Goal: Information Seeking & Learning: Learn about a topic

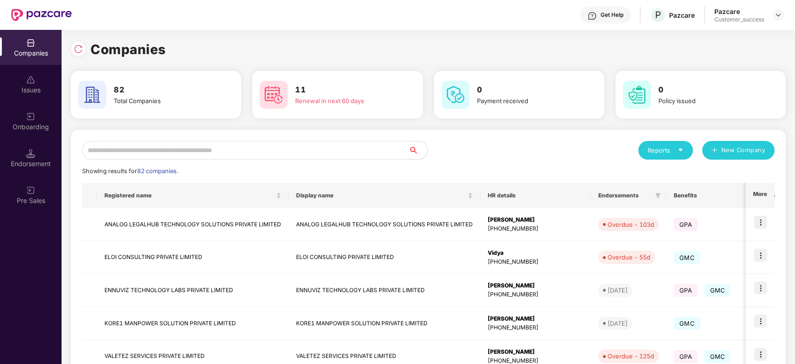
click at [220, 161] on div "Reports New Company Showing results for 82 companies. Registered name Display n…" at bounding box center [428, 356] width 692 height 430
click at [230, 149] on input "text" at bounding box center [245, 150] width 327 height 19
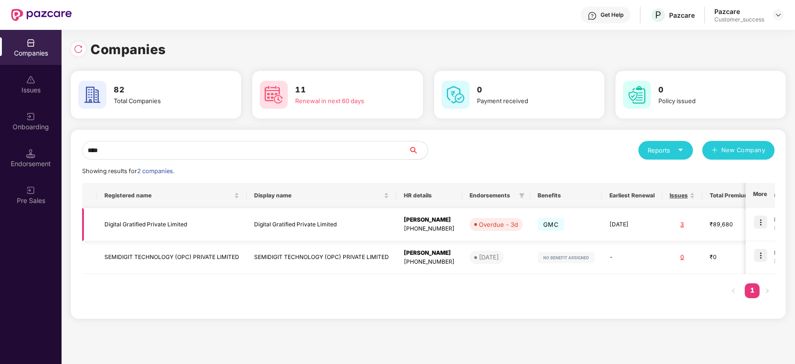
type input "****"
click at [168, 215] on td "Digital Gratified Private Limited" at bounding box center [172, 224] width 150 height 33
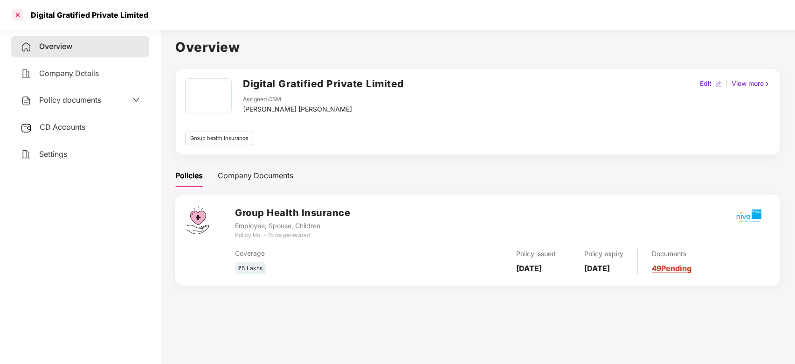
click at [21, 16] on div at bounding box center [17, 14] width 15 height 15
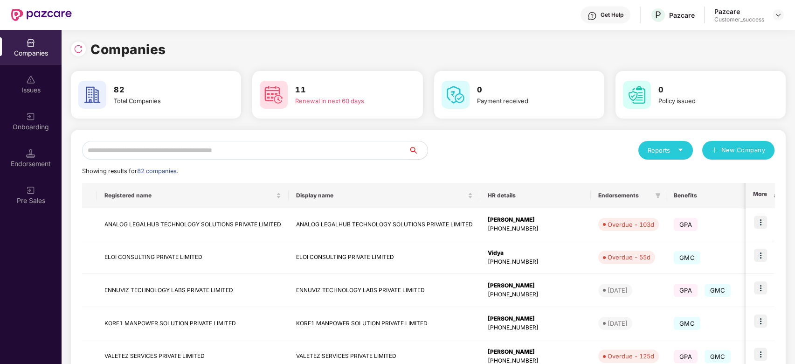
click at [158, 147] on input "text" at bounding box center [245, 150] width 327 height 19
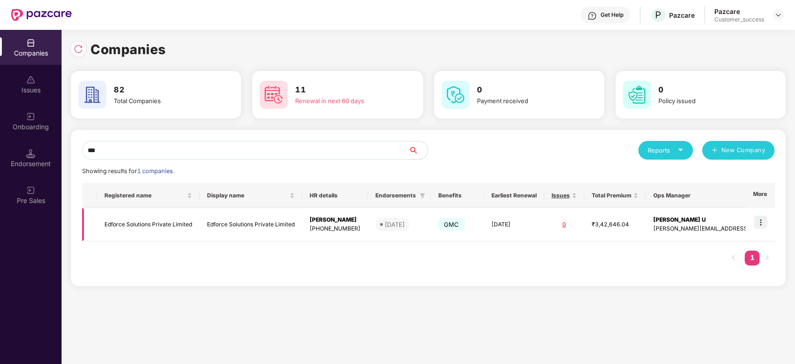
type input "***"
click at [156, 220] on td "Edforce Solutions Private Limited" at bounding box center [148, 224] width 103 height 33
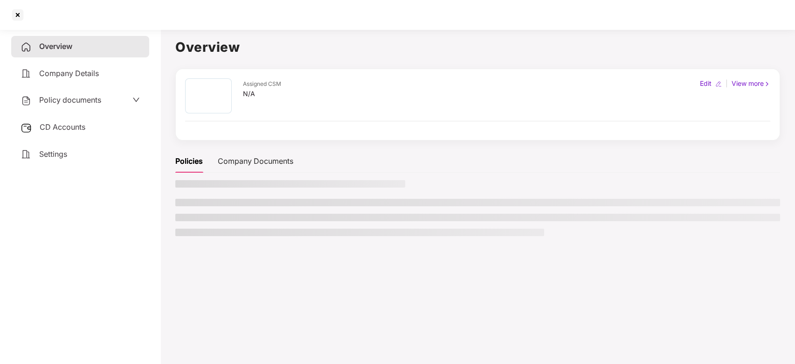
click at [156, 220] on aside "Overview Company Details Policy documents CD Accounts Settings" at bounding box center [80, 195] width 160 height 338
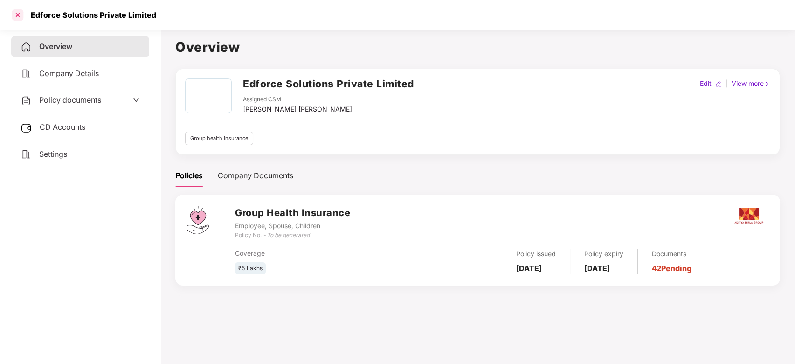
click at [21, 20] on div at bounding box center [17, 14] width 15 height 15
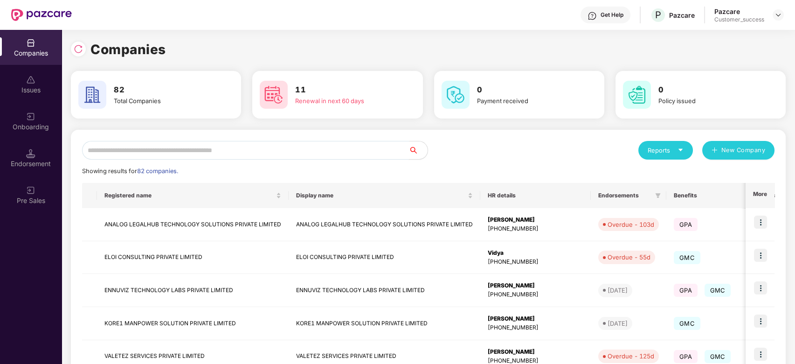
click at [184, 152] on input "text" at bounding box center [245, 150] width 327 height 19
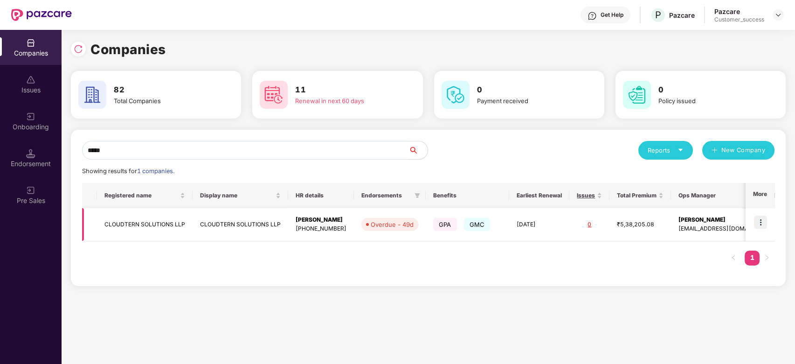
type input "*****"
click at [764, 218] on img at bounding box center [760, 221] width 13 height 13
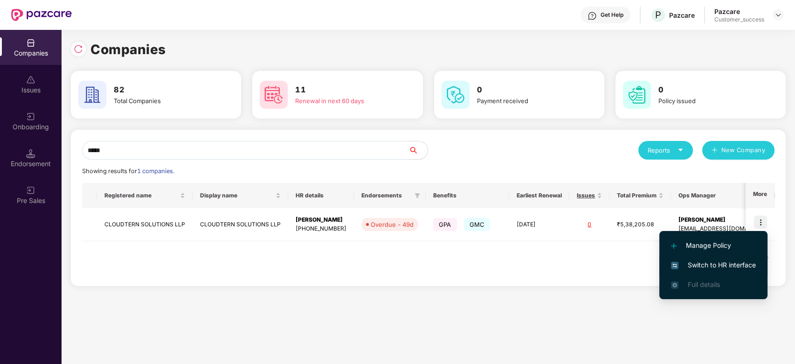
click at [697, 262] on span "Switch to HR interface" at bounding box center [713, 265] width 85 height 10
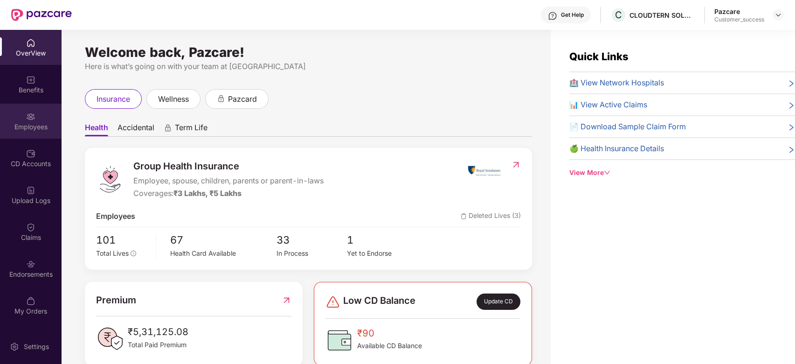
click at [28, 123] on div "Employees" at bounding box center [31, 126] width 62 height 9
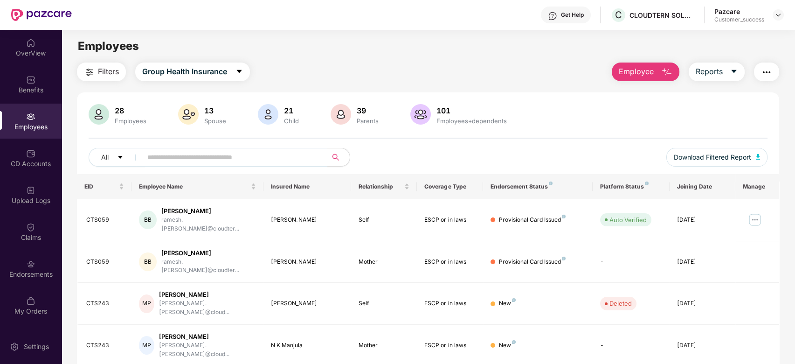
click at [211, 161] on input "text" at bounding box center [230, 157] width 167 height 14
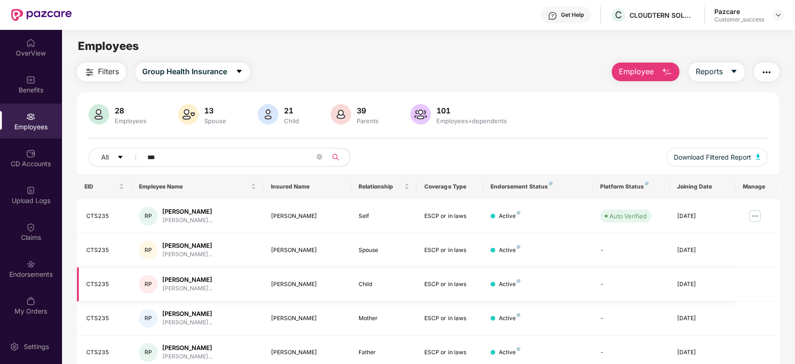
scroll to position [38, 0]
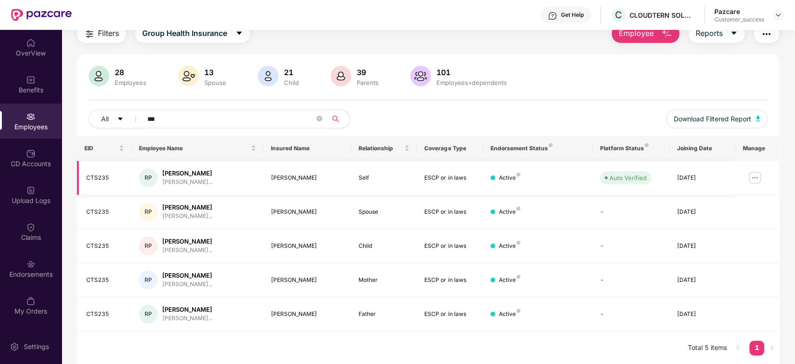
type input "***"
click at [750, 175] on img at bounding box center [754, 177] width 15 height 15
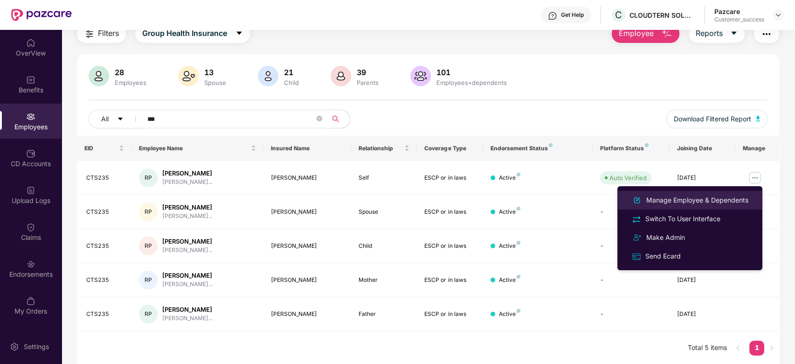
click at [713, 197] on div "Manage Employee & Dependents" at bounding box center [697, 200] width 106 height 10
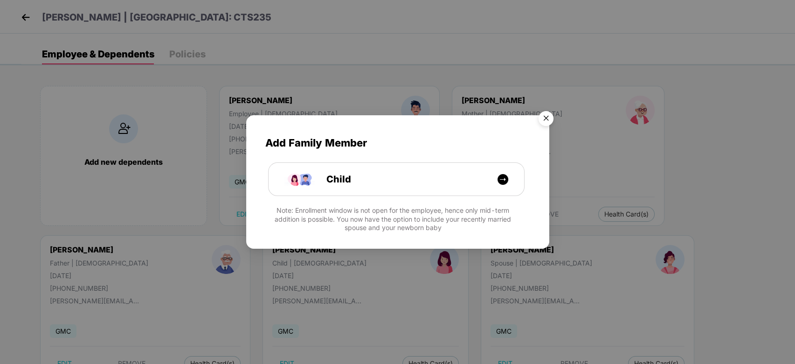
click at [542, 121] on img "Close" at bounding box center [546, 120] width 26 height 26
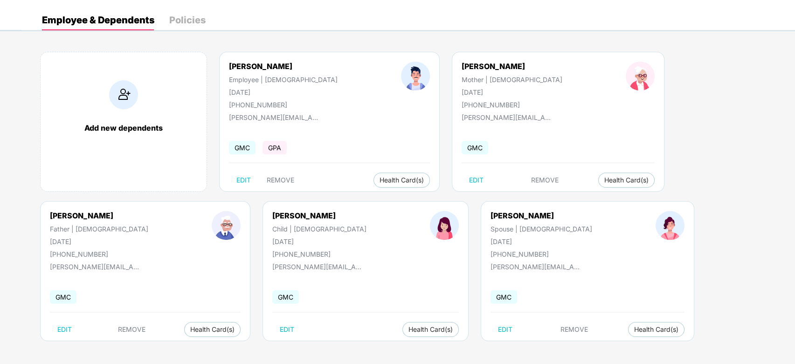
scroll to position [0, 0]
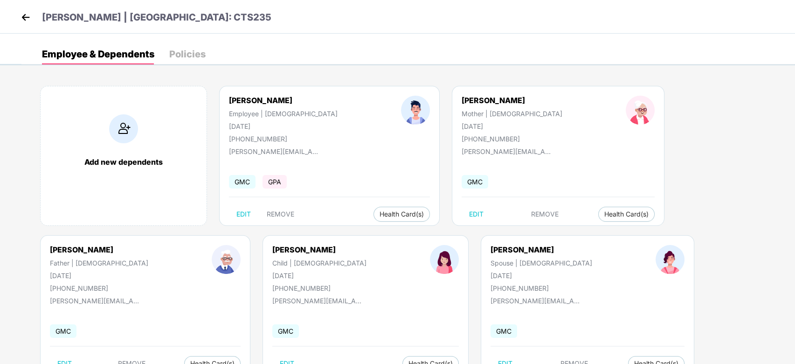
click at [22, 26] on header "Raveendra Pai | EID: CTS235" at bounding box center [145, 18] width 253 height 17
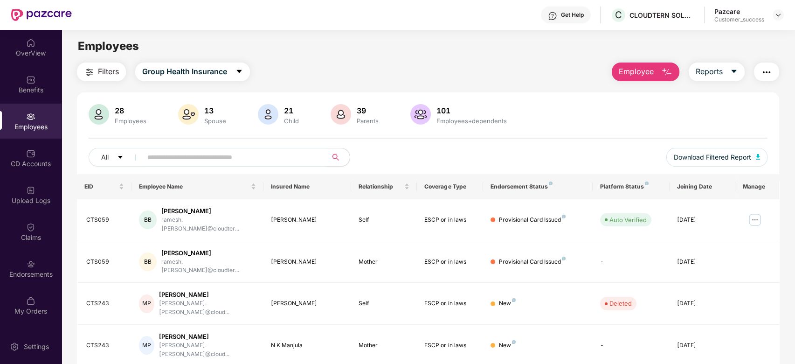
click at [159, 158] on input "text" at bounding box center [230, 157] width 167 height 14
click at [778, 16] on img at bounding box center [777, 14] width 7 height 7
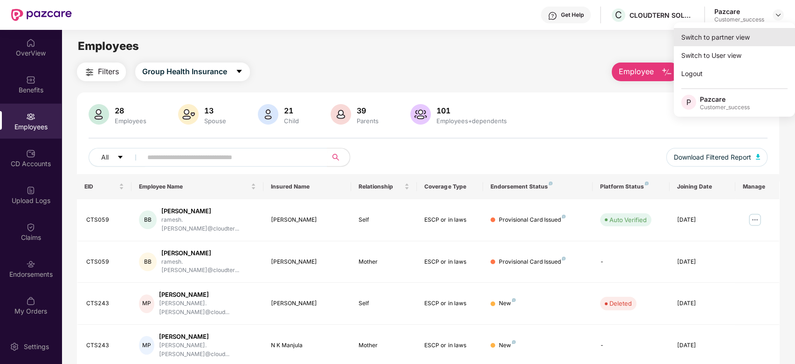
click at [727, 39] on div "Switch to partner view" at bounding box center [734, 37] width 121 height 18
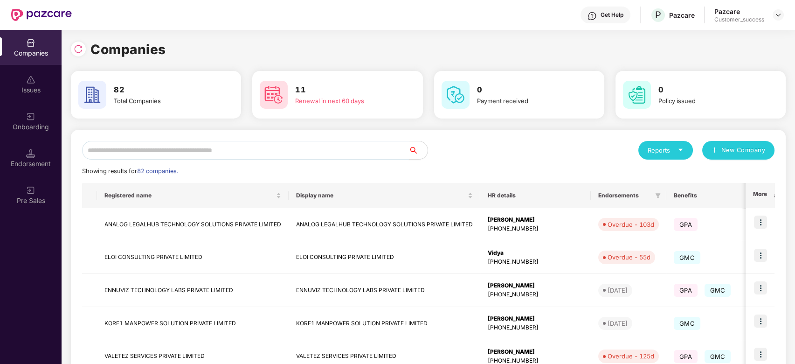
click at [307, 150] on input "text" at bounding box center [245, 150] width 327 height 19
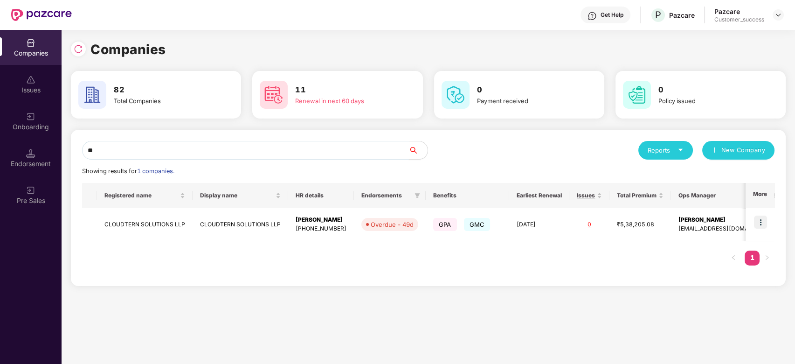
type input "*"
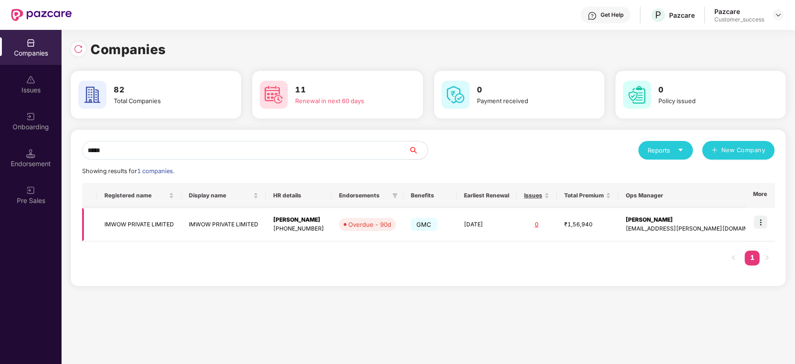
type input "*****"
click at [760, 220] on img at bounding box center [760, 221] width 13 height 13
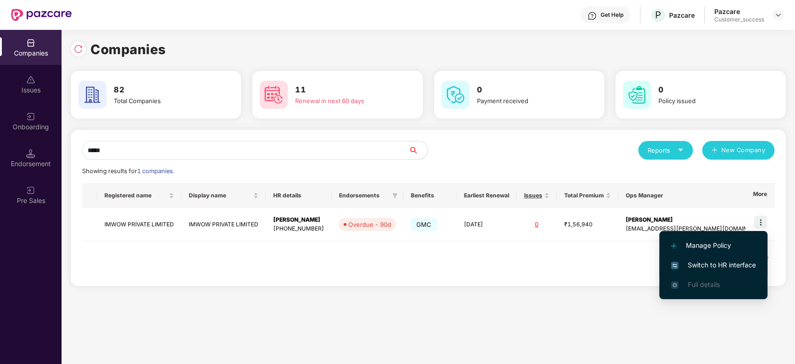
click at [710, 266] on span "Switch to HR interface" at bounding box center [713, 265] width 85 height 10
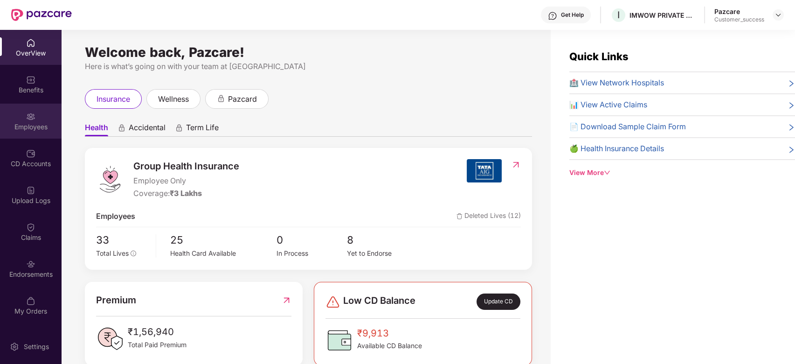
click at [43, 125] on div "Employees" at bounding box center [31, 126] width 62 height 9
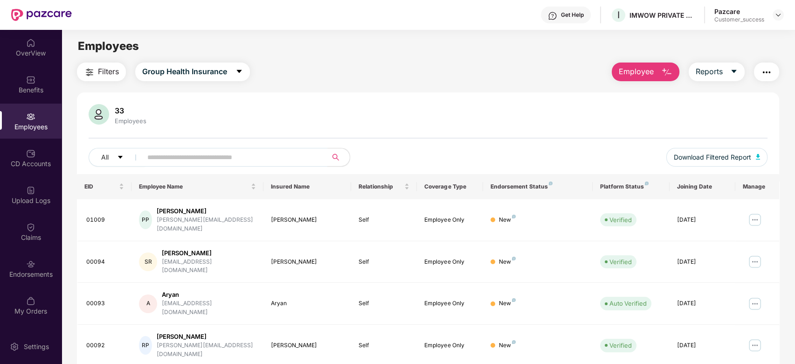
click at [183, 155] on input "text" at bounding box center [230, 157] width 167 height 14
click at [32, 79] on img at bounding box center [30, 79] width 9 height 9
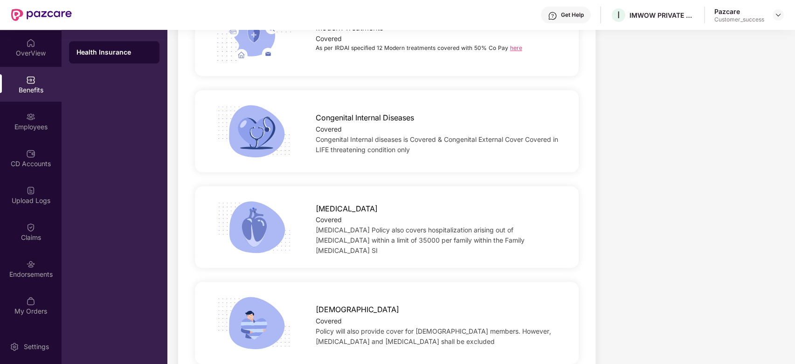
scroll to position [1909, 0]
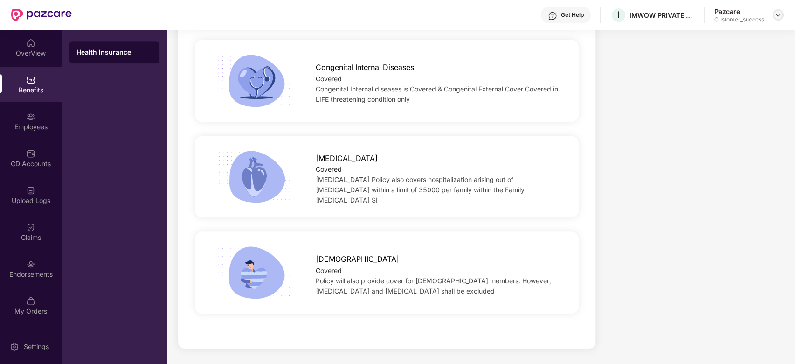
click at [779, 15] on img at bounding box center [777, 14] width 7 height 7
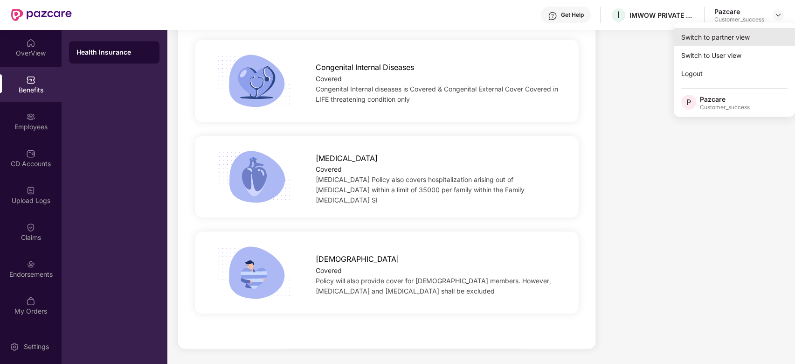
click at [717, 31] on div "Switch to partner view" at bounding box center [734, 37] width 121 height 18
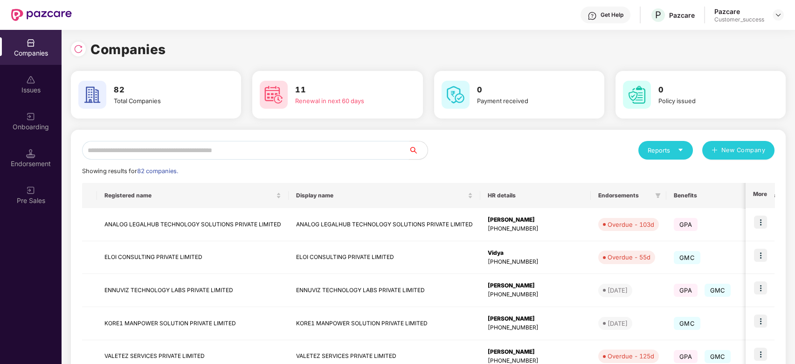
click at [257, 147] on input "text" at bounding box center [245, 150] width 327 height 19
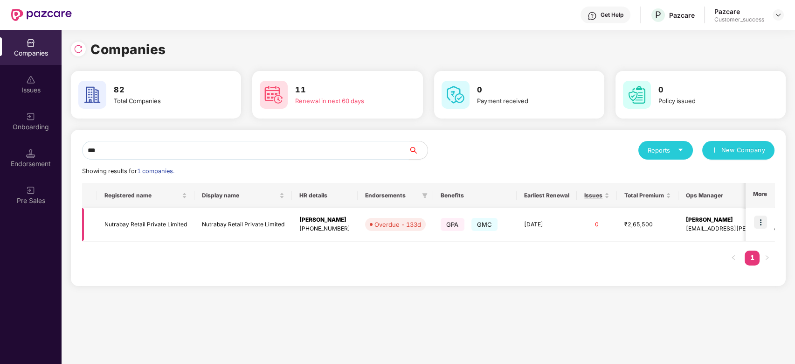
type input "***"
click at [759, 226] on img at bounding box center [760, 221] width 13 height 13
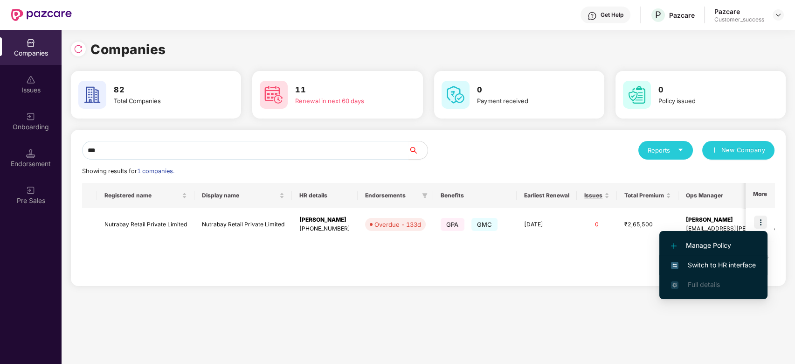
click at [697, 263] on span "Switch to HR interface" at bounding box center [713, 265] width 85 height 10
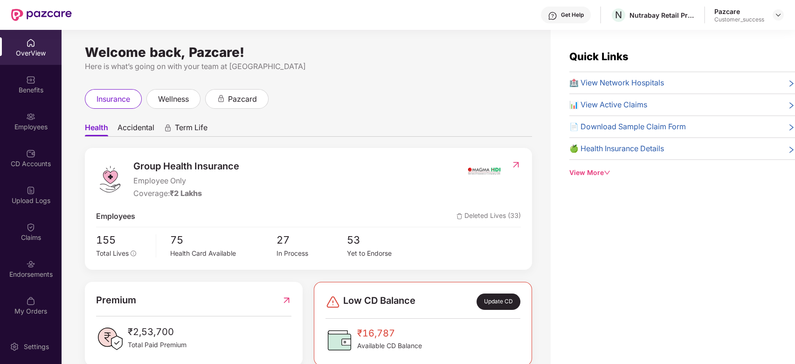
click at [29, 86] on div "Benefits" at bounding box center [31, 89] width 62 height 9
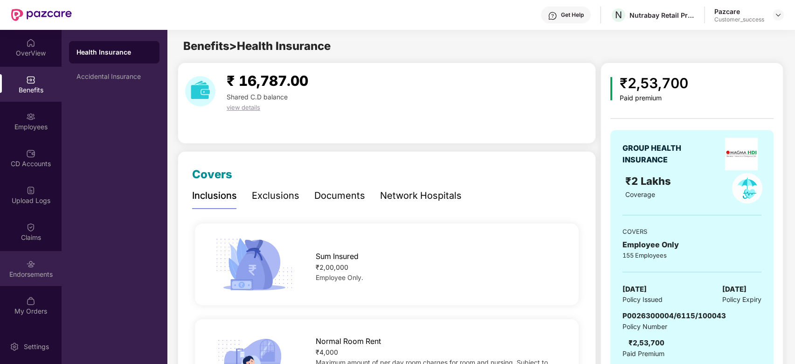
click at [34, 267] on img at bounding box center [30, 263] width 9 height 9
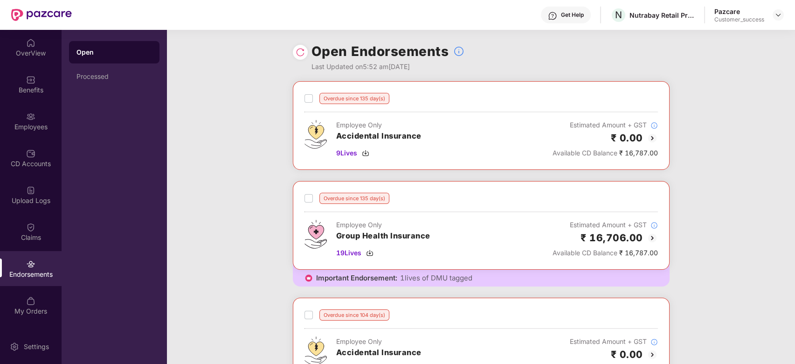
click at [653, 134] on img at bounding box center [652, 137] width 11 height 11
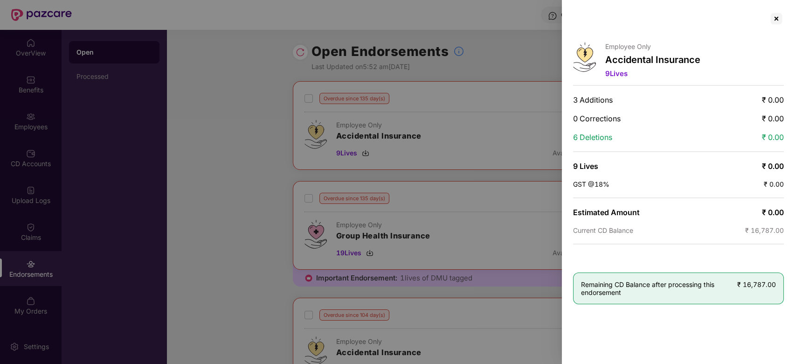
click at [508, 36] on div at bounding box center [397, 182] width 795 height 364
click at [777, 21] on div at bounding box center [776, 18] width 15 height 15
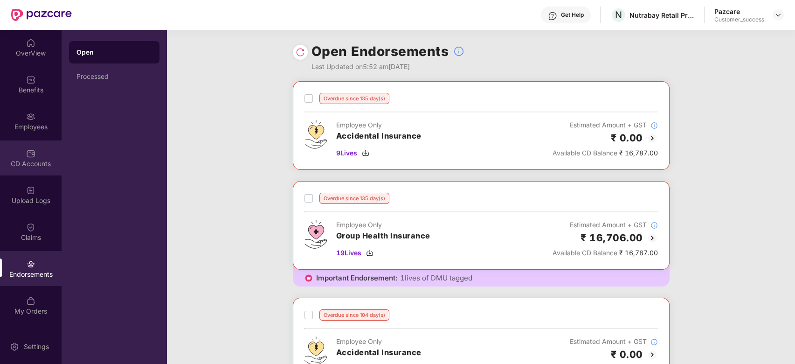
click at [32, 170] on div "CD Accounts" at bounding box center [31, 157] width 62 height 35
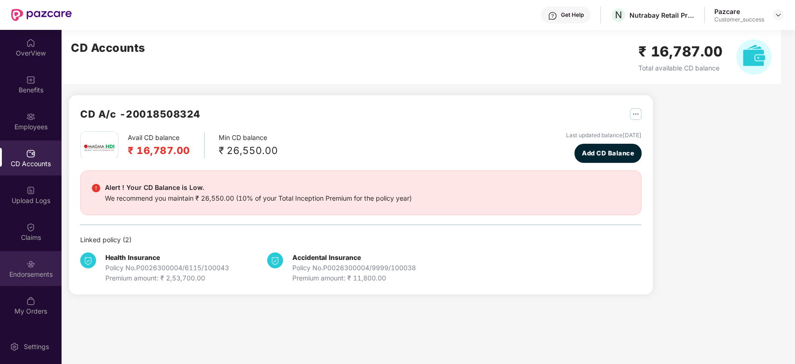
click at [28, 265] on img at bounding box center [30, 263] width 9 height 9
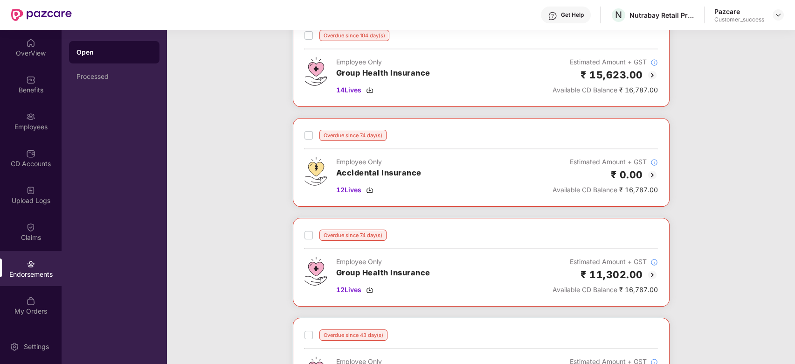
scroll to position [0, 0]
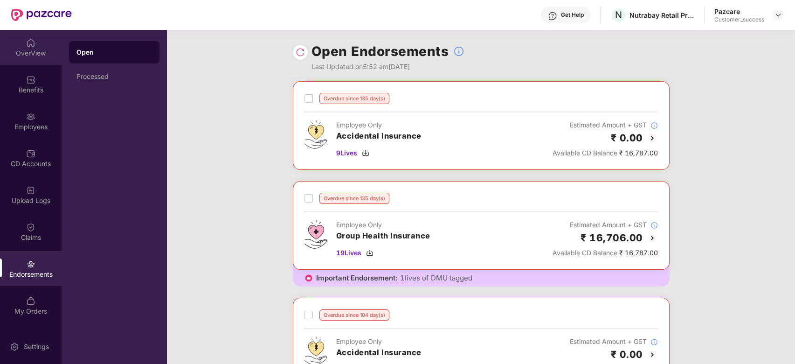
click at [38, 53] on div "OverView" at bounding box center [31, 52] width 62 height 9
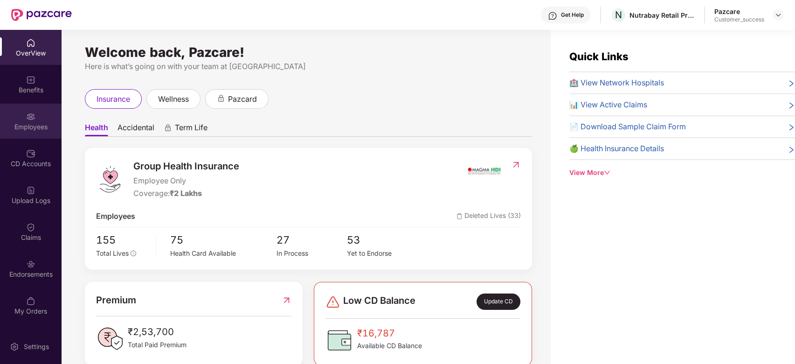
click at [33, 125] on div "Employees" at bounding box center [31, 126] width 62 height 9
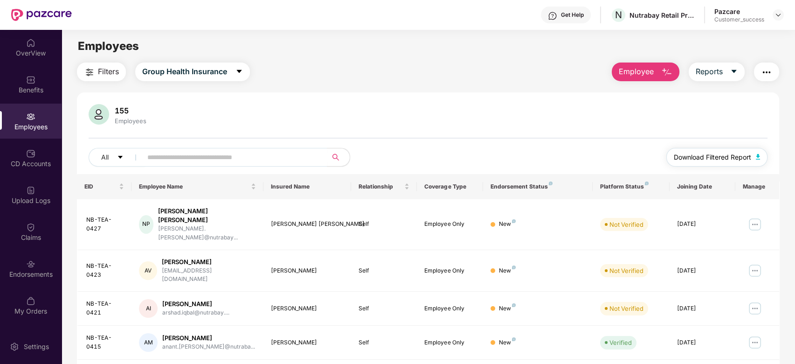
click at [697, 160] on span "Download Filtered Report" at bounding box center [712, 157] width 77 height 10
click at [706, 157] on span "Download Filtered Report" at bounding box center [712, 157] width 77 height 10
click at [33, 98] on div "Benefits" at bounding box center [31, 84] width 62 height 35
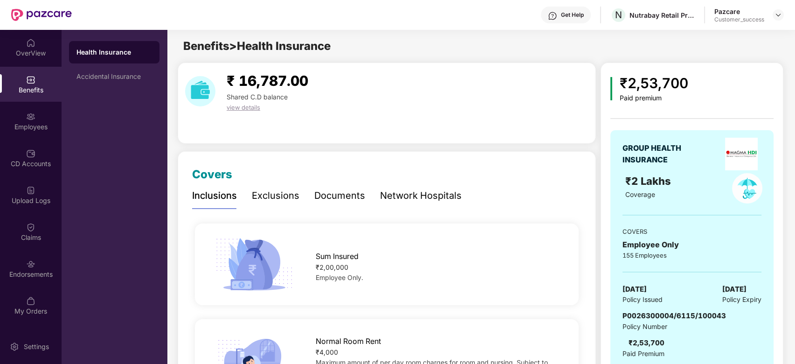
click at [395, 193] on div "Network Hospitals" at bounding box center [421, 195] width 82 height 14
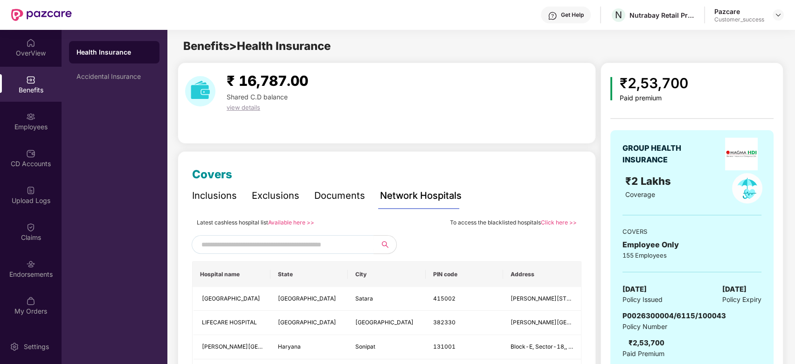
click at [221, 200] on div "Inclusions" at bounding box center [214, 195] width 45 height 14
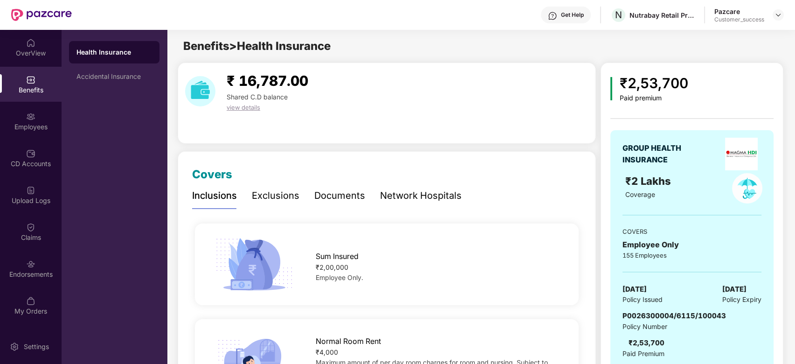
click at [335, 193] on div "Documents" at bounding box center [339, 195] width 51 height 14
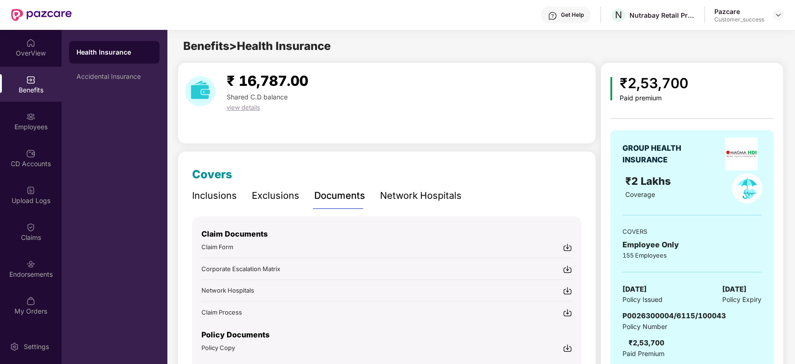
scroll to position [48, 0]
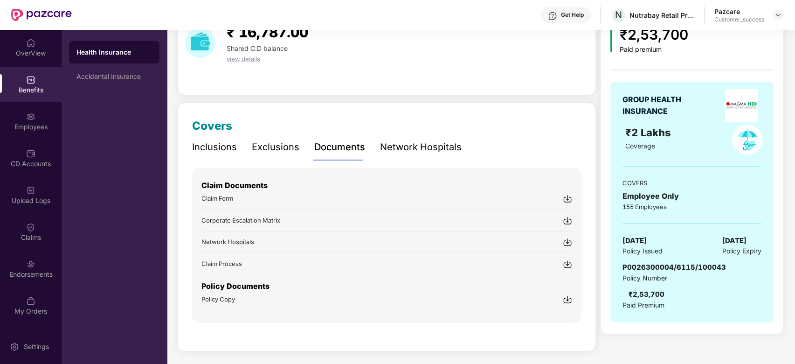
click at [288, 294] on div "Policy Copy" at bounding box center [386, 299] width 371 height 10
drag, startPoint x: 725, startPoint y: 263, endPoint x: 619, endPoint y: 267, distance: 106.3
click at [619, 267] on div "GROUP HEALTH INSURANCE ₹2 Lakhs Coverage COVERS Employee Only 155 Employees 22 …" at bounding box center [691, 202] width 163 height 241
copy span "P0026300004/6115/100043"
click at [780, 15] on img at bounding box center [777, 14] width 7 height 7
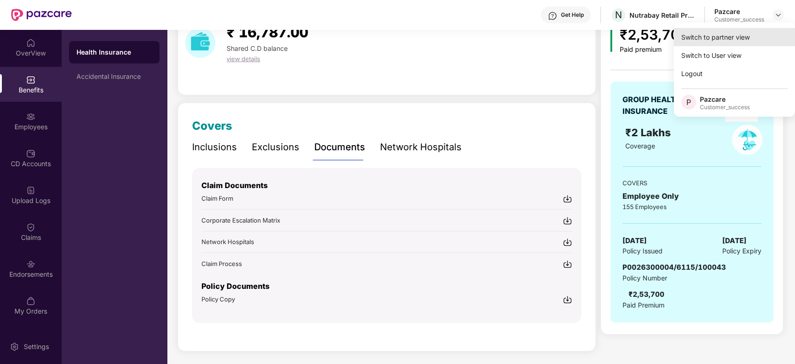
click at [750, 34] on div "Switch to partner view" at bounding box center [734, 37] width 121 height 18
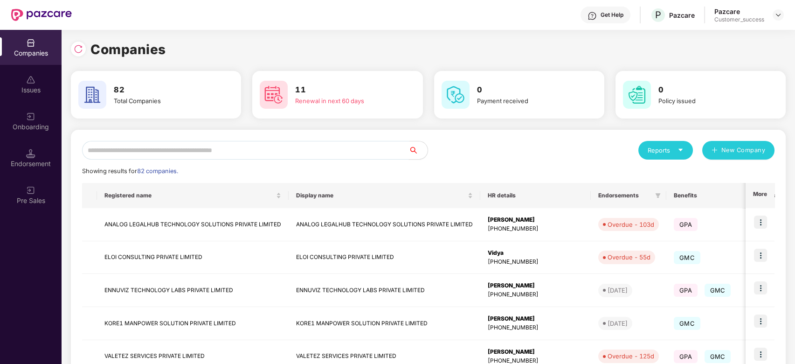
click at [273, 148] on input "text" at bounding box center [245, 150] width 327 height 19
type input "*"
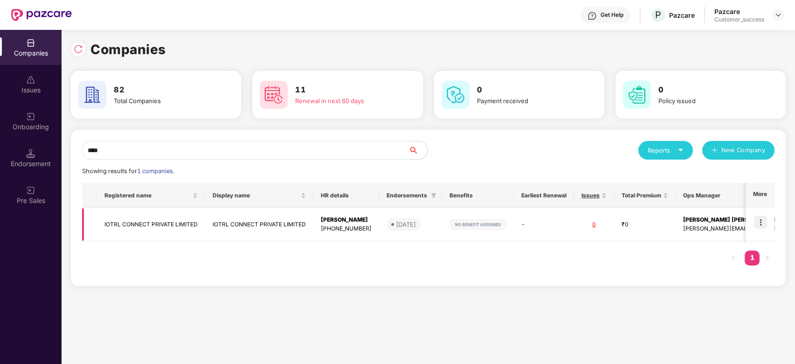
type input "****"
click at [174, 226] on td "IOTRL CONNECT PRIVATE LIMITED" at bounding box center [151, 224] width 108 height 33
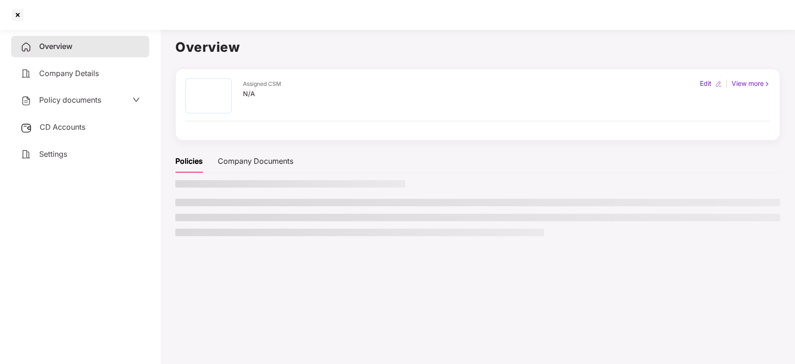
click at [174, 226] on main "Overview Assigned CSM N/A Edit | View more Policies Company Documents" at bounding box center [477, 208] width 634 height 364
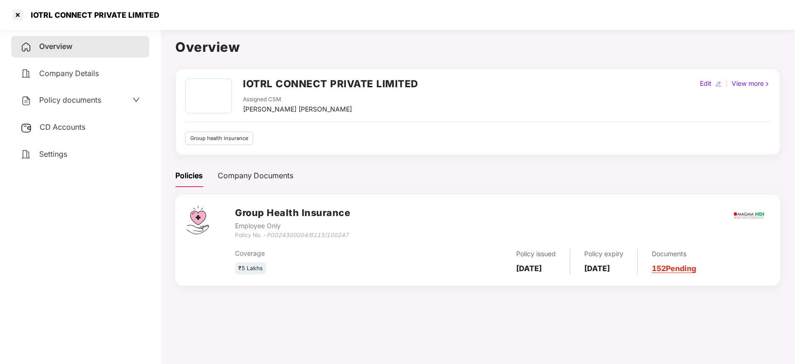
click at [104, 95] on div "Policy documents" at bounding box center [80, 100] width 119 height 12
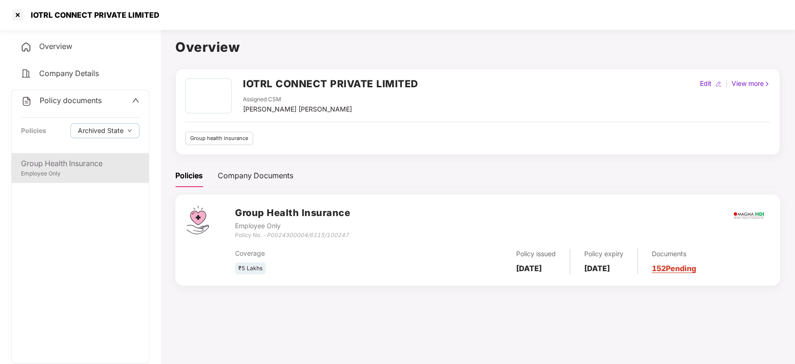
click at [78, 158] on div "Group Health Insurance" at bounding box center [80, 164] width 118 height 12
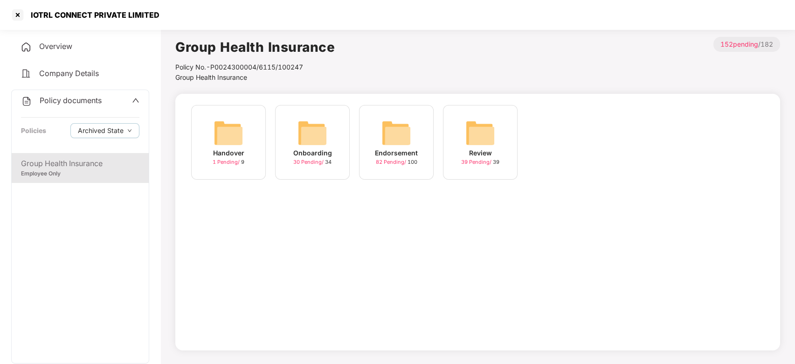
click at [311, 135] on img at bounding box center [312, 133] width 30 height 30
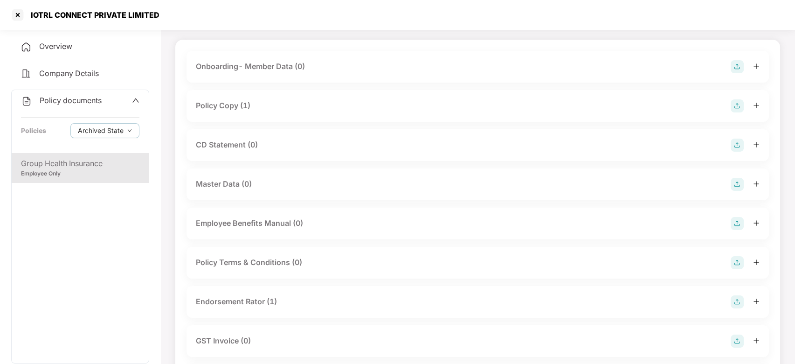
scroll to position [0, 0]
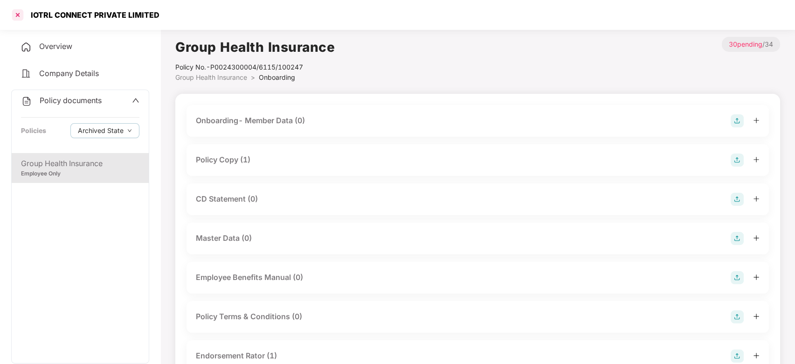
click at [10, 16] on div at bounding box center [17, 14] width 15 height 15
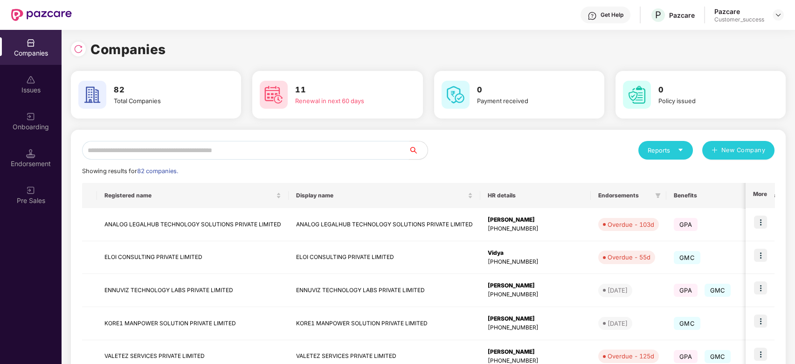
click at [184, 151] on input "text" at bounding box center [245, 150] width 327 height 19
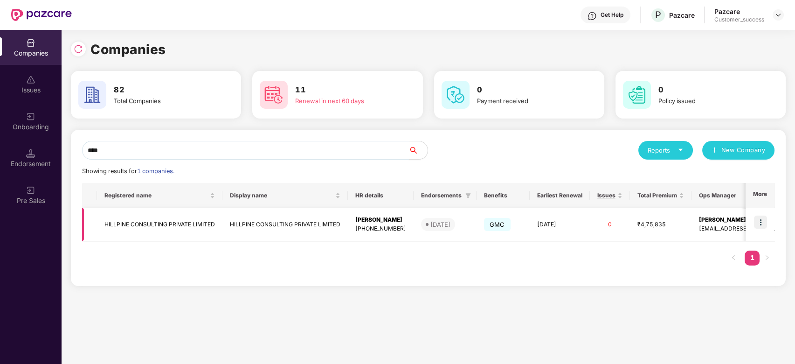
type input "****"
click at [765, 221] on img at bounding box center [760, 221] width 13 height 13
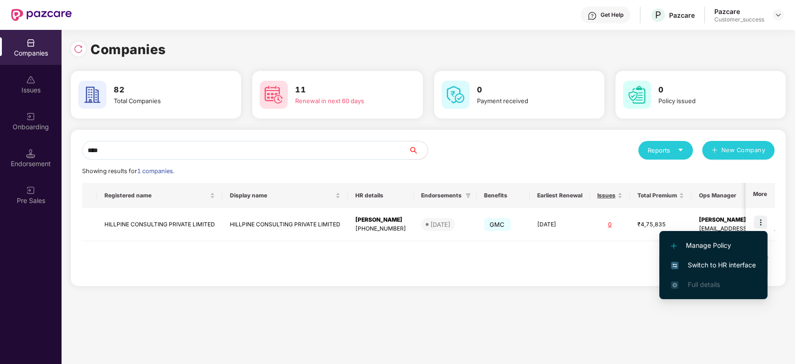
click at [711, 270] on li "Switch to HR interface" at bounding box center [713, 265] width 108 height 20
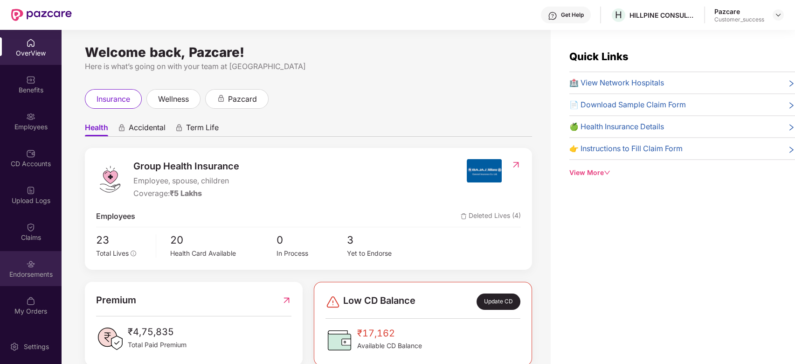
click at [34, 274] on div "Endorsements" at bounding box center [31, 273] width 62 height 9
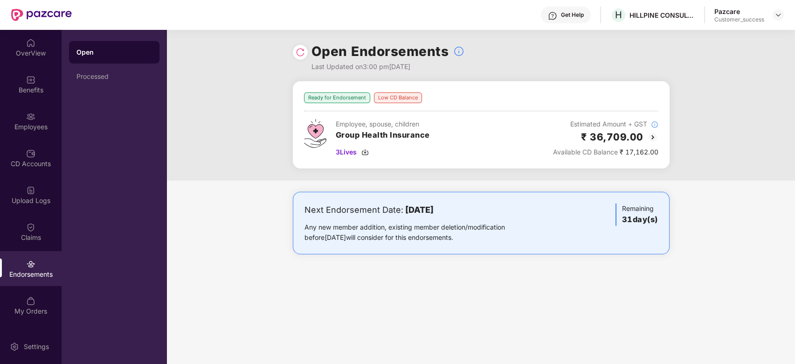
click at [649, 135] on img at bounding box center [652, 136] width 11 height 11
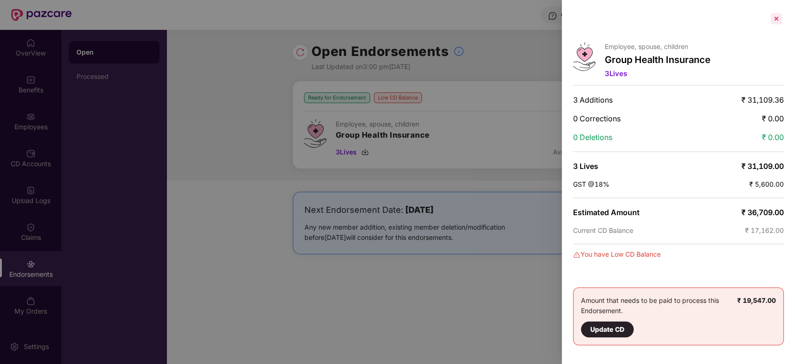
click at [773, 21] on div at bounding box center [776, 18] width 15 height 15
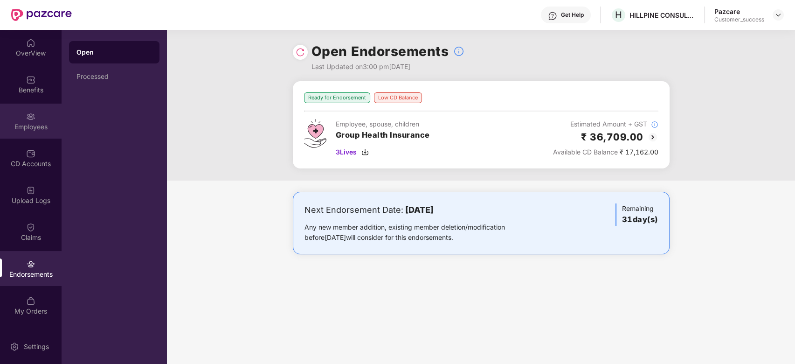
click at [31, 123] on div "Employees" at bounding box center [31, 126] width 62 height 9
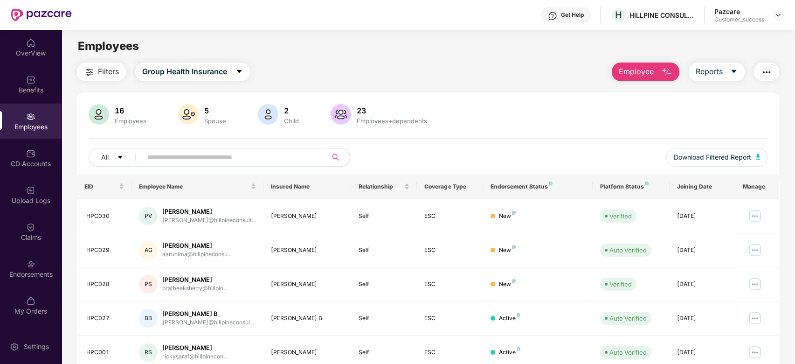
click at [771, 13] on div "Pazcare Customer_success" at bounding box center [748, 15] width 69 height 16
click at [776, 16] on img at bounding box center [777, 14] width 7 height 7
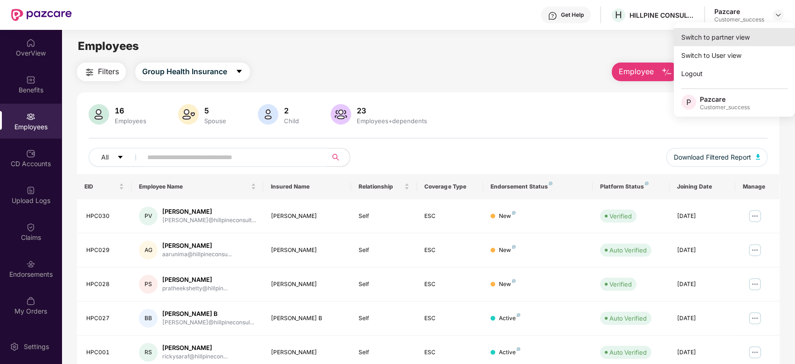
click at [736, 41] on div "Switch to partner view" at bounding box center [734, 37] width 121 height 18
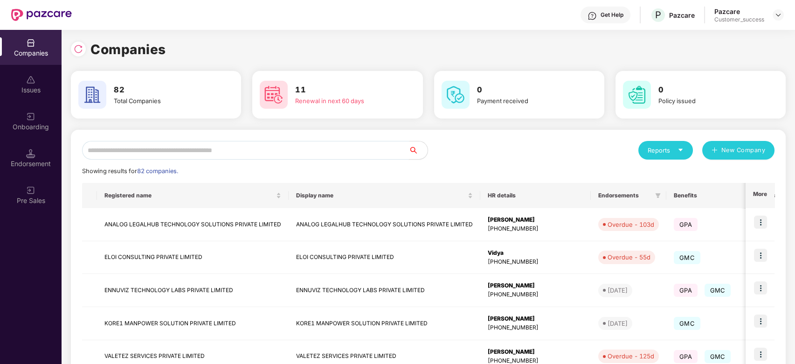
click at [263, 145] on input "text" at bounding box center [245, 150] width 327 height 19
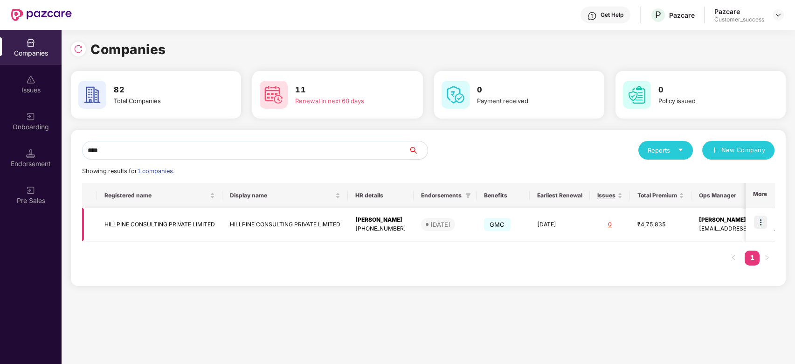
type input "****"
click at [764, 220] on img at bounding box center [760, 221] width 13 height 13
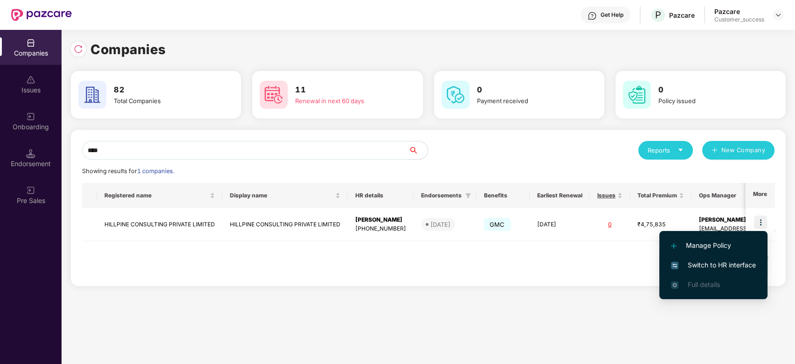
click at [719, 261] on span "Switch to HR interface" at bounding box center [713, 265] width 85 height 10
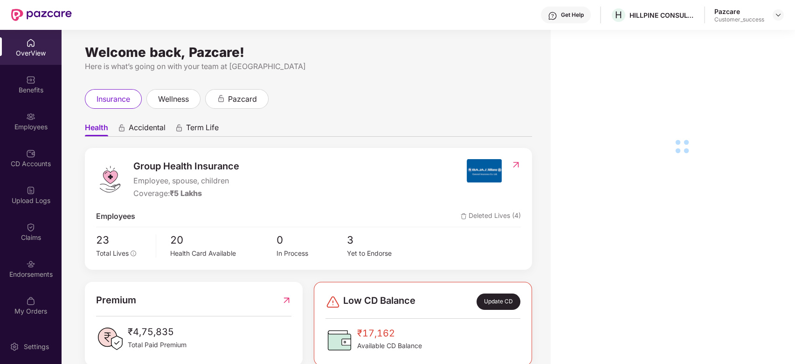
click at [29, 128] on div "Employees" at bounding box center [31, 126] width 62 height 9
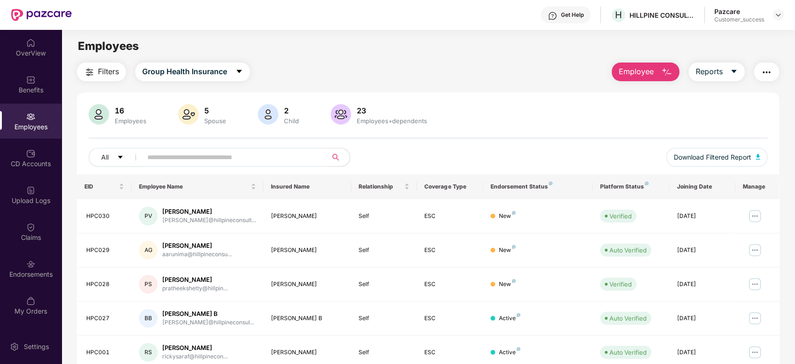
click at [198, 159] on input "text" at bounding box center [230, 157] width 167 height 14
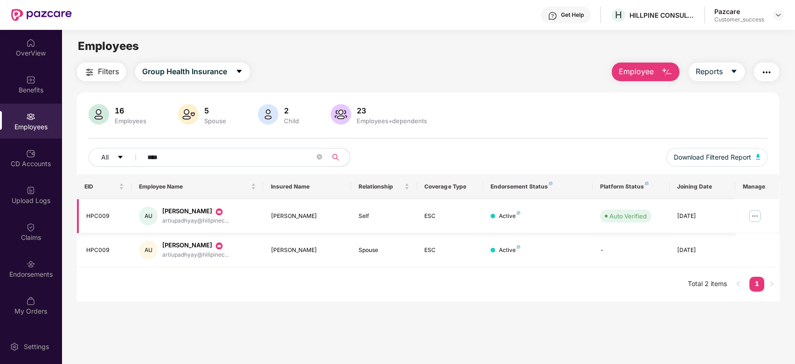
type input "****"
click at [750, 213] on img at bounding box center [754, 215] width 15 height 15
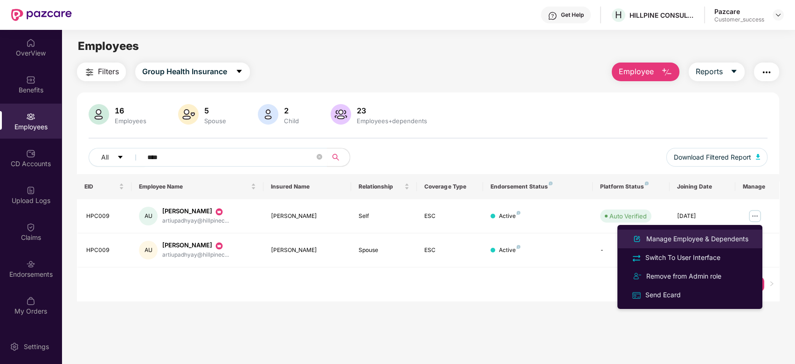
click at [717, 233] on div "Manage Employee & Dependents" at bounding box center [689, 238] width 121 height 11
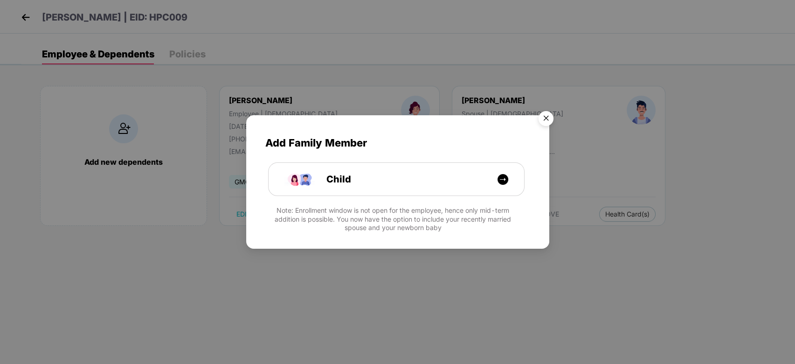
click at [543, 118] on img "Close" at bounding box center [546, 120] width 26 height 26
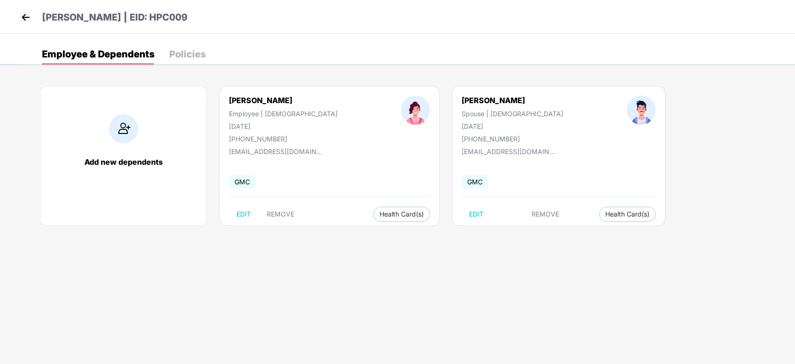
drag, startPoint x: 279, startPoint y: 132, endPoint x: 326, endPoint y: 147, distance: 49.4
click at [326, 65] on div "Arti Upadhyay | EID: HPC009 Employee & Dependents Policies Add new dependents A…" at bounding box center [397, 32] width 795 height 65
click at [320, 165] on div "Arti Upadhyay Employee | Female 01 July 1990 +919654445826 artiupadhyay@hillpin…" at bounding box center [329, 156] width 220 height 140
drag, startPoint x: 277, startPoint y: 131, endPoint x: 379, endPoint y: 136, distance: 101.8
click at [379, 136] on div "artiupadhyay@hillpineconsulting.in" at bounding box center [331, 133] width 111 height 15
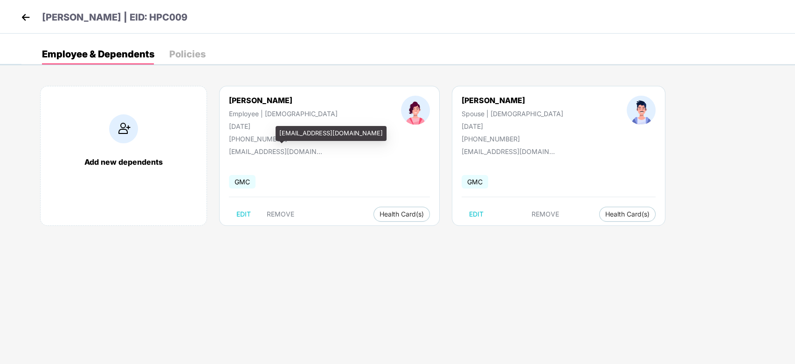
copy div "artiupadhyay@hillpineconsulting.in"
click at [28, 15] on img at bounding box center [26, 17] width 14 height 14
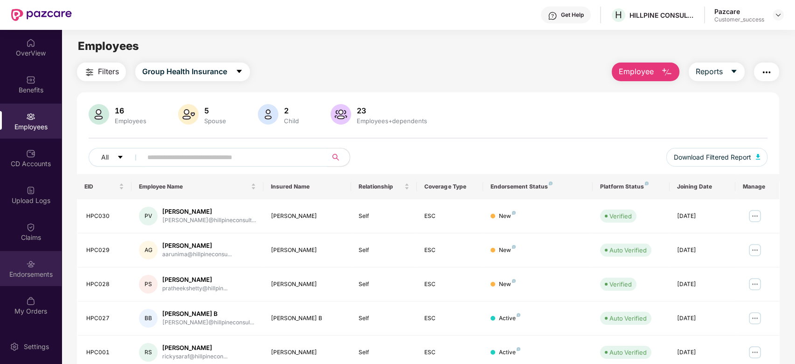
click at [36, 266] on div "Endorsements" at bounding box center [31, 268] width 62 height 35
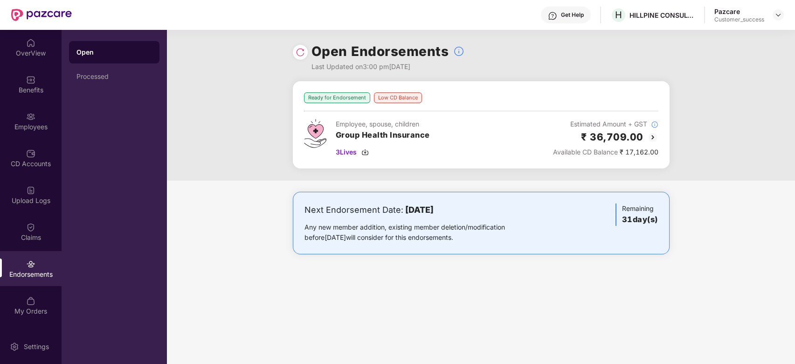
click at [650, 136] on img at bounding box center [652, 136] width 11 height 11
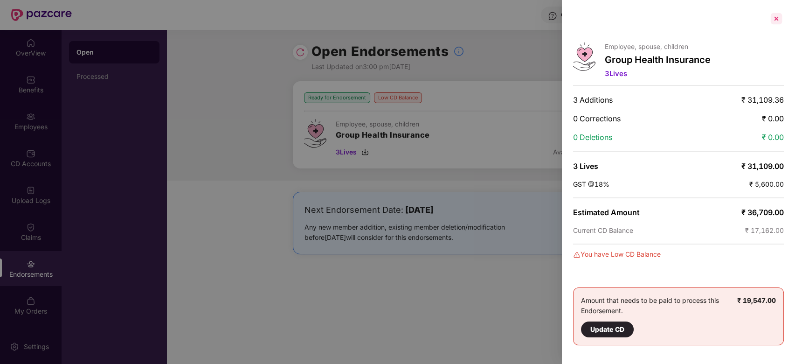
click at [779, 20] on div at bounding box center [776, 18] width 15 height 15
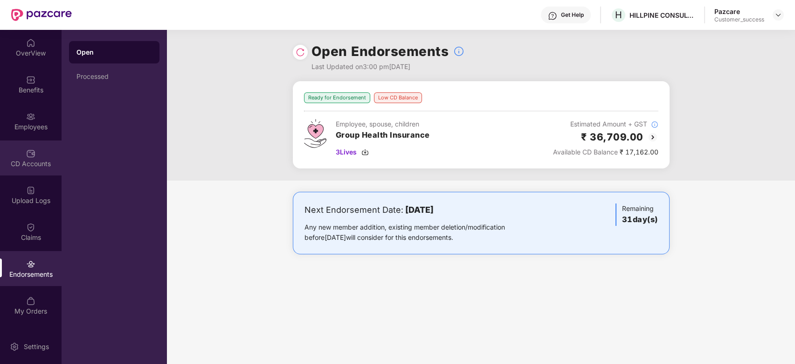
click at [21, 164] on div "CD Accounts" at bounding box center [31, 163] width 62 height 9
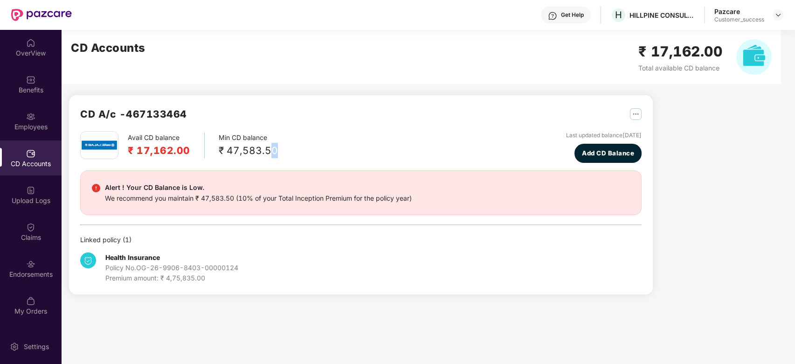
drag, startPoint x: 276, startPoint y: 149, endPoint x: 267, endPoint y: 149, distance: 9.3
click at [267, 149] on div "Avail CD balance ₹ 17,162.00 Min CD balance ₹ 47,583.50 Last updated balance 21…" at bounding box center [360, 147] width 561 height 32
click at [277, 150] on div "Avail CD balance ₹ 17,162.00 Min CD balance ₹ 47,583.50 Last updated balance 21…" at bounding box center [360, 147] width 561 height 32
click at [30, 265] on img at bounding box center [30, 263] width 9 height 9
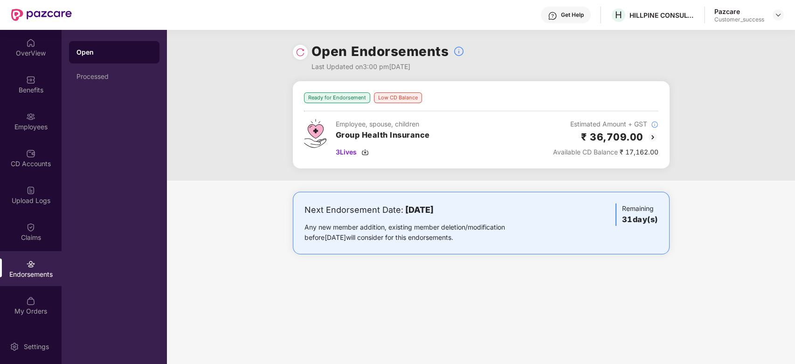
click at [651, 141] on img at bounding box center [652, 136] width 11 height 11
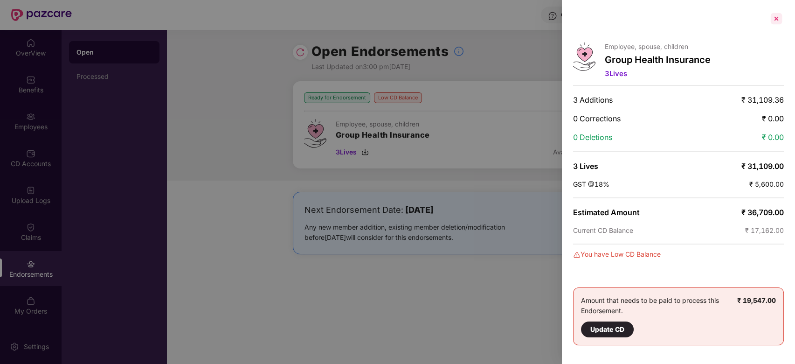
click at [774, 20] on div at bounding box center [776, 18] width 15 height 15
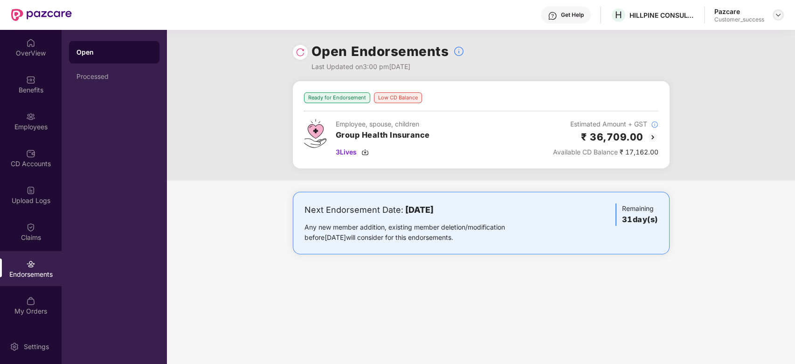
click at [779, 17] on img at bounding box center [777, 14] width 7 height 7
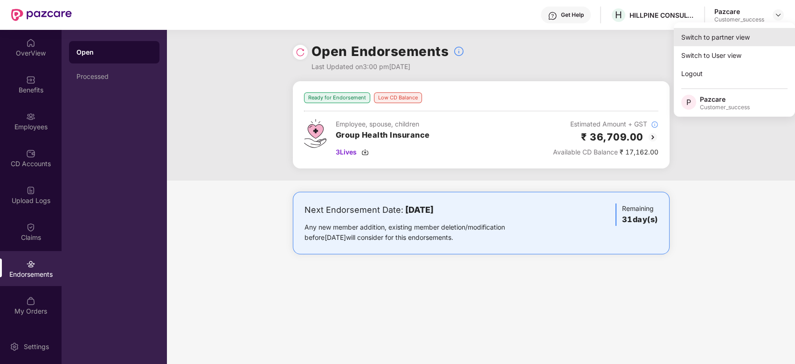
click at [730, 34] on div "Switch to partner view" at bounding box center [734, 37] width 121 height 18
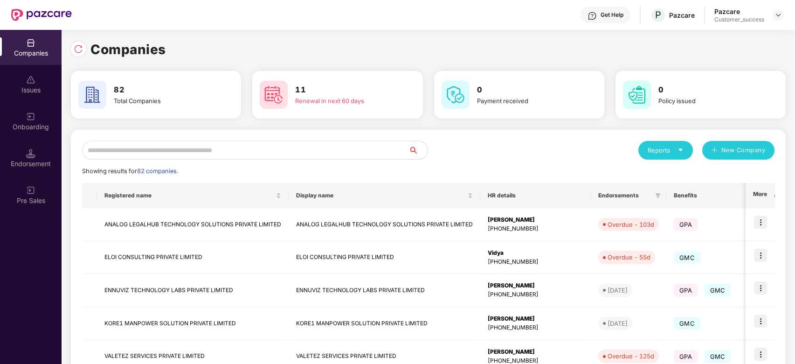
click at [193, 147] on input "text" at bounding box center [245, 150] width 327 height 19
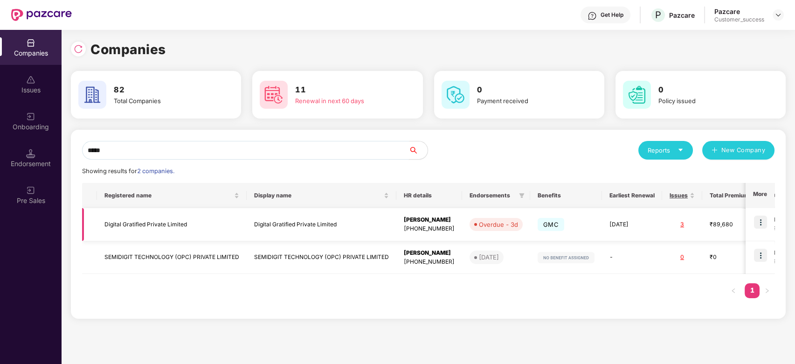
type input "*****"
click at [757, 221] on img at bounding box center [760, 221] width 13 height 13
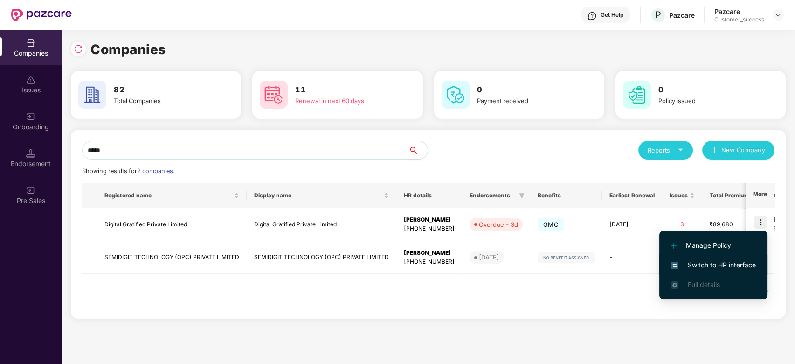
click at [701, 263] on span "Switch to HR interface" at bounding box center [713, 265] width 85 height 10
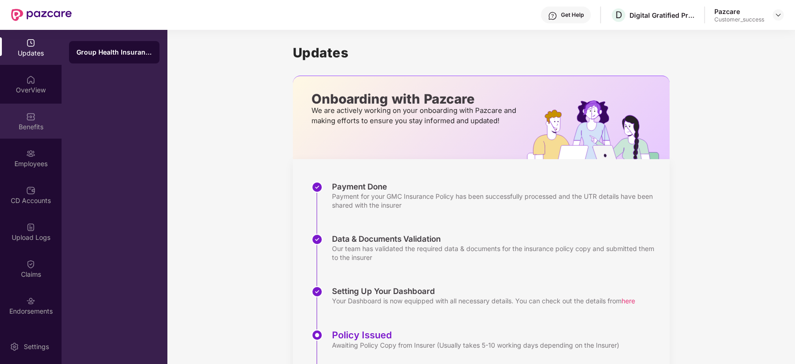
click at [29, 132] on div "Benefits" at bounding box center [31, 120] width 62 height 35
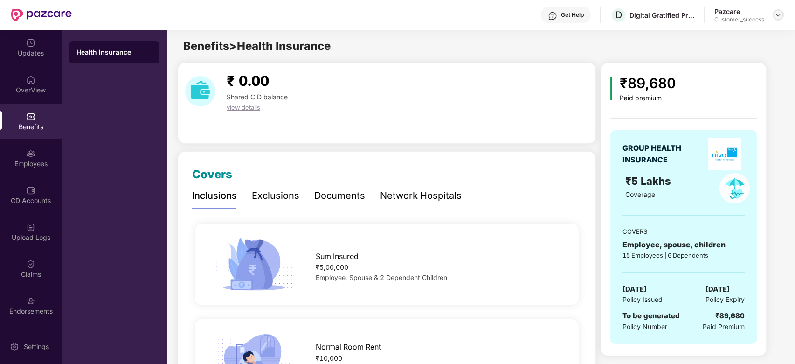
click at [778, 16] on img at bounding box center [777, 14] width 7 height 7
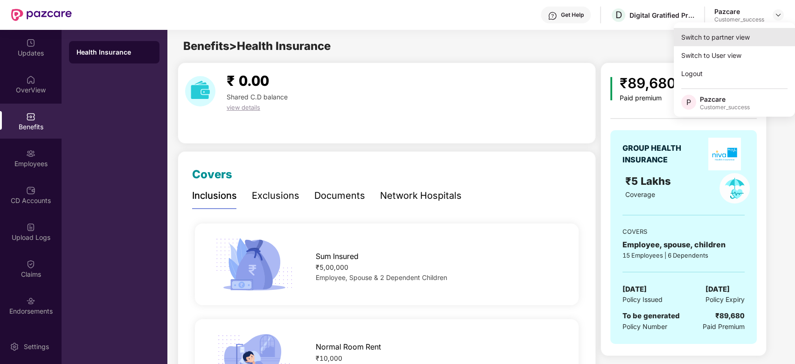
click at [712, 34] on div "Switch to partner view" at bounding box center [734, 37] width 121 height 18
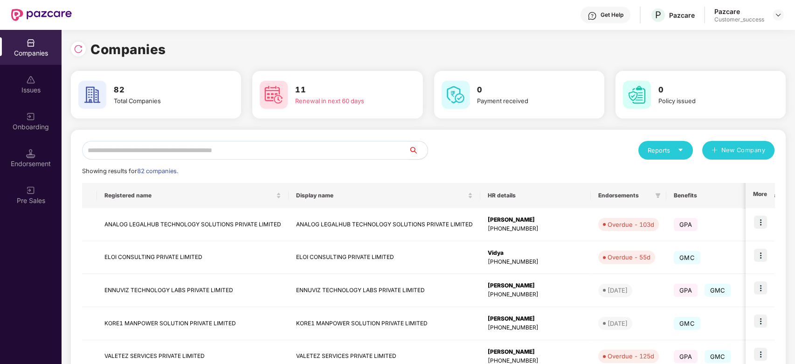
click at [291, 153] on input "text" at bounding box center [245, 150] width 327 height 19
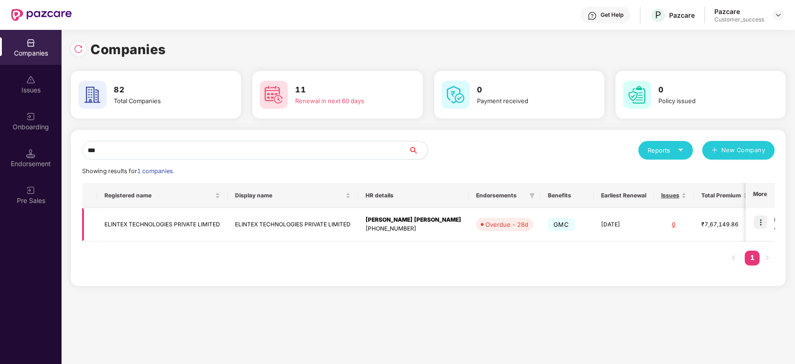
type input "***"
click at [757, 221] on img at bounding box center [760, 221] width 13 height 13
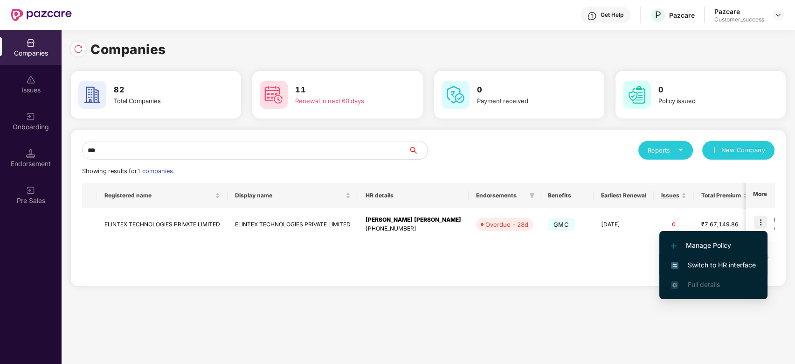
click at [693, 263] on span "Switch to HR interface" at bounding box center [713, 265] width 85 height 10
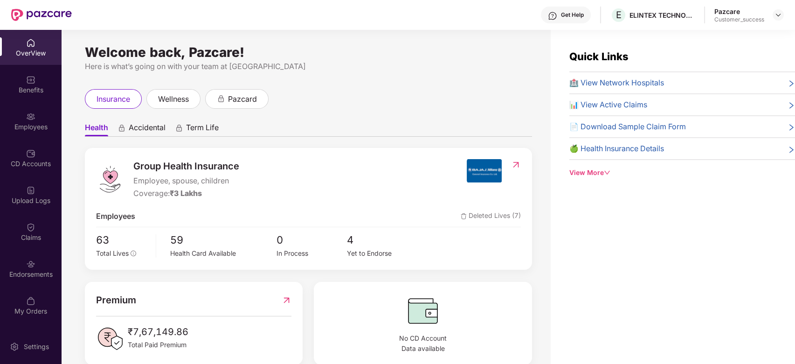
click at [34, 231] on div "Claims" at bounding box center [31, 231] width 62 height 35
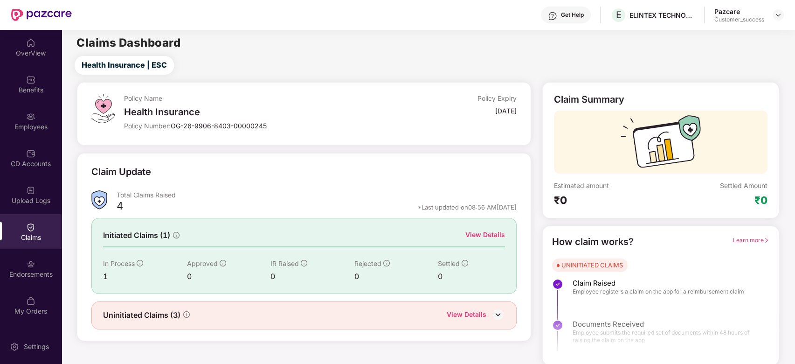
click at [489, 230] on div "View Details" at bounding box center [485, 234] width 40 height 10
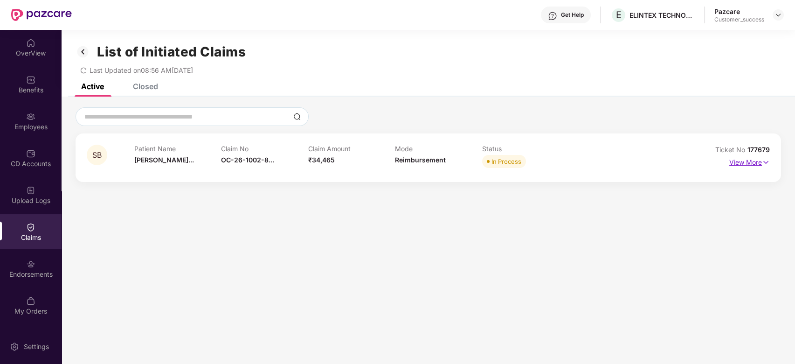
click at [748, 159] on p "View More" at bounding box center [749, 161] width 41 height 13
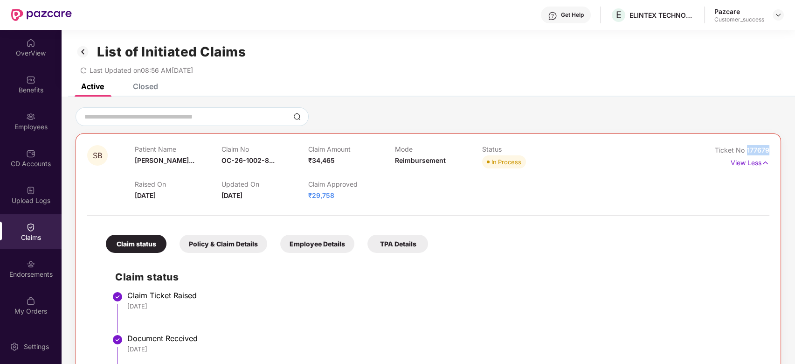
drag, startPoint x: 745, startPoint y: 147, endPoint x: 773, endPoint y: 149, distance: 28.0
click at [773, 149] on div "SB Patient Name Swapnil Balas... Claim No OC-26-1002-8... Claim Amount ₹34,465 …" at bounding box center [428, 312] width 705 height 358
copy span "177679"
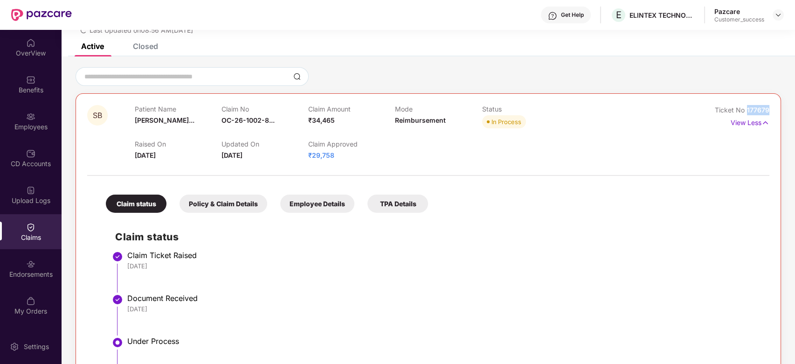
scroll to position [39, 0]
click at [777, 13] on img at bounding box center [777, 14] width 7 height 7
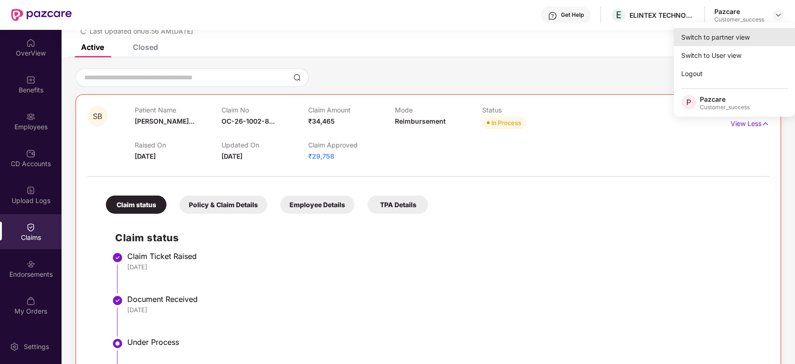
click at [742, 38] on div "Switch to partner view" at bounding box center [734, 37] width 121 height 18
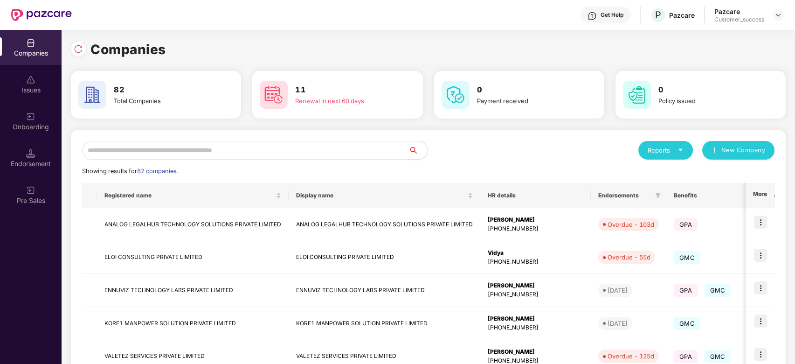
click at [338, 155] on input "text" at bounding box center [245, 150] width 327 height 19
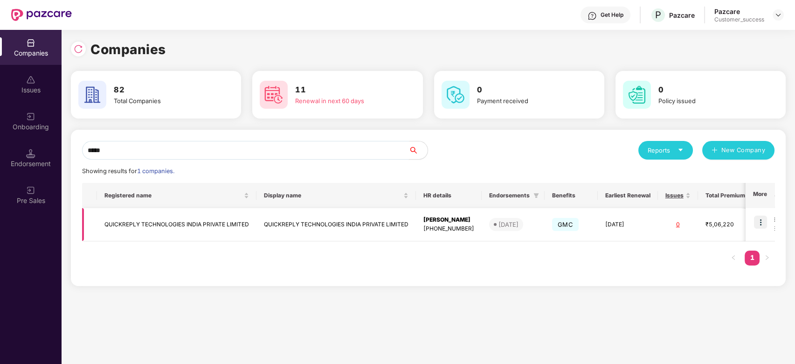
type input "*****"
click at [761, 217] on img at bounding box center [760, 221] width 13 height 13
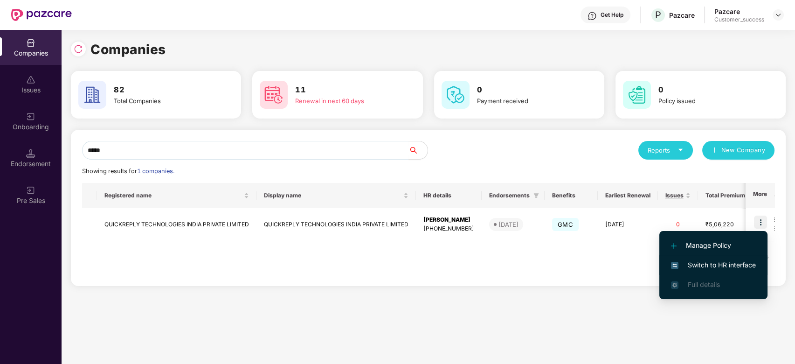
click at [695, 266] on span "Switch to HR interface" at bounding box center [713, 265] width 85 height 10
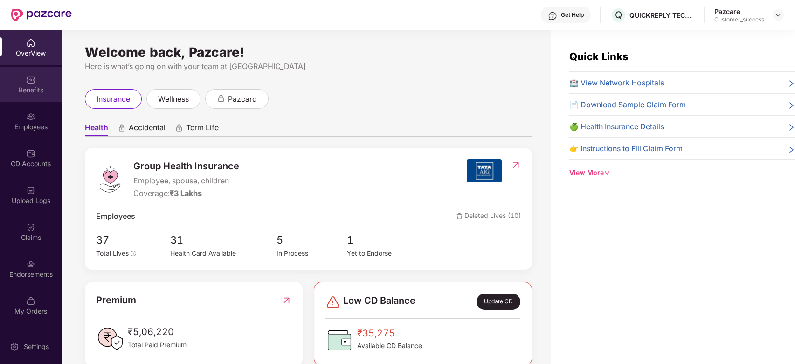
click at [36, 88] on div "Benefits" at bounding box center [31, 89] width 62 height 9
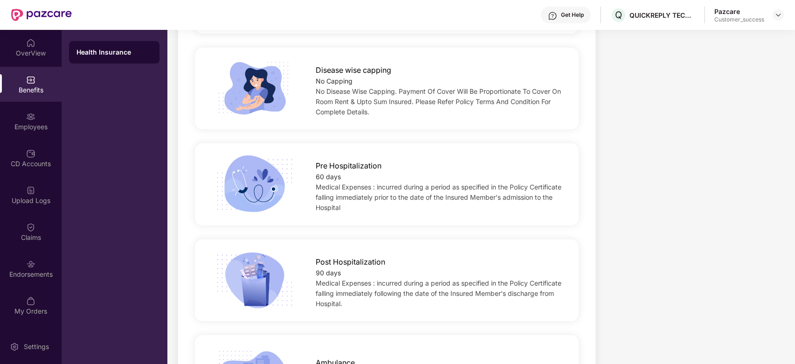
scroll to position [509, 0]
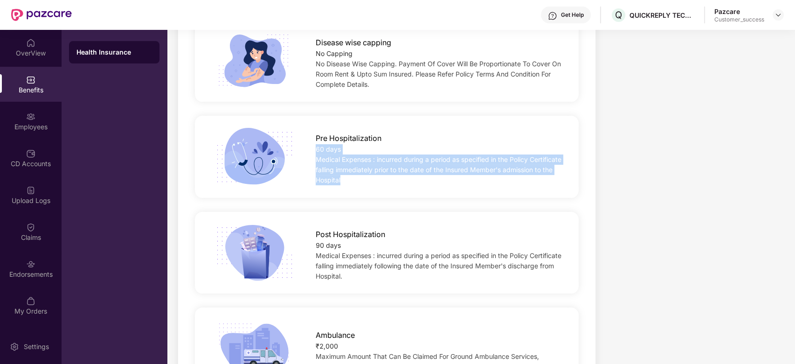
drag, startPoint x: 395, startPoint y: 179, endPoint x: 315, endPoint y: 148, distance: 86.5
click at [315, 148] on div "Pre Hospitalization 60 days Medical Expenses : incurred during a period as spec…" at bounding box center [439, 156] width 276 height 57
click at [385, 178] on span "Medical Expenses : incurred during a period as specified in the Policy Certific…" at bounding box center [439, 169] width 246 height 28
drag, startPoint x: 391, startPoint y: 179, endPoint x: 309, endPoint y: 149, distance: 87.1
click at [309, 149] on div "Pre Hospitalization 60 days Medical Expenses : incurred during a period as spec…" at bounding box center [439, 156] width 276 height 57
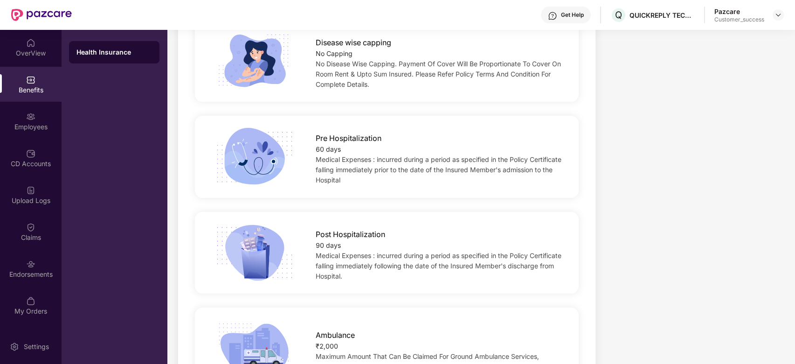
click at [225, 103] on div "Disease wise capping No Capping No Disease Wise Capping. Payment Of Cover Will …" at bounding box center [386, 61] width 389 height 96
click at [782, 11] on div at bounding box center [777, 14] width 11 height 11
click at [773, 17] on div at bounding box center [777, 14] width 11 height 11
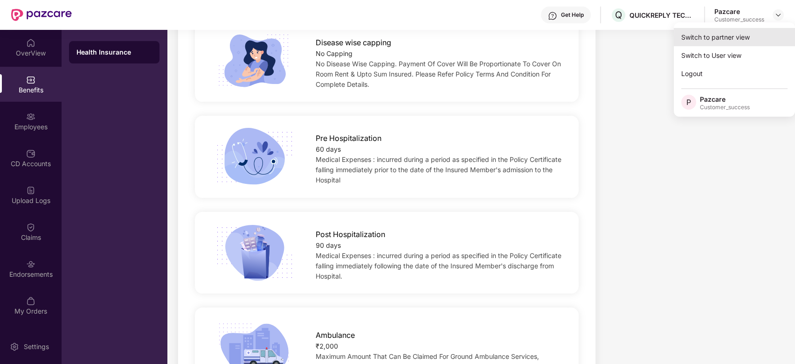
click at [743, 33] on div "Switch to partner view" at bounding box center [734, 37] width 121 height 18
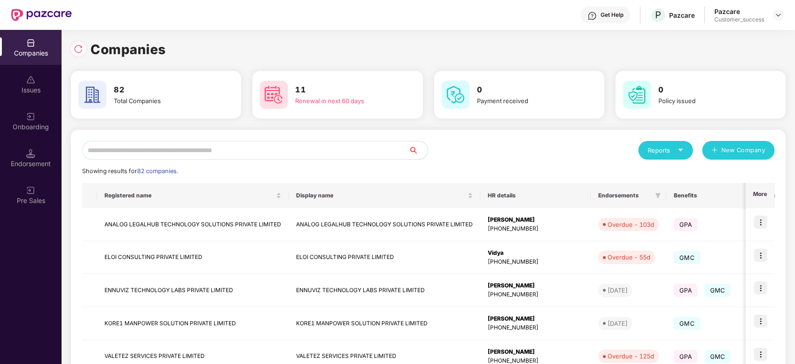
click at [267, 148] on input "text" at bounding box center [245, 150] width 327 height 19
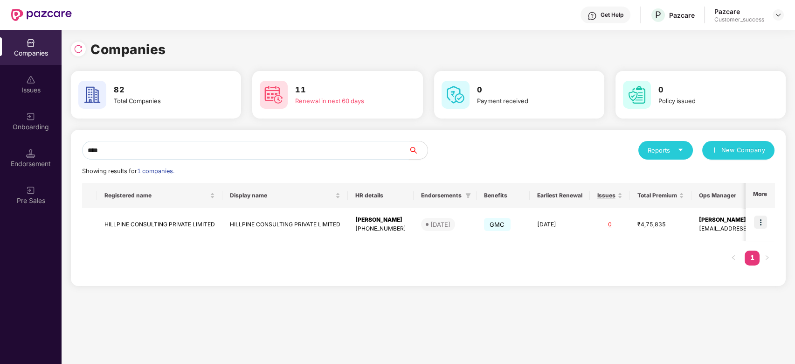
type input "****"
click at [761, 220] on img at bounding box center [760, 221] width 13 height 13
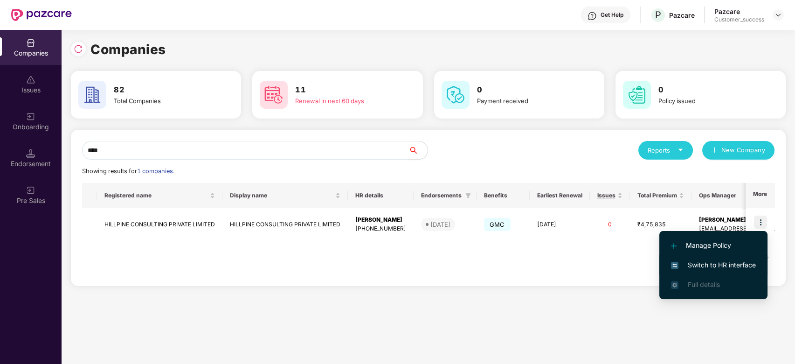
click at [698, 265] on span "Switch to HR interface" at bounding box center [713, 265] width 85 height 10
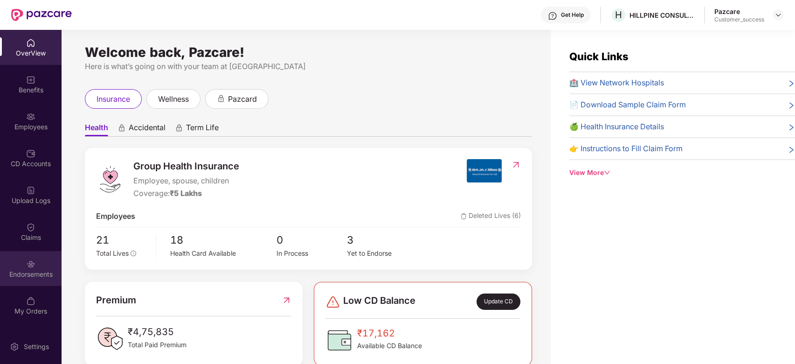
click at [27, 268] on img at bounding box center [30, 263] width 9 height 9
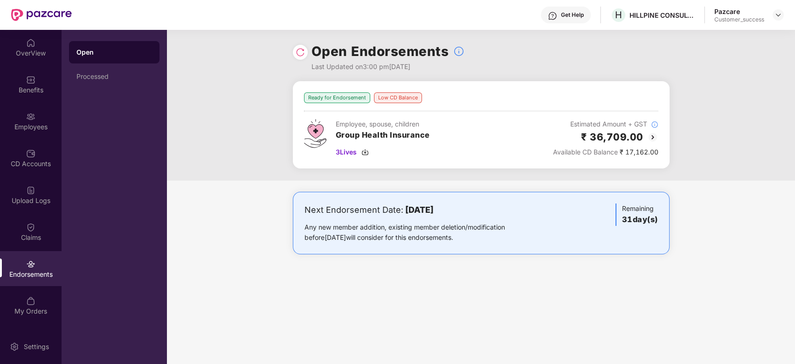
click at [652, 138] on img at bounding box center [652, 136] width 11 height 11
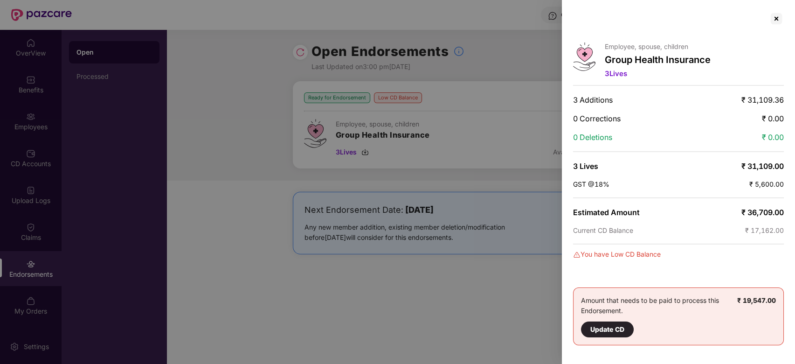
click at [652, 138] on div "0 Deletions ₹ 0.00" at bounding box center [678, 136] width 211 height 9
click at [418, 147] on div at bounding box center [397, 182] width 795 height 364
click at [258, 83] on div at bounding box center [397, 182] width 795 height 364
click at [779, 16] on div at bounding box center [776, 18] width 15 height 15
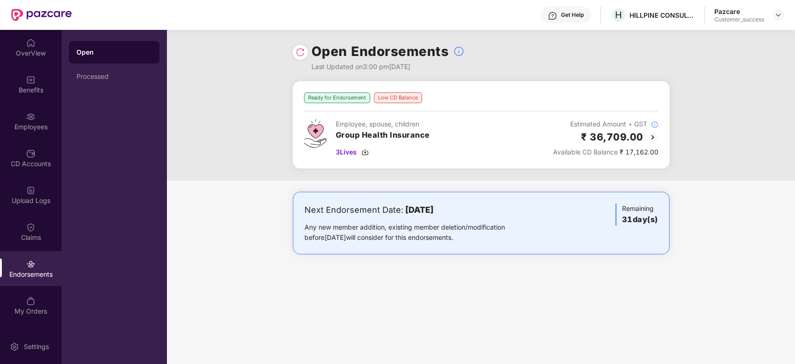
click at [302, 54] on img at bounding box center [300, 52] width 9 height 9
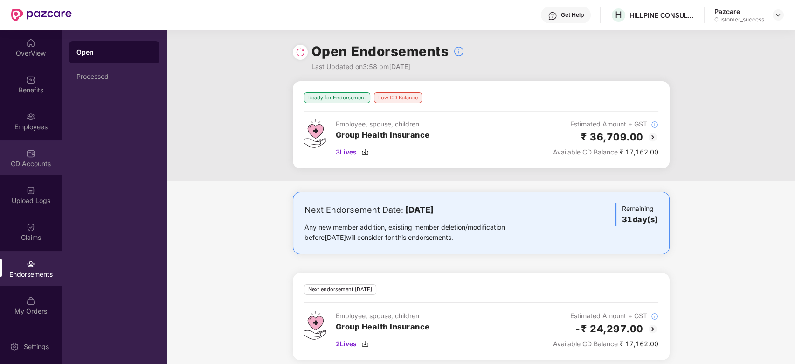
click at [30, 154] on img at bounding box center [30, 153] width 9 height 9
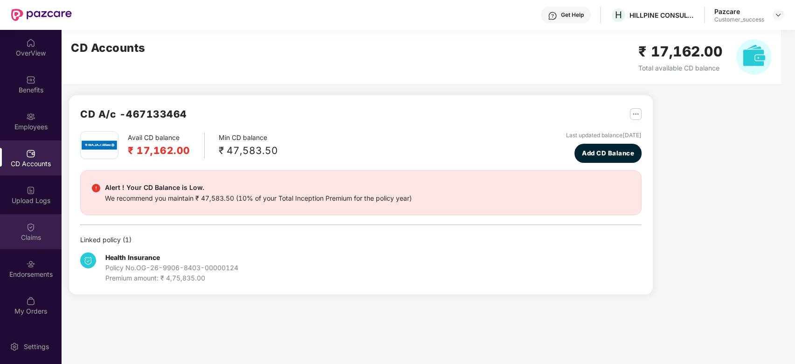
click at [34, 229] on img at bounding box center [30, 226] width 9 height 9
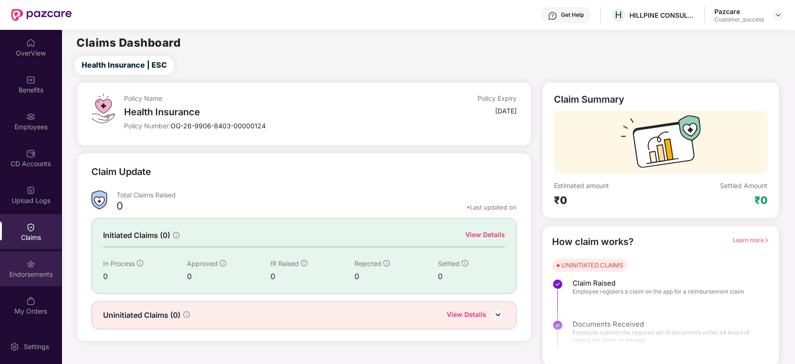
click at [28, 273] on div "Endorsements" at bounding box center [31, 273] width 62 height 9
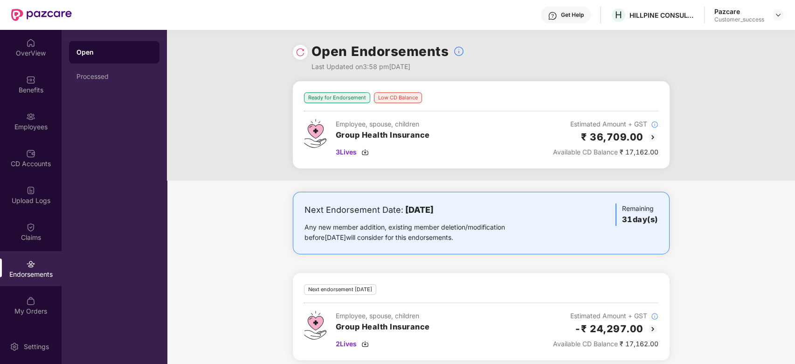
scroll to position [7, 0]
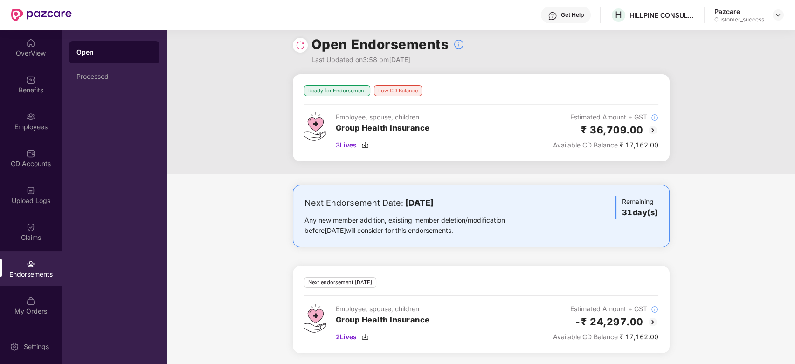
click at [651, 323] on img at bounding box center [652, 321] width 11 height 11
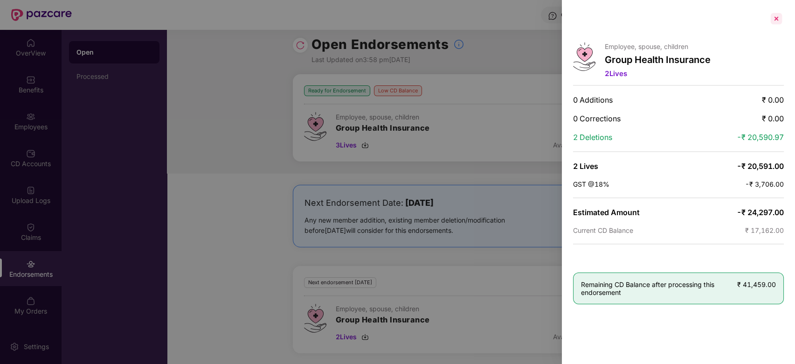
click at [779, 18] on div at bounding box center [776, 18] width 15 height 15
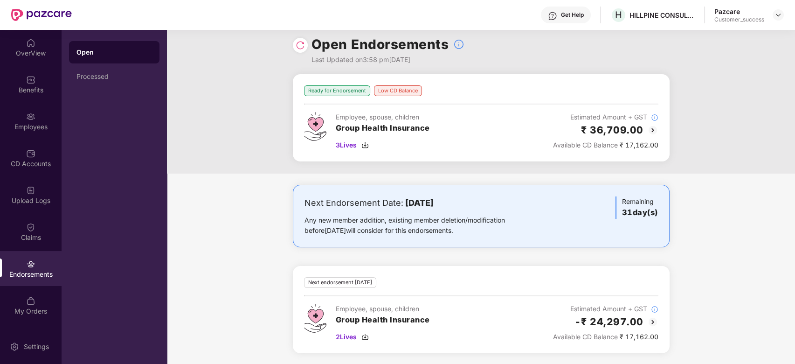
click at [654, 321] on img at bounding box center [652, 321] width 11 height 11
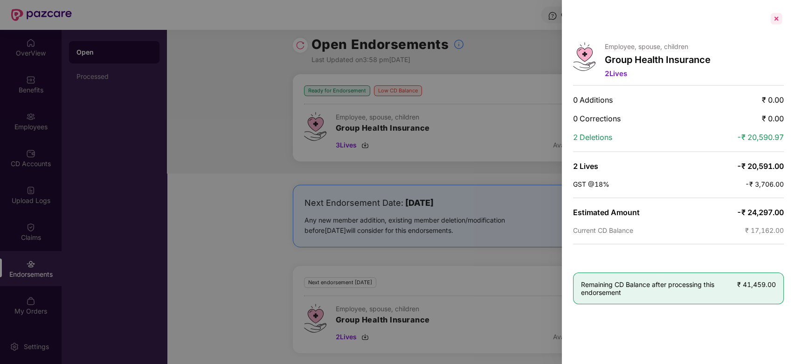
click at [773, 21] on div at bounding box center [776, 18] width 15 height 15
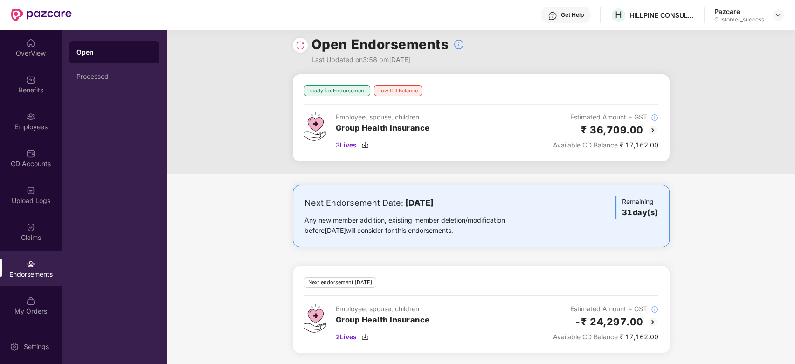
click at [651, 131] on img at bounding box center [652, 129] width 11 height 11
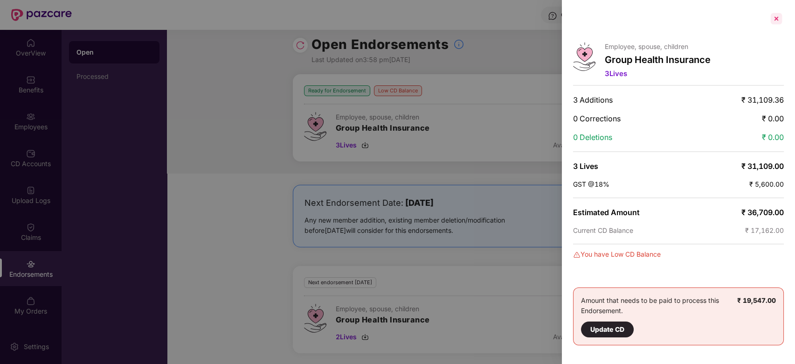
click at [775, 24] on div at bounding box center [776, 18] width 15 height 15
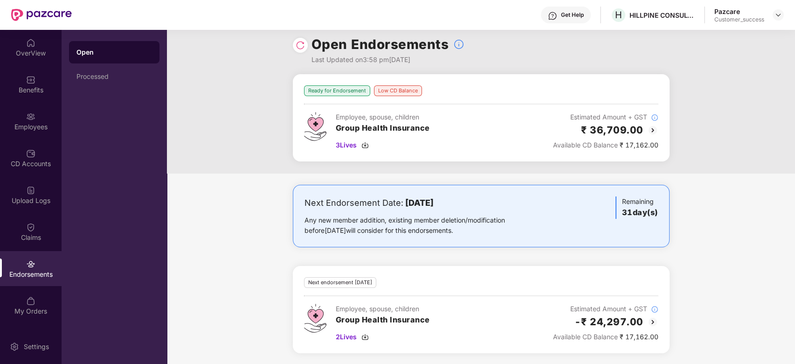
click at [294, 45] on div at bounding box center [300, 45] width 15 height 15
click at [351, 145] on span "3 Lives" at bounding box center [346, 145] width 21 height 10
click at [356, 339] on span "2 Lives" at bounding box center [346, 336] width 21 height 10
click at [650, 132] on img at bounding box center [652, 129] width 11 height 11
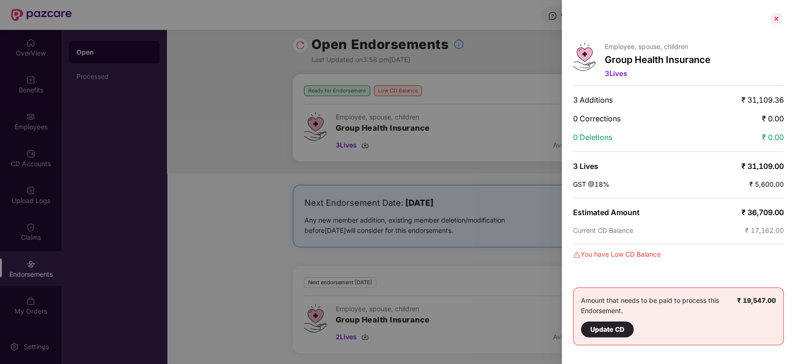
click at [776, 13] on div at bounding box center [776, 18] width 15 height 15
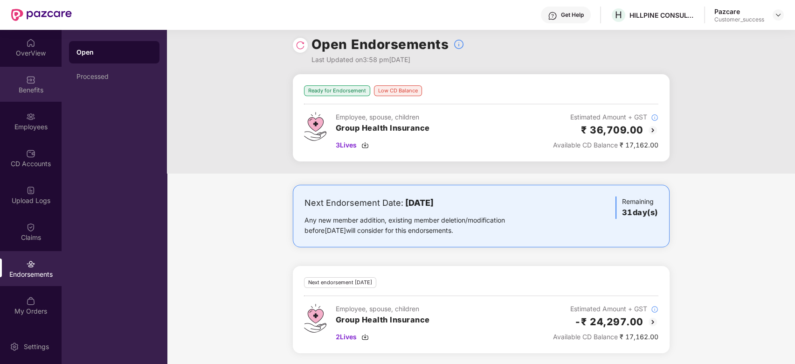
click at [28, 82] on img at bounding box center [30, 79] width 9 height 9
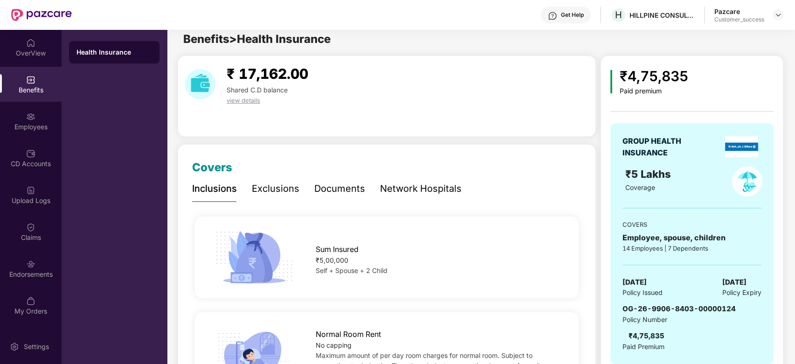
scroll to position [0, 0]
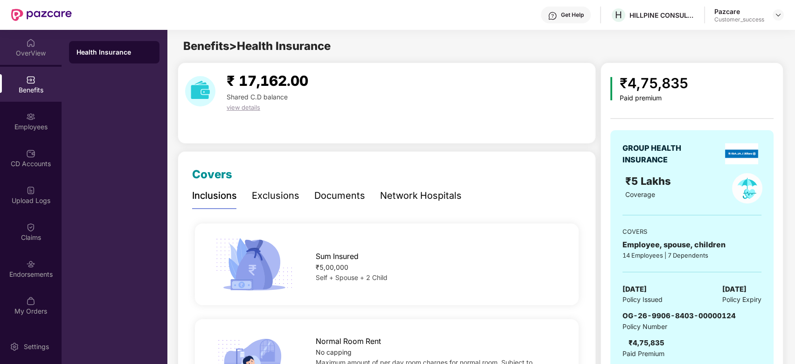
click at [34, 51] on div "OverView" at bounding box center [31, 52] width 62 height 9
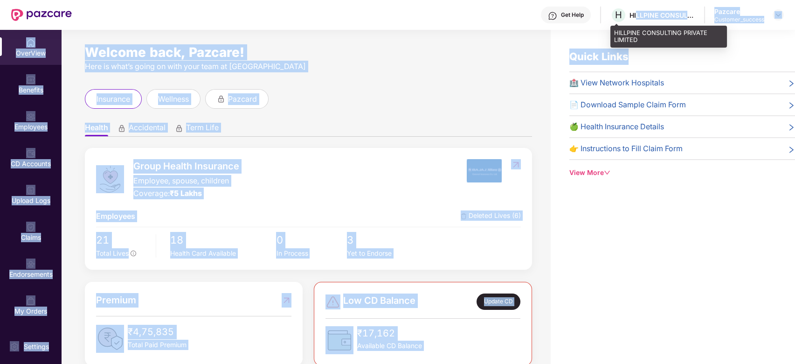
drag, startPoint x: 641, startPoint y: 40, endPoint x: 636, endPoint y: 15, distance: 25.2
click at [636, 15] on div "Get Help H HILLPINE CONSULTING PRIVATE LIMITED Pazcare Customer_success OverVie…" at bounding box center [397, 182] width 795 height 364
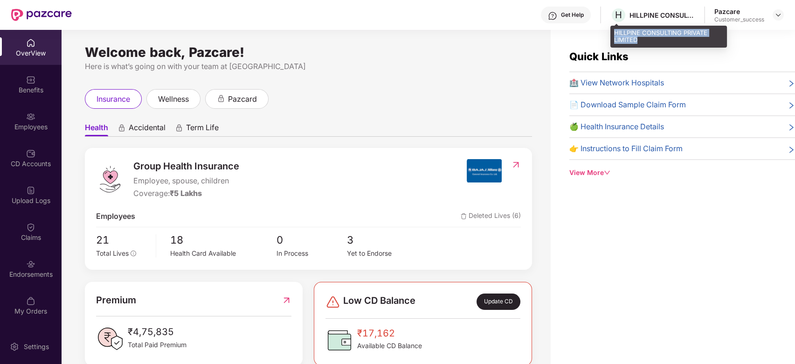
drag, startPoint x: 642, startPoint y: 39, endPoint x: 612, endPoint y: 31, distance: 31.0
click at [612, 31] on div "HILLPINE CONSULTING PRIVATE LIMITED" at bounding box center [668, 37] width 117 height 22
copy div "HILLPINE CONSULTING PRIVATE LIMITED"
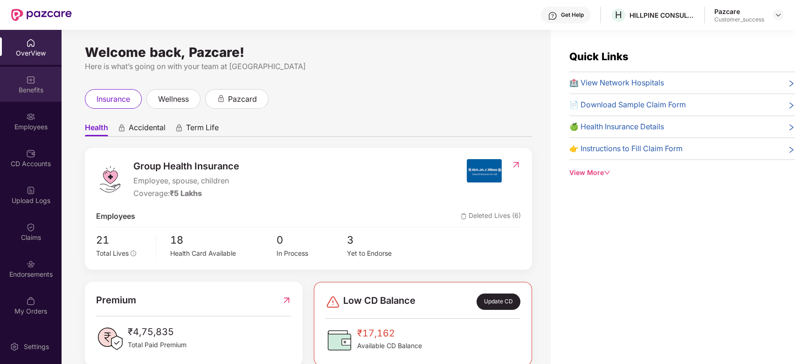
click at [35, 92] on div "Benefits" at bounding box center [31, 89] width 62 height 9
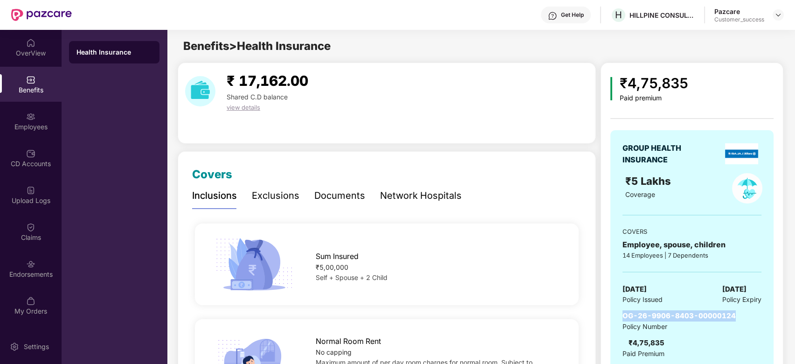
drag, startPoint x: 735, startPoint y: 311, endPoint x: 619, endPoint y: 311, distance: 115.6
click at [619, 311] on div "GROUP HEALTH INSURANCE ₹5 Lakhs Coverage COVERS Employee, spouse, children 14 E…" at bounding box center [691, 250] width 163 height 241
copy span "OG-26-9906-8403-00000124"
click at [778, 14] on img at bounding box center [777, 14] width 7 height 7
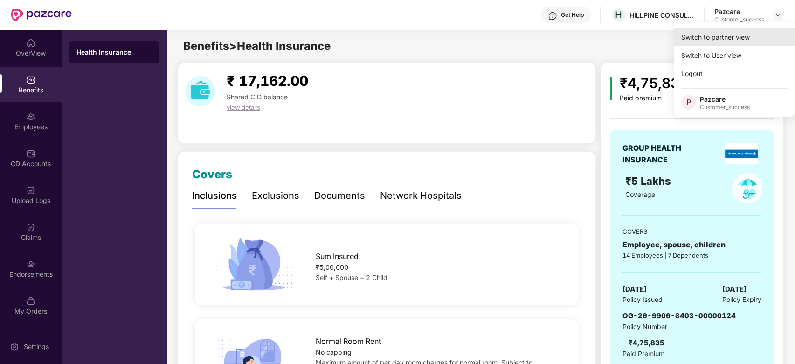
click at [734, 42] on div "Switch to partner view" at bounding box center [734, 37] width 121 height 18
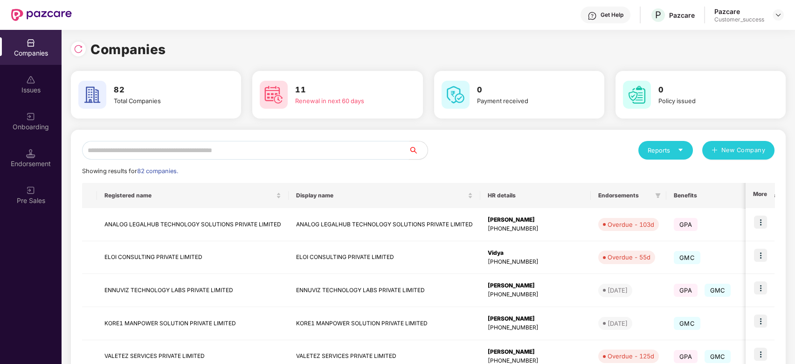
click at [215, 146] on input "text" at bounding box center [245, 150] width 327 height 19
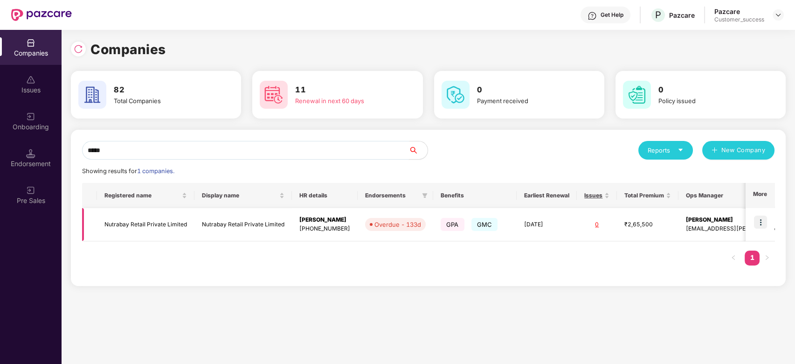
type input "*****"
drag, startPoint x: 190, startPoint y: 219, endPoint x: 102, endPoint y: 218, distance: 88.1
click at [102, 218] on td "Nutrabay Retail Private Limited" at bounding box center [145, 224] width 97 height 33
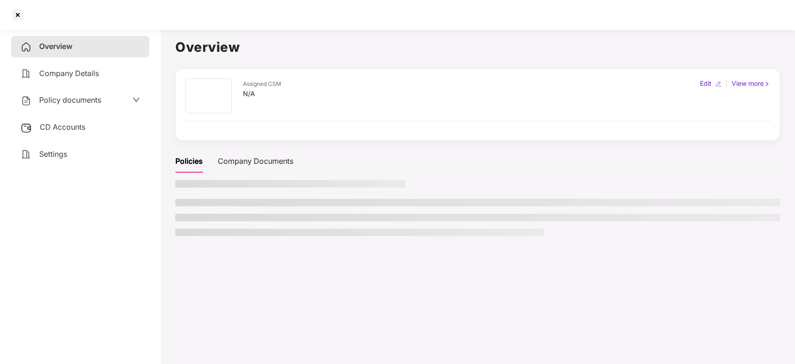
copy td "Nutrabay Retail Private Limited"
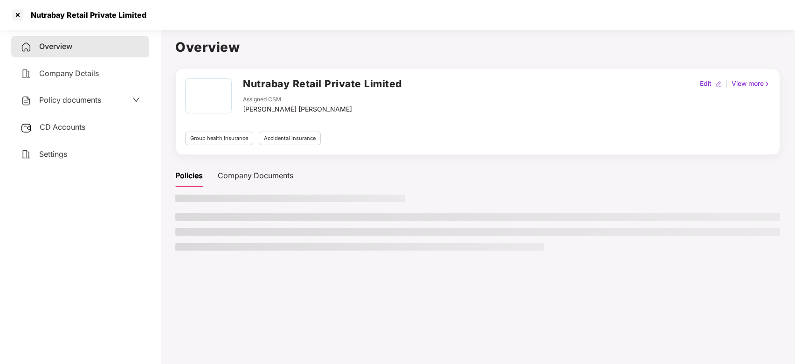
click at [102, 218] on div "Overview Company Details Policy documents CD Accounts Settings" at bounding box center [80, 194] width 138 height 317
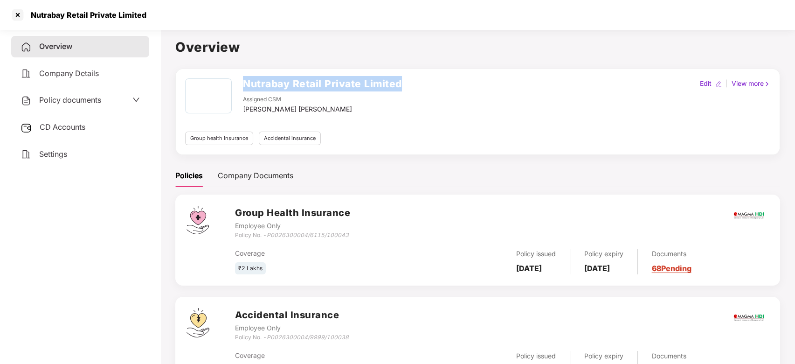
drag, startPoint x: 404, startPoint y: 79, endPoint x: 240, endPoint y: 80, distance: 164.1
click at [240, 80] on div "Nutrabay Retail Private Limited Assigned CSM Vikash Jhawar Maheswari Edit | Vie…" at bounding box center [477, 96] width 585 height 36
copy h2 "Nutrabay Retail Private Limited"
click at [240, 80] on div "Nutrabay Retail Private Limited Assigned CSM Vikash Jhawar Maheswari" at bounding box center [293, 96] width 217 height 36
click at [19, 10] on div at bounding box center [17, 14] width 15 height 15
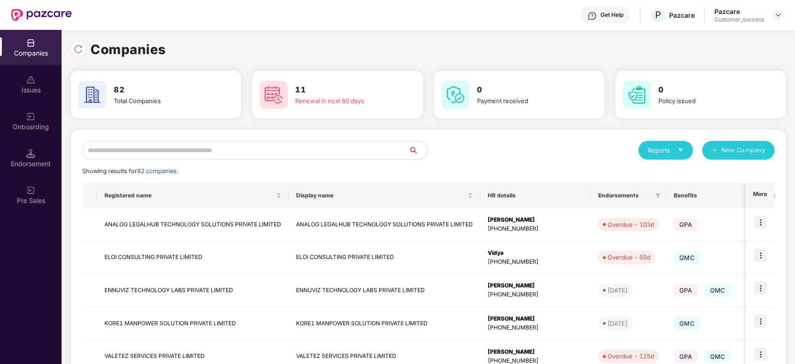
click at [216, 147] on input "text" at bounding box center [245, 150] width 327 height 19
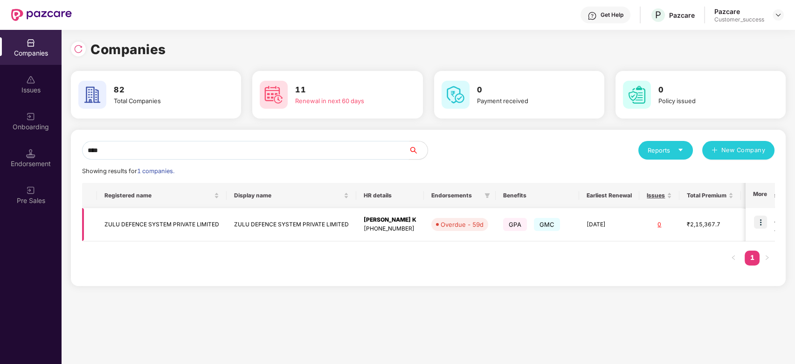
type input "****"
click at [759, 224] on img at bounding box center [760, 221] width 13 height 13
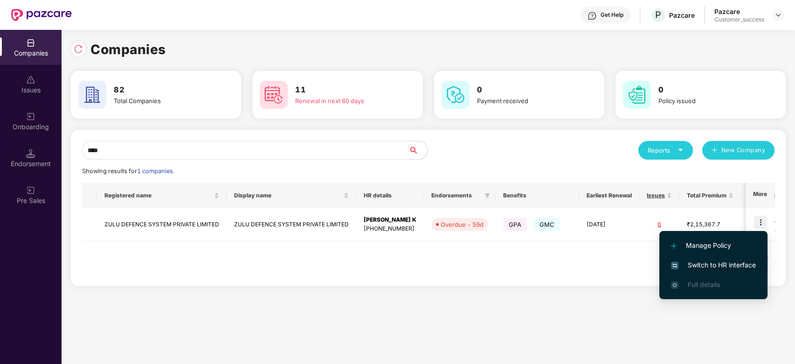
click at [693, 260] on span "Switch to HR interface" at bounding box center [713, 265] width 85 height 10
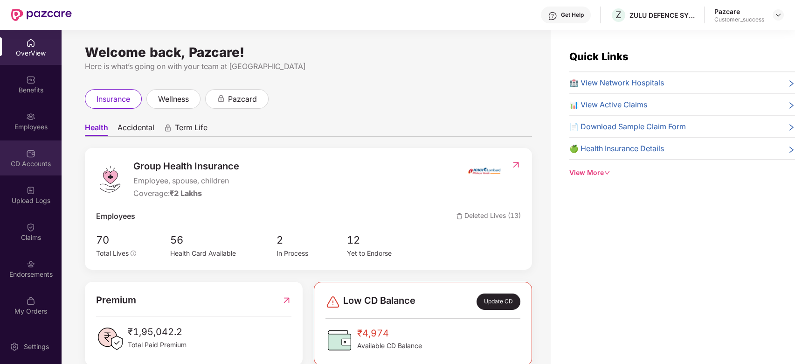
click at [26, 154] on img at bounding box center [30, 153] width 9 height 9
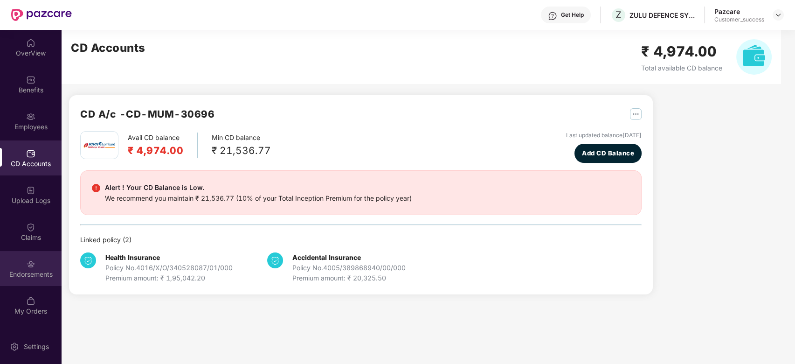
click at [26, 271] on div "Endorsements" at bounding box center [31, 273] width 62 height 9
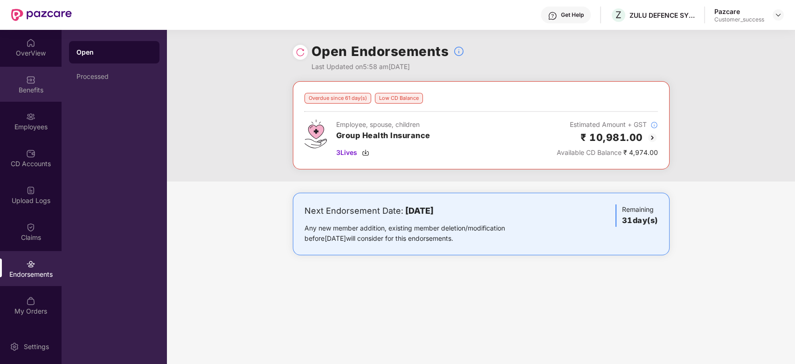
click at [29, 80] on img at bounding box center [30, 79] width 9 height 9
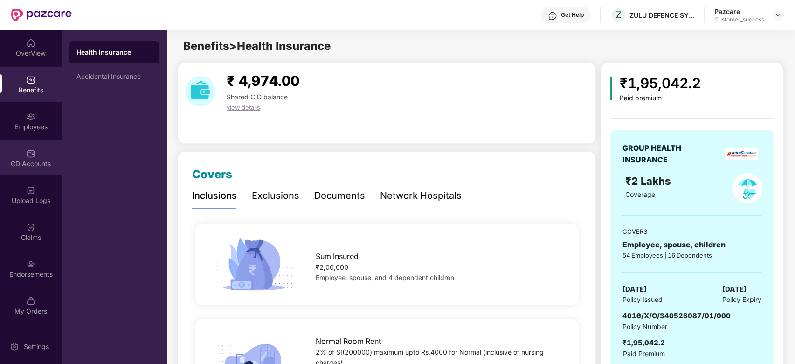
click at [31, 164] on div "CD Accounts" at bounding box center [31, 163] width 62 height 9
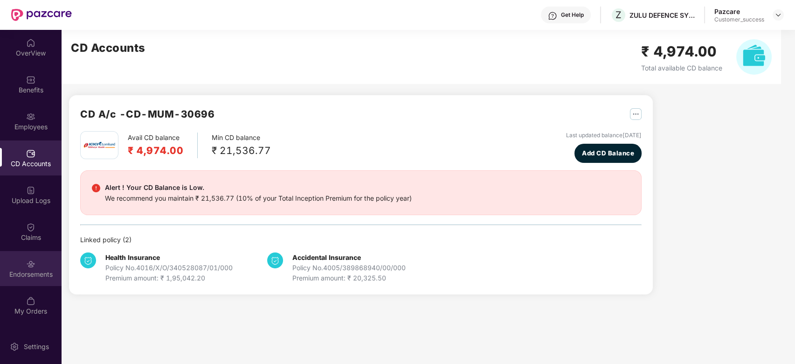
click at [25, 269] on div "Endorsements" at bounding box center [31, 268] width 62 height 35
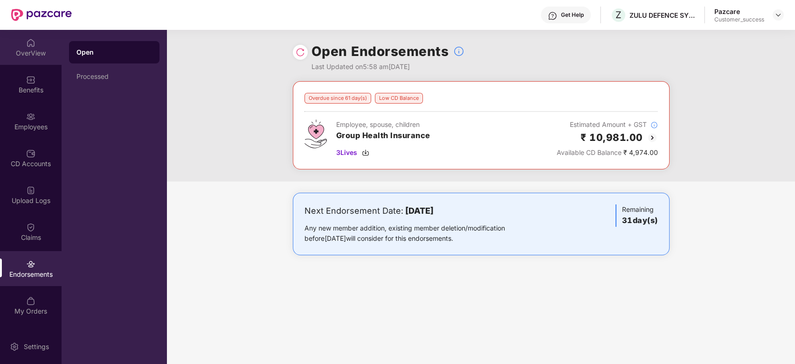
click at [37, 58] on div "OverView" at bounding box center [31, 47] width 62 height 35
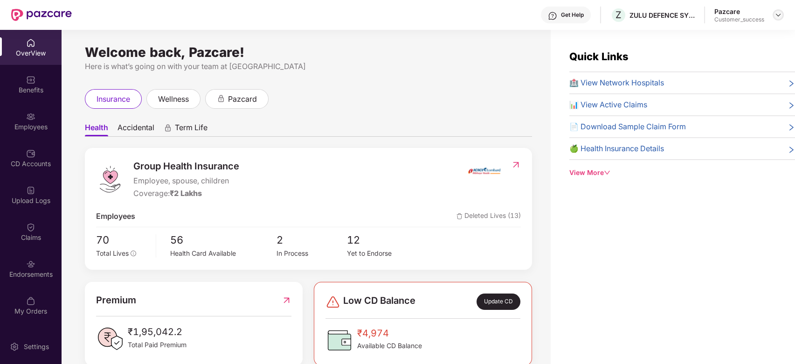
click at [776, 14] on img at bounding box center [777, 14] width 7 height 7
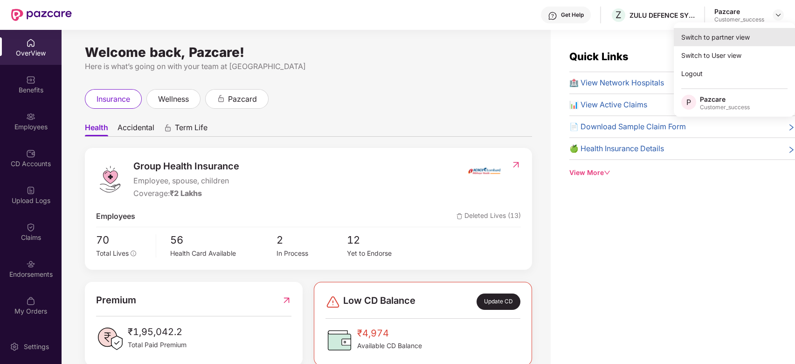
click at [712, 38] on div "Switch to partner view" at bounding box center [734, 37] width 121 height 18
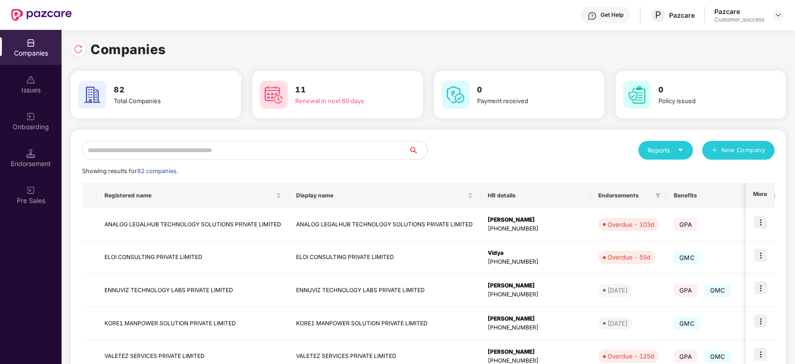
click at [239, 151] on input "text" at bounding box center [245, 150] width 327 height 19
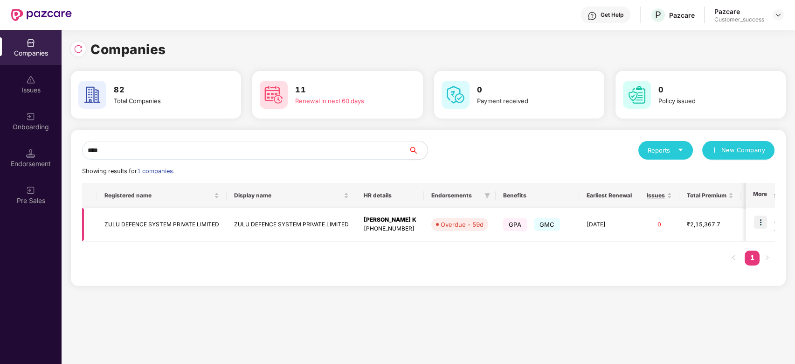
type input "****"
click at [755, 222] on img at bounding box center [760, 221] width 13 height 13
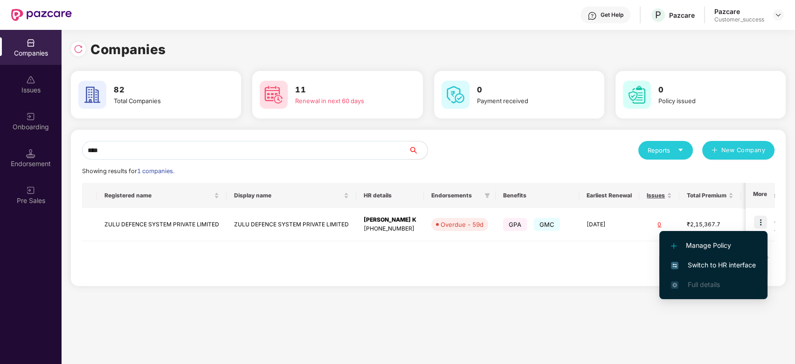
click at [720, 263] on span "Switch to HR interface" at bounding box center [713, 265] width 85 height 10
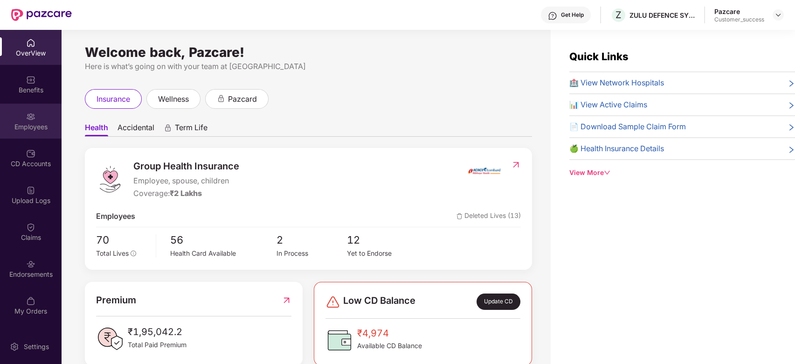
click at [30, 128] on div "Employees" at bounding box center [31, 126] width 62 height 9
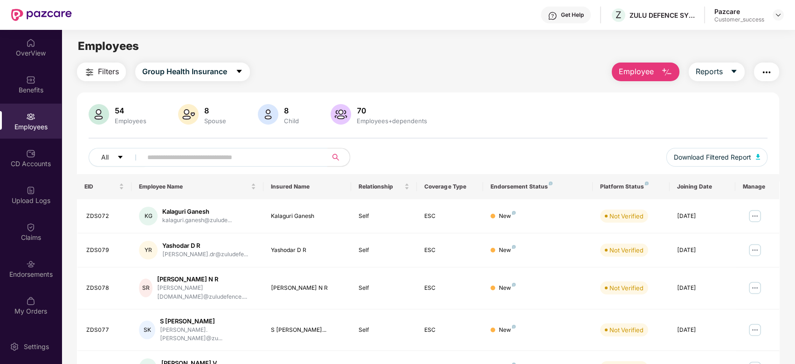
click at [246, 158] on input "text" at bounding box center [230, 157] width 167 height 14
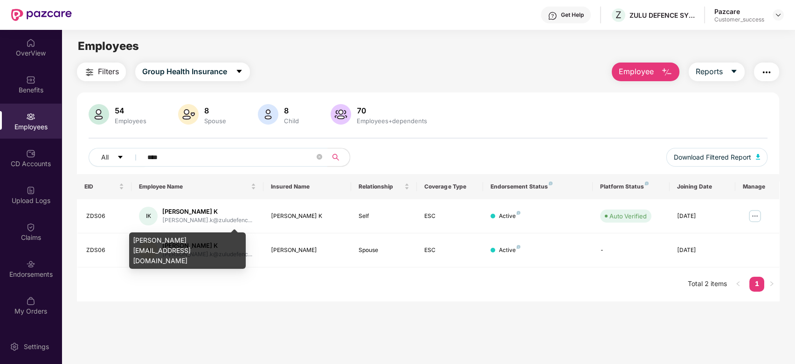
type input "****"
drag, startPoint x: 228, startPoint y: 239, endPoint x: 130, endPoint y: 244, distance: 98.0
click at [130, 244] on div "indumathi.k@zuludefence.tech" at bounding box center [187, 250] width 117 height 36
copy div "indumathi.k@zuludefence.tech"
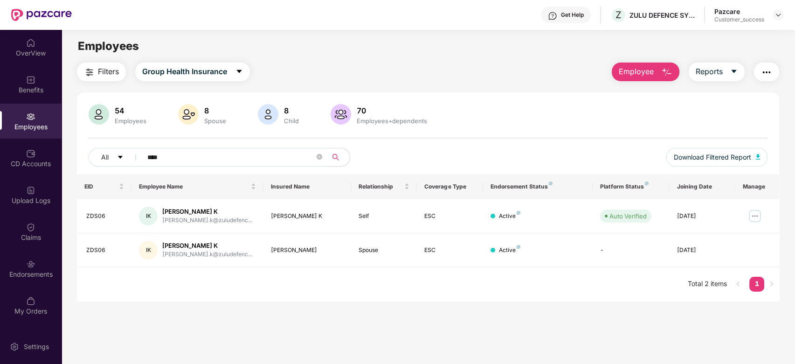
click at [784, 14] on header "Get Help Z ZULU DEFENCE SYSTEM PRIVATE LIMITED Pazcare Customer_success" at bounding box center [397, 15] width 795 height 30
click at [778, 16] on img at bounding box center [777, 14] width 7 height 7
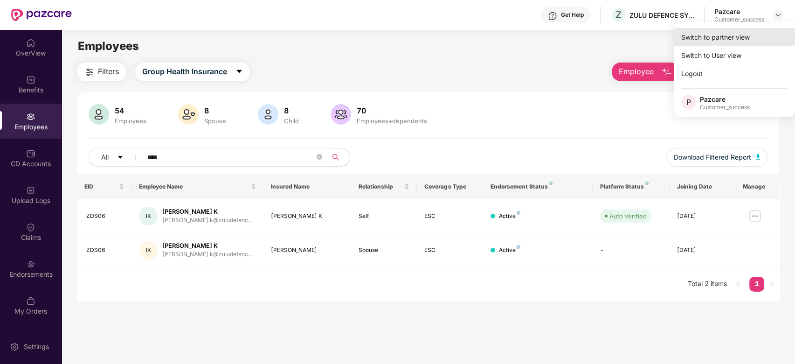
click at [755, 35] on div "Switch to partner view" at bounding box center [734, 37] width 121 height 18
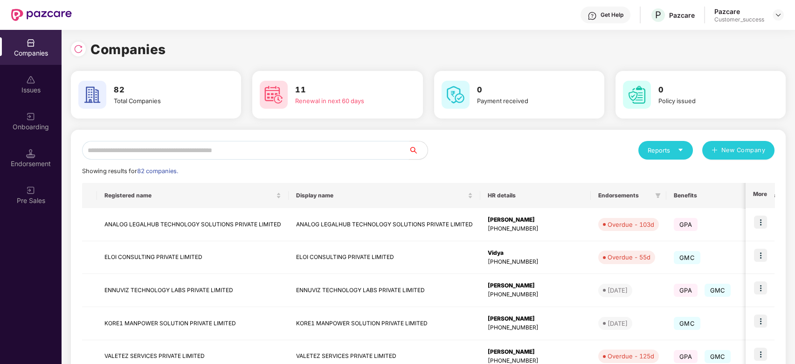
click at [172, 148] on input "text" at bounding box center [245, 150] width 327 height 19
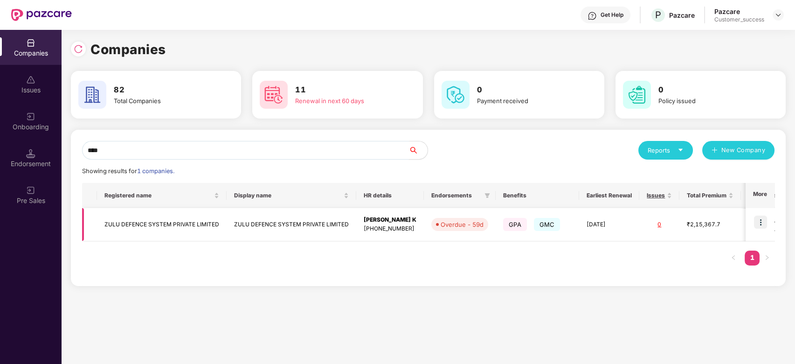
type input "****"
drag, startPoint x: 223, startPoint y: 222, endPoint x: 103, endPoint y: 222, distance: 120.3
click at [103, 222] on td "ZULU DEFENCE SYSTEM PRIVATE LIMITED" at bounding box center [162, 224] width 130 height 33
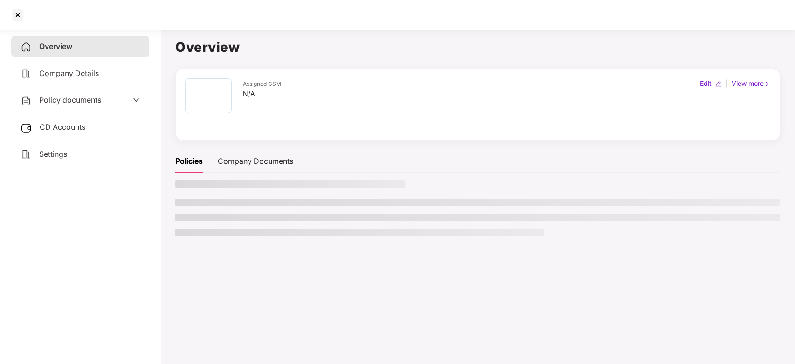
copy td "ZULU DEFENCE SYSTEM PRIVATE LIMITED"
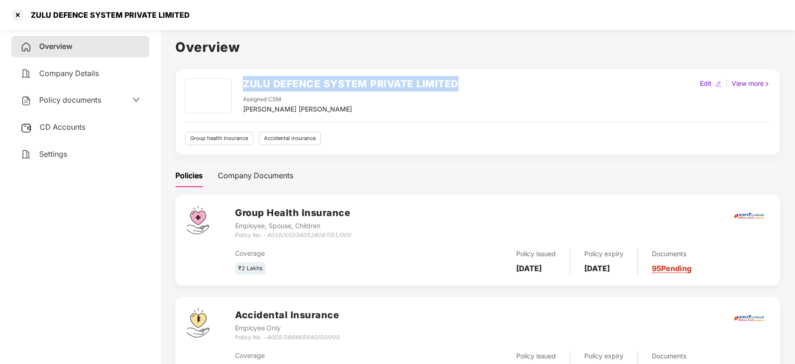
drag, startPoint x: 462, startPoint y: 84, endPoint x: 227, endPoint y: 90, distance: 234.6
click at [227, 90] on div "ZULU DEFENCE SYSTEM PRIVATE LIMITED Assigned CSM Vikash Jhawar Maheswari Edit |…" at bounding box center [477, 96] width 585 height 36
copy div "ZULU DEFENCE SYSTEM PRIVATE LIMITED"
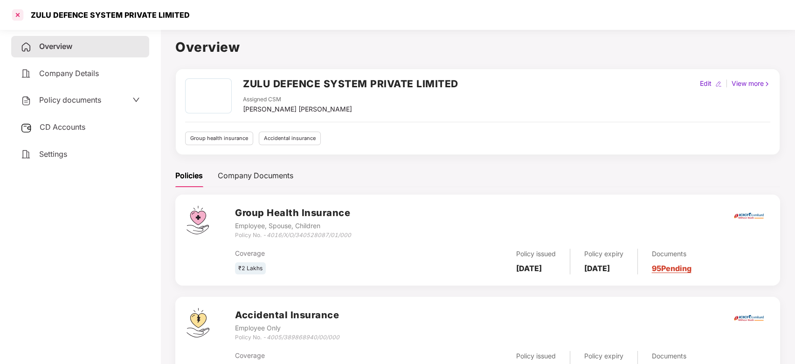
click at [20, 18] on div at bounding box center [17, 14] width 15 height 15
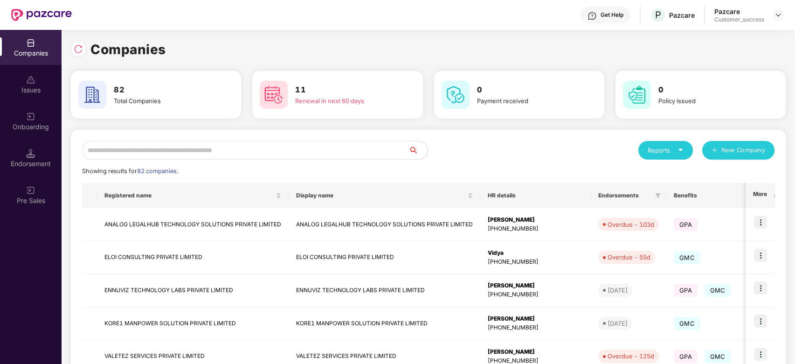
click at [229, 148] on input "text" at bounding box center [245, 150] width 327 height 19
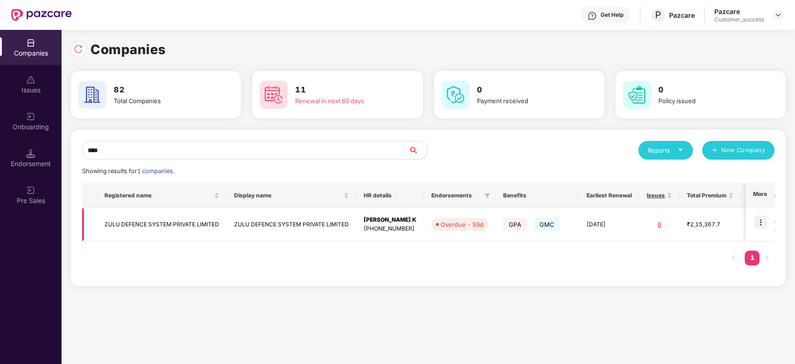
type input "****"
click at [764, 220] on img at bounding box center [760, 221] width 13 height 13
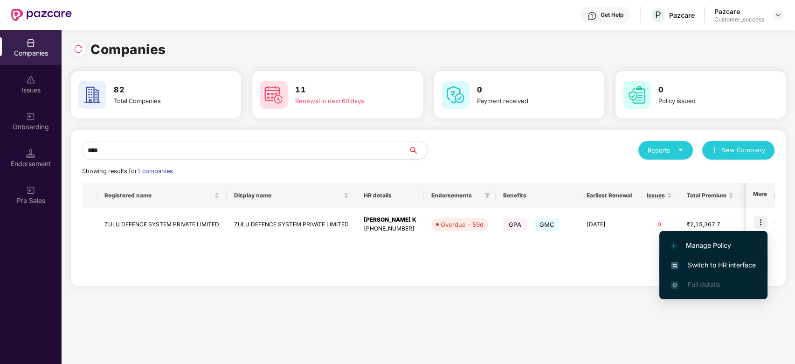
click at [725, 262] on span "Switch to HR interface" at bounding box center [713, 265] width 85 height 10
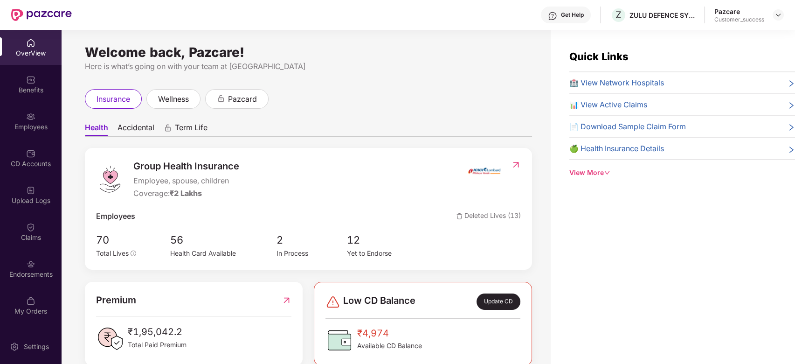
click at [29, 265] on img at bounding box center [30, 263] width 9 height 9
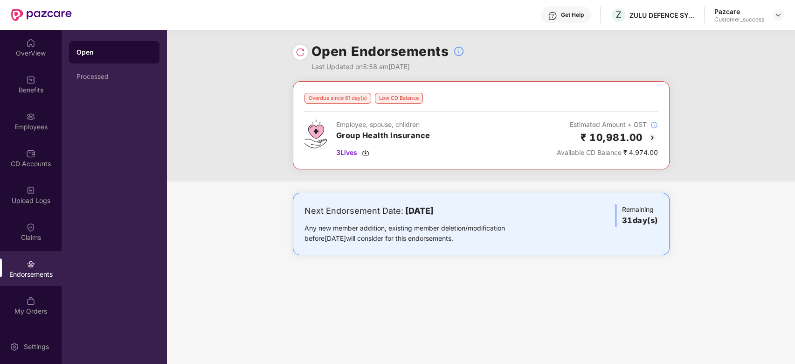
click at [650, 133] on img at bounding box center [652, 137] width 11 height 11
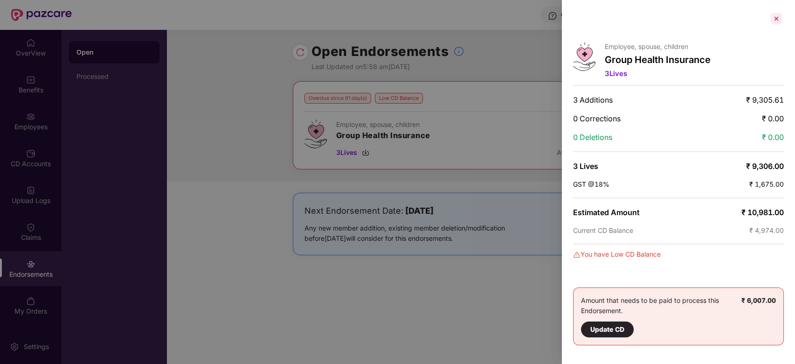
click at [777, 24] on div at bounding box center [776, 18] width 15 height 15
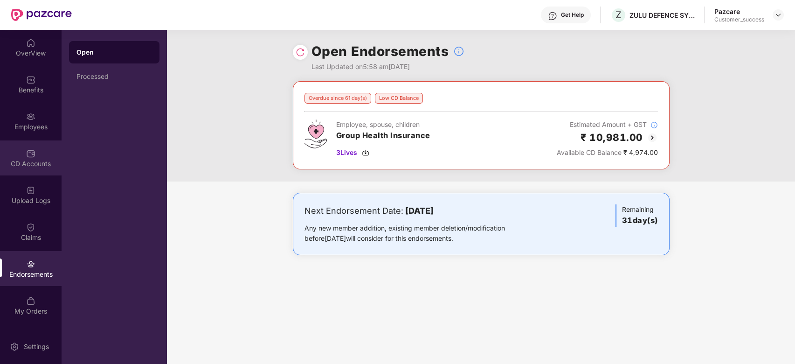
click at [28, 155] on img at bounding box center [30, 153] width 9 height 9
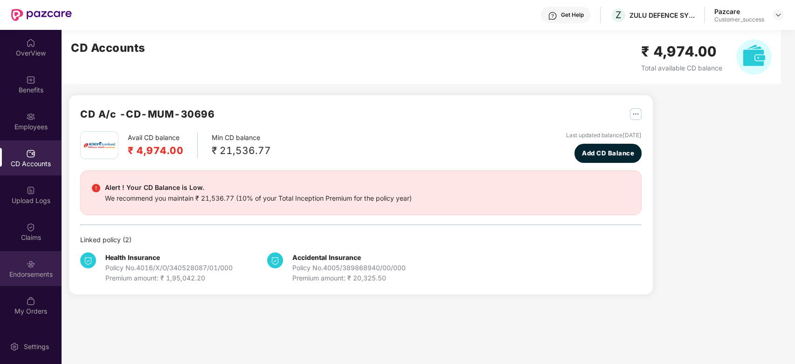
click at [30, 261] on img at bounding box center [30, 263] width 9 height 9
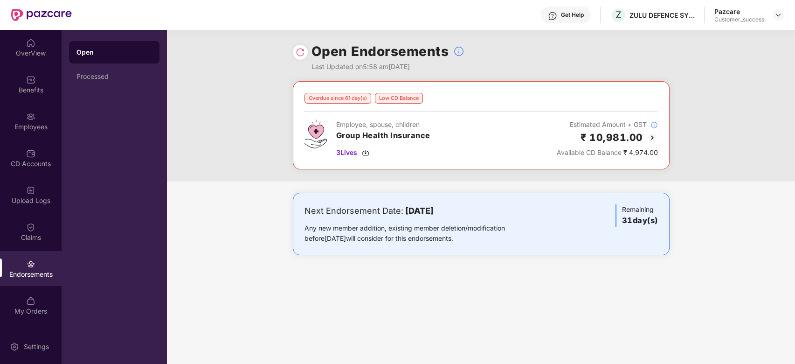
click at [648, 138] on img at bounding box center [652, 137] width 11 height 11
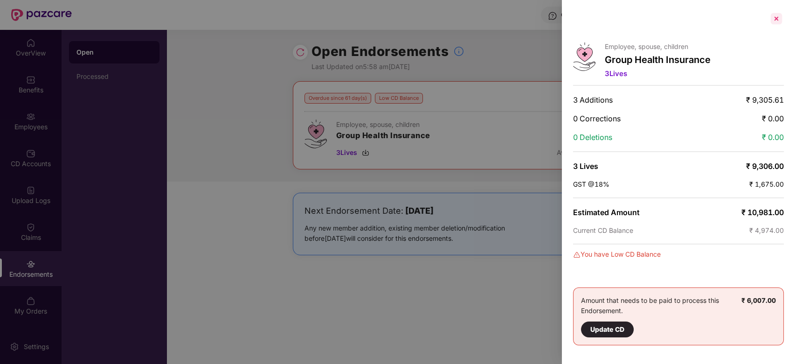
click at [777, 14] on div at bounding box center [776, 18] width 15 height 15
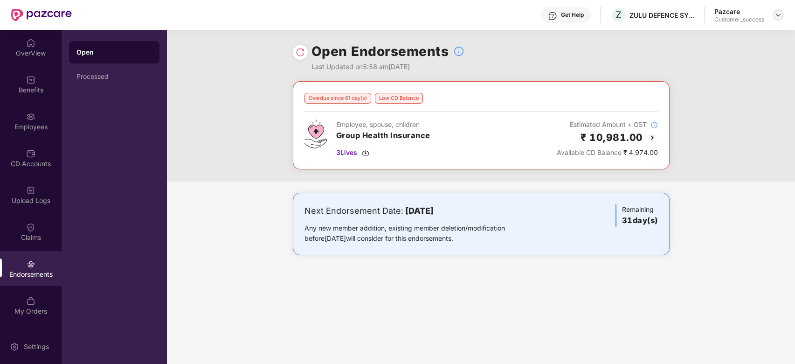
click at [778, 16] on img at bounding box center [777, 14] width 7 height 7
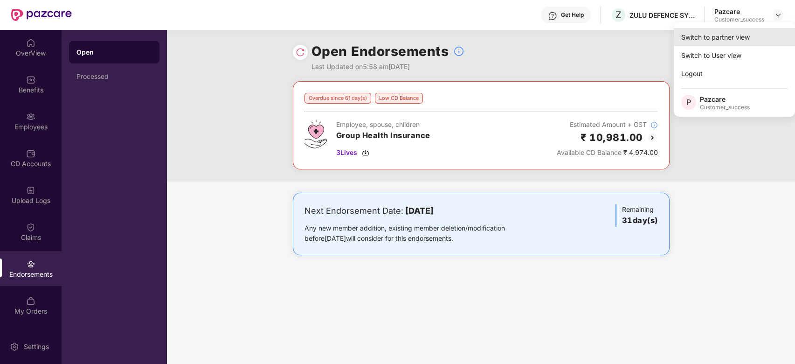
click at [714, 38] on div "Switch to partner view" at bounding box center [734, 37] width 121 height 18
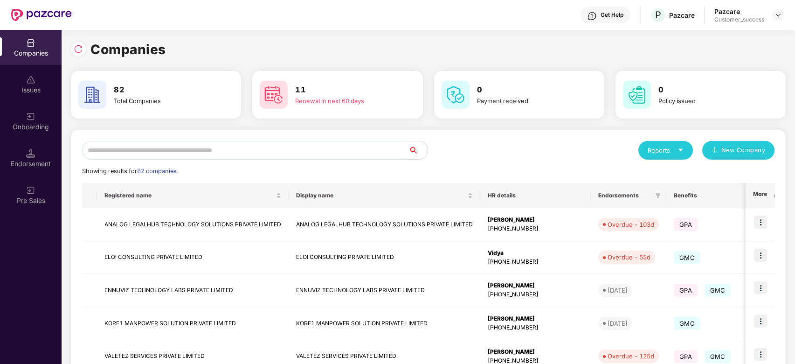
click at [168, 158] on input "text" at bounding box center [245, 150] width 327 height 19
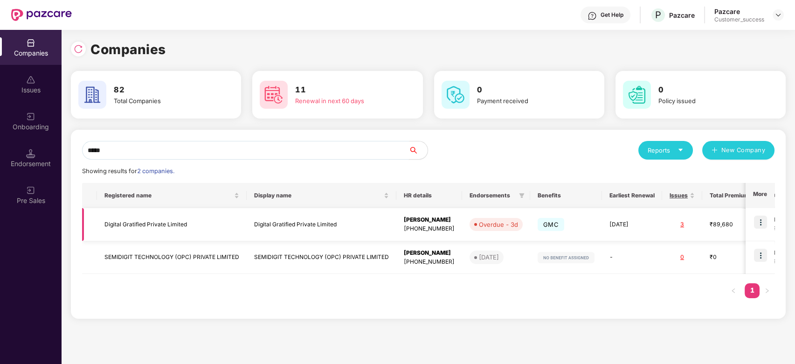
type input "*****"
click at [763, 228] on img at bounding box center [760, 221] width 13 height 13
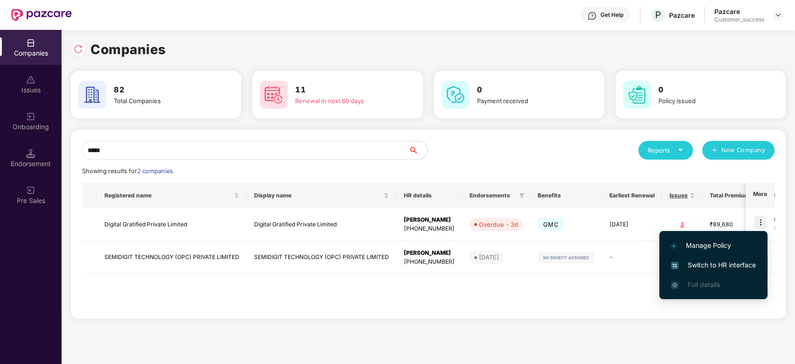
click at [708, 263] on span "Switch to HR interface" at bounding box center [713, 265] width 85 height 10
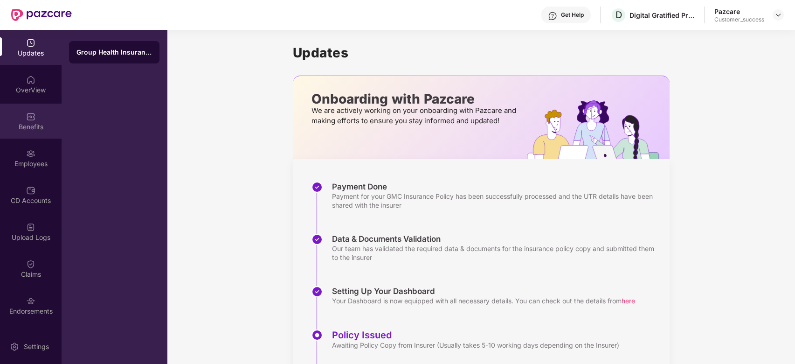
click at [26, 118] on img at bounding box center [30, 116] width 9 height 9
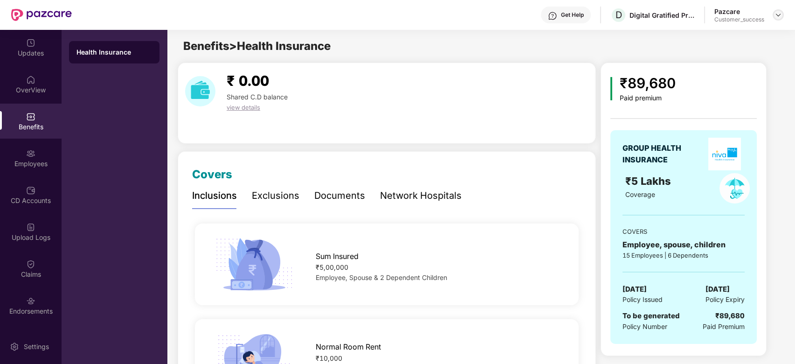
click at [781, 14] on img at bounding box center [777, 14] width 7 height 7
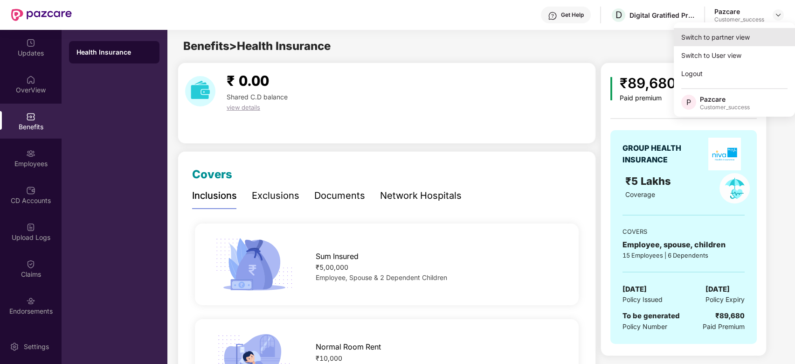
click at [748, 32] on div "Switch to partner view" at bounding box center [734, 37] width 121 height 18
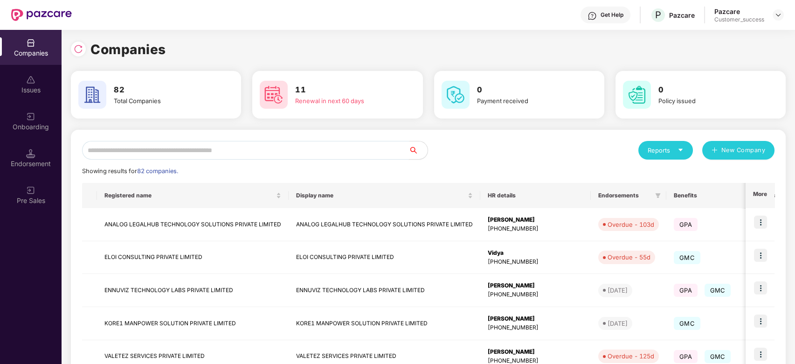
click at [183, 148] on input "text" at bounding box center [245, 150] width 327 height 19
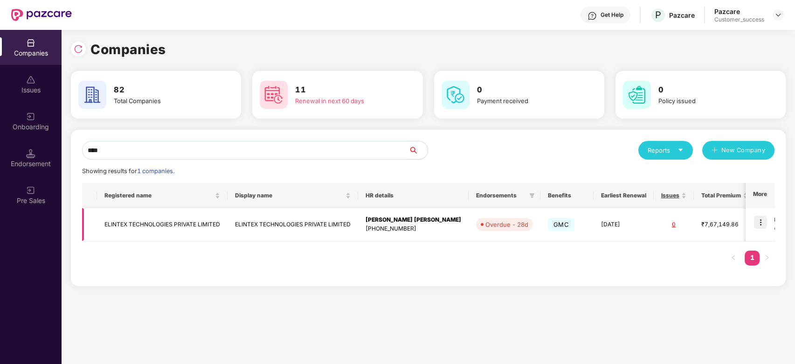
type input "****"
click at [761, 224] on img at bounding box center [760, 221] width 13 height 13
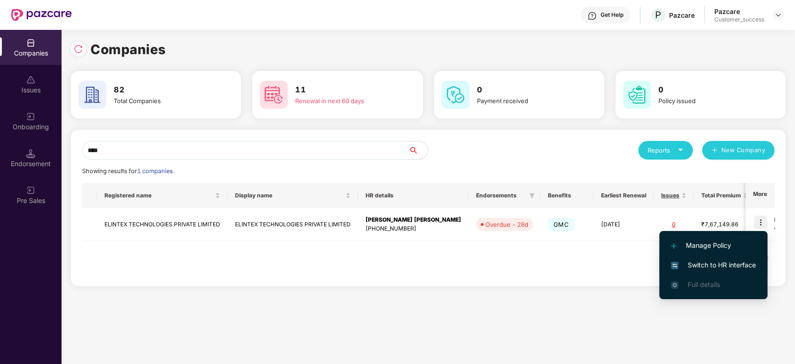
click at [710, 262] on span "Switch to HR interface" at bounding box center [713, 265] width 85 height 10
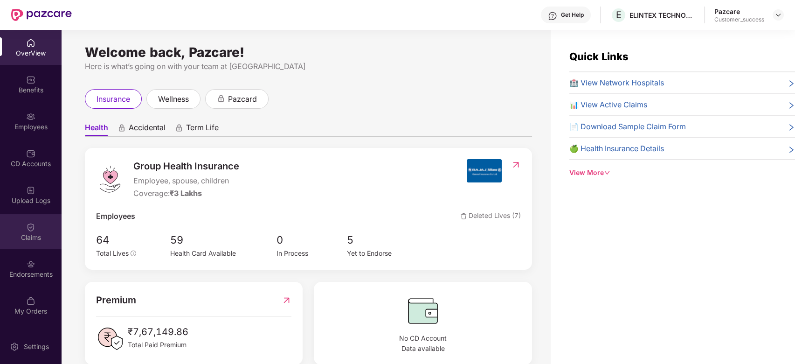
click at [40, 236] on div "Claims" at bounding box center [31, 237] width 62 height 9
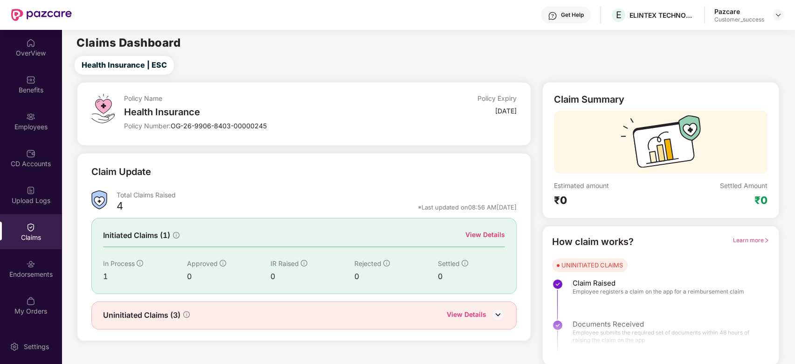
click at [482, 230] on div "View Details" at bounding box center [485, 234] width 40 height 10
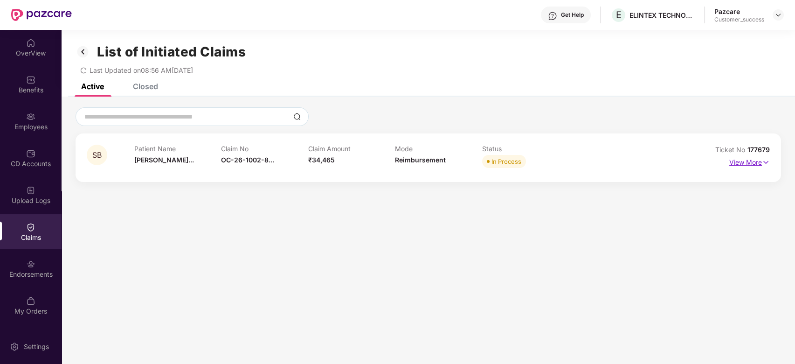
click at [754, 162] on p "View More" at bounding box center [749, 161] width 41 height 13
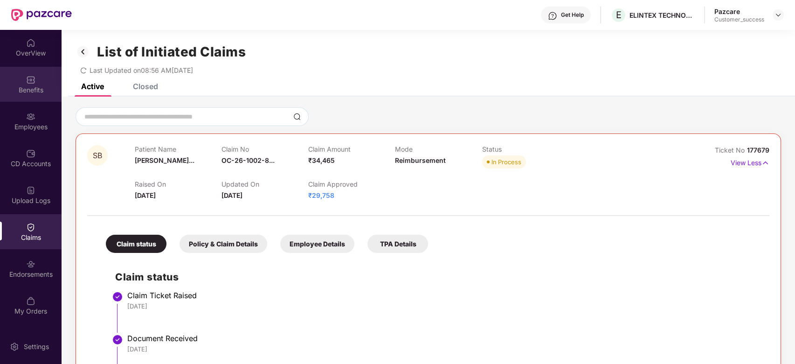
click at [27, 83] on img at bounding box center [30, 79] width 9 height 9
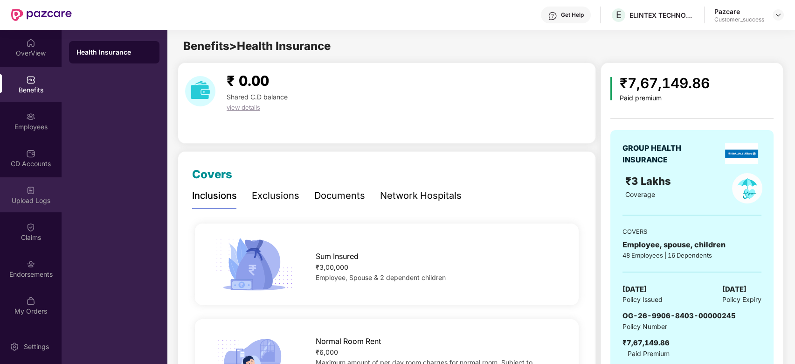
click at [26, 198] on div "Upload Logs" at bounding box center [31, 200] width 62 height 9
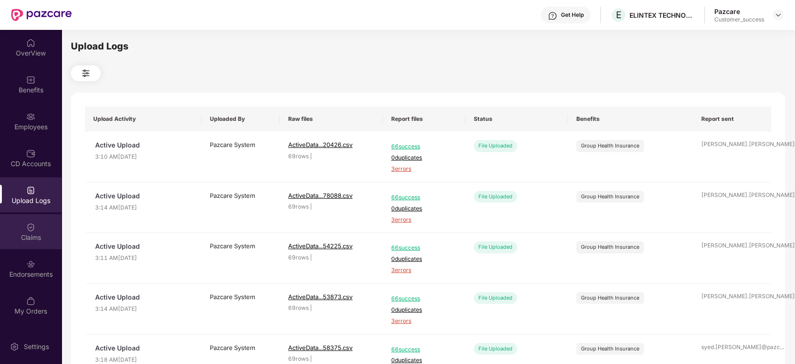
click at [32, 242] on div "Claims" at bounding box center [31, 231] width 62 height 35
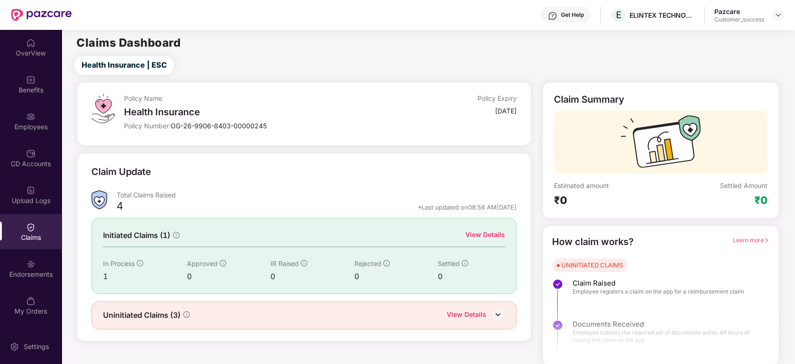
click at [497, 229] on div "View Details" at bounding box center [485, 234] width 40 height 10
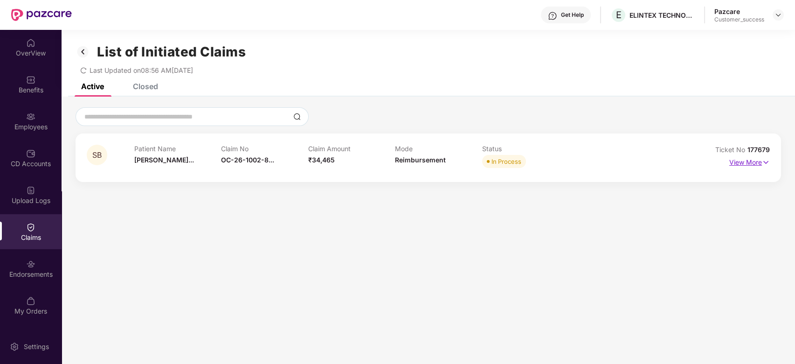
click at [757, 165] on p "View More" at bounding box center [749, 161] width 41 height 13
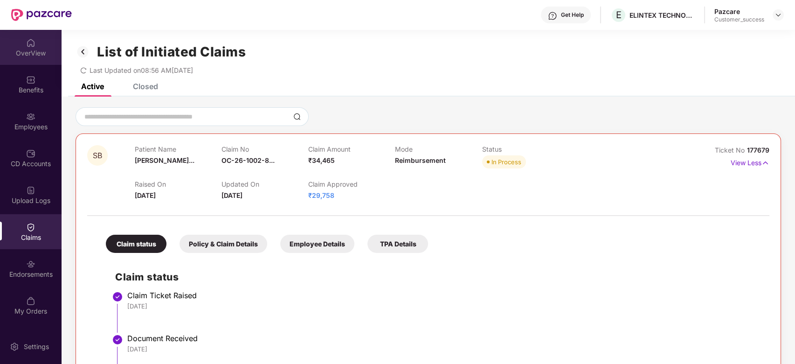
click at [30, 40] on img at bounding box center [30, 42] width 9 height 9
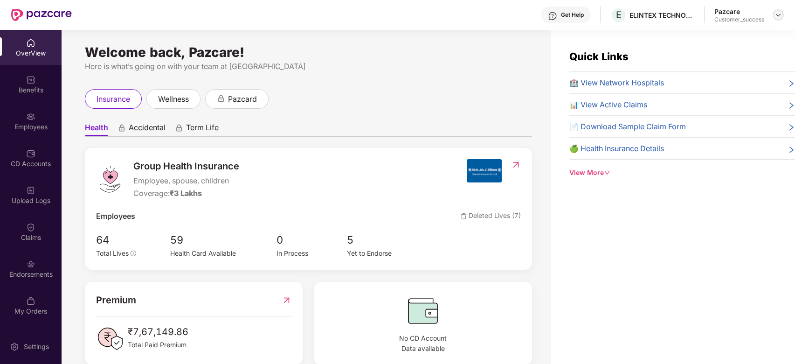
click at [776, 18] on img at bounding box center [777, 14] width 7 height 7
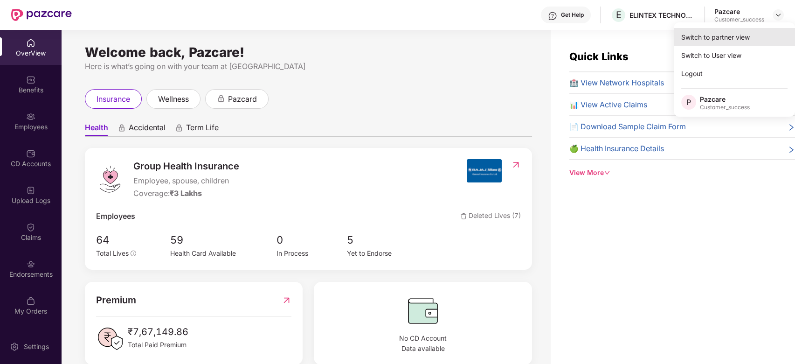
click at [735, 42] on div "Switch to partner view" at bounding box center [734, 37] width 121 height 18
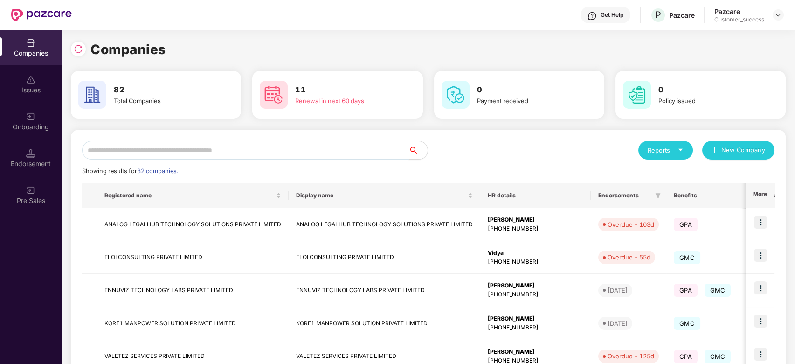
click at [227, 157] on input "text" at bounding box center [245, 150] width 327 height 19
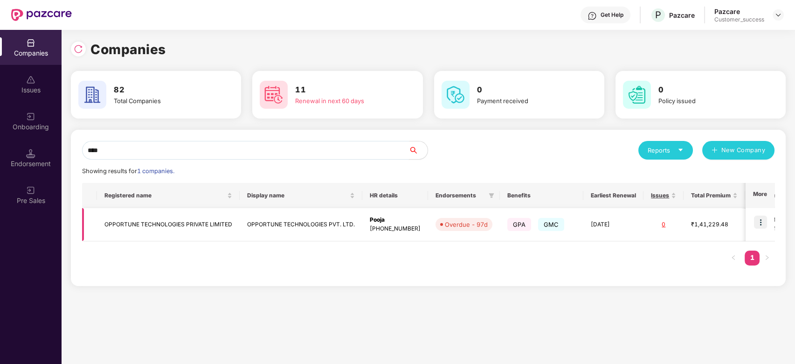
type input "****"
click at [758, 218] on img at bounding box center [760, 221] width 13 height 13
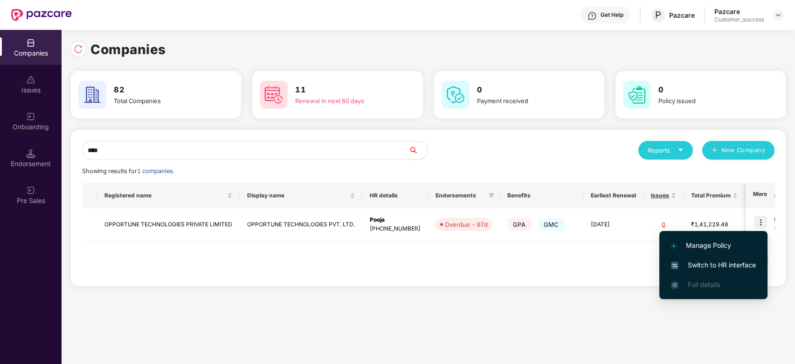
click at [727, 262] on span "Switch to HR interface" at bounding box center [713, 265] width 85 height 10
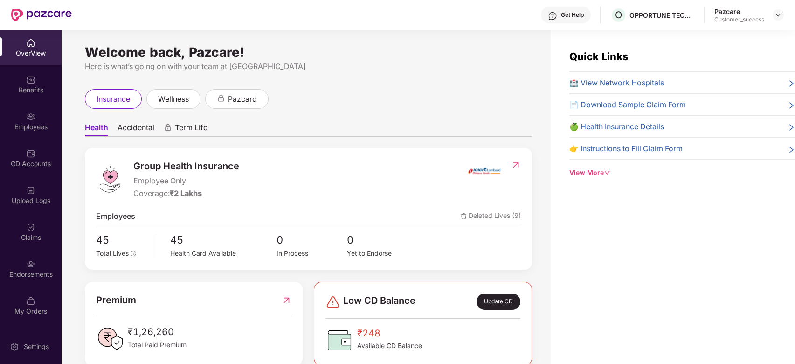
scroll to position [18, 0]
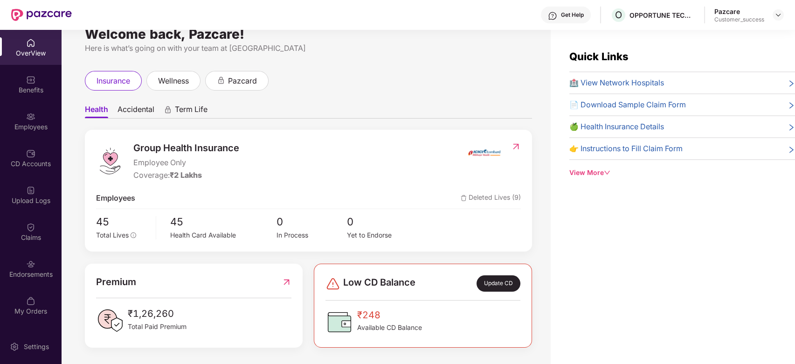
click at [261, 269] on div "Premium ₹1,26,260 Total Paid Premium" at bounding box center [194, 305] width 218 height 84
click at [30, 161] on div "CD Accounts" at bounding box center [31, 163] width 62 height 9
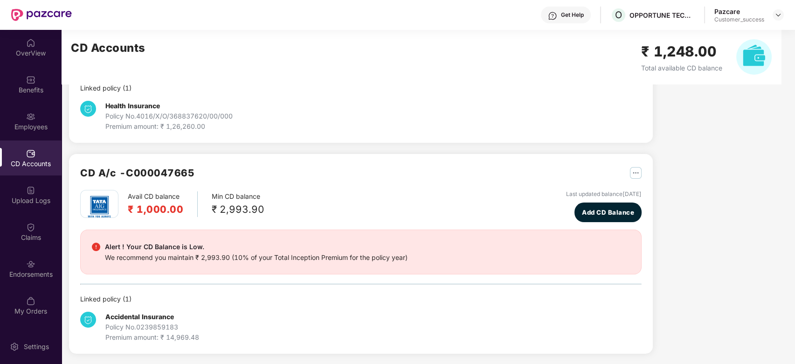
scroll to position [0, 0]
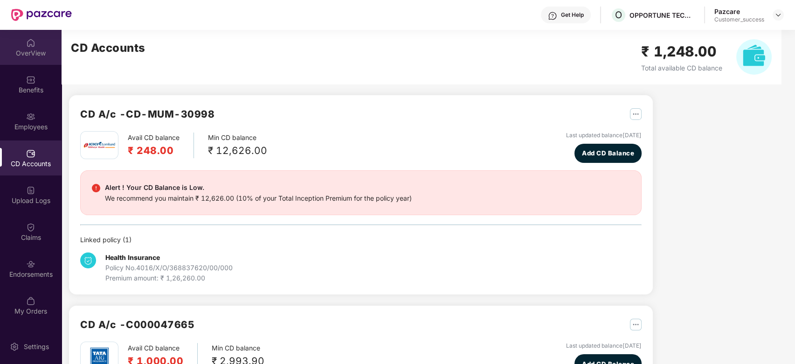
click at [39, 41] on div "OverView" at bounding box center [31, 47] width 62 height 35
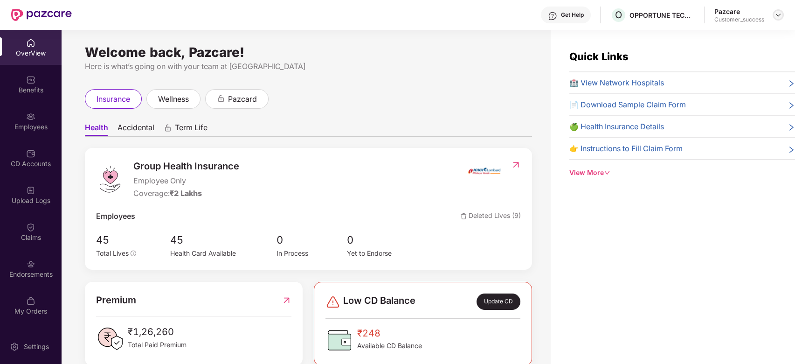
click at [775, 14] on img at bounding box center [777, 14] width 7 height 7
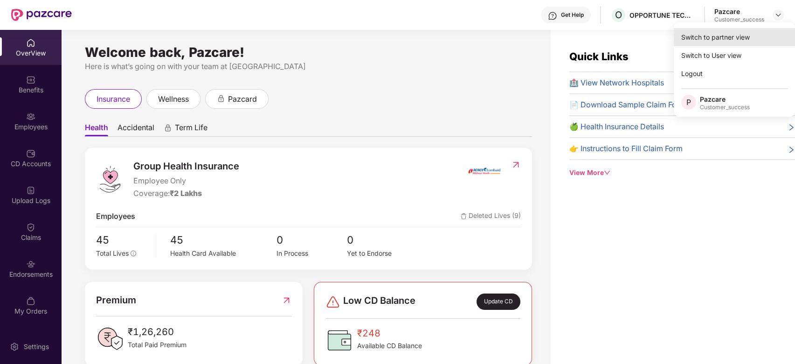
click at [735, 34] on div "Switch to partner view" at bounding box center [734, 37] width 121 height 18
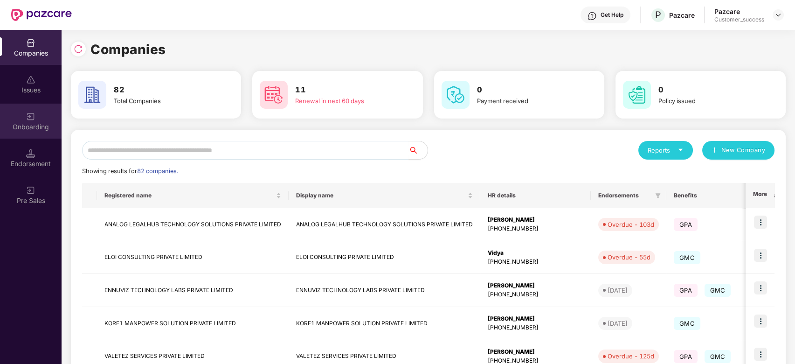
click at [34, 119] on img at bounding box center [30, 116] width 9 height 9
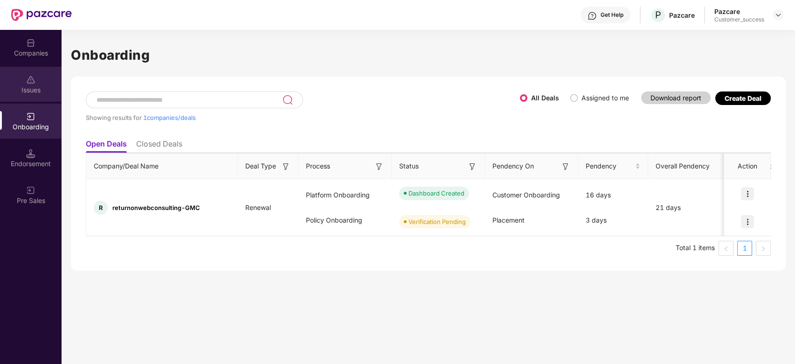
click at [30, 78] on img at bounding box center [30, 79] width 9 height 9
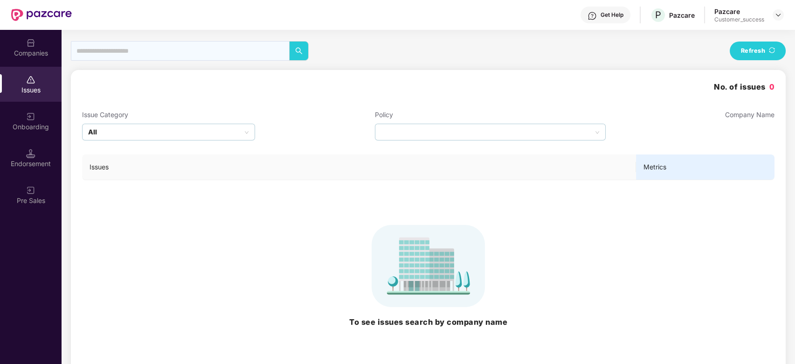
click at [18, 101] on div "Issues" at bounding box center [31, 84] width 62 height 35
click at [25, 121] on div "Onboarding" at bounding box center [31, 120] width 62 height 35
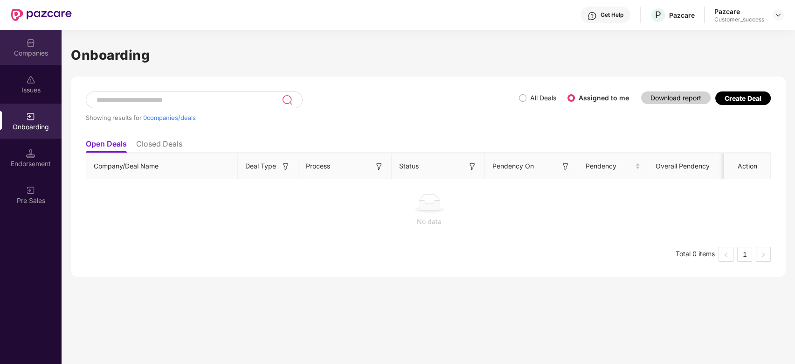
click at [34, 33] on div "Companies" at bounding box center [31, 47] width 62 height 35
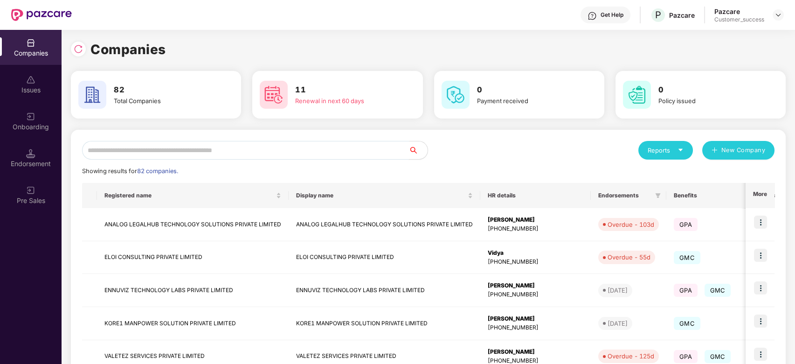
click at [178, 155] on input "text" at bounding box center [245, 150] width 327 height 19
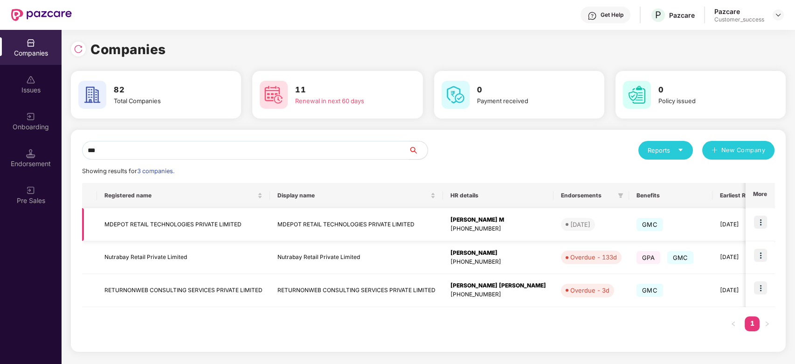
type input "***"
click at [757, 225] on img at bounding box center [760, 221] width 13 height 13
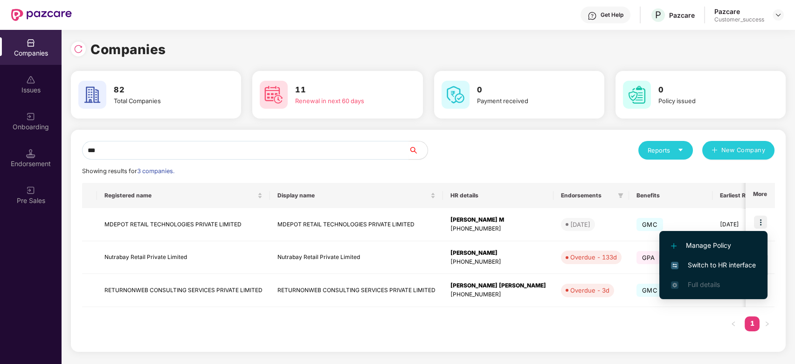
click at [729, 263] on span "Switch to HR interface" at bounding box center [713, 265] width 85 height 10
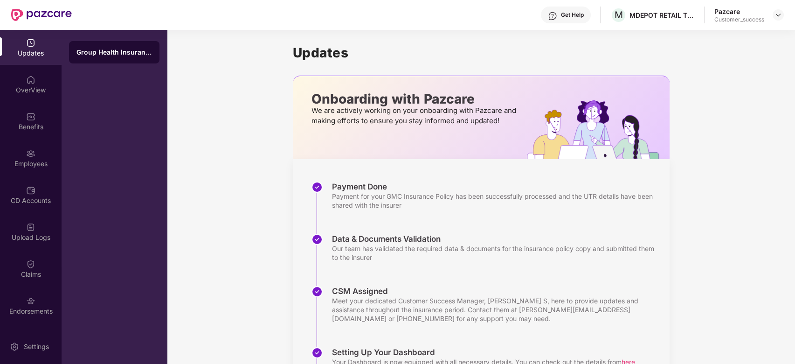
click at [19, 51] on div "Updates" at bounding box center [31, 52] width 62 height 9
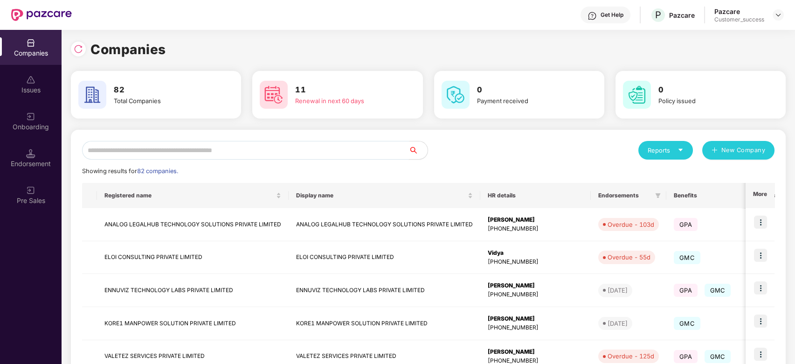
click at [175, 141] on input "text" at bounding box center [245, 150] width 327 height 19
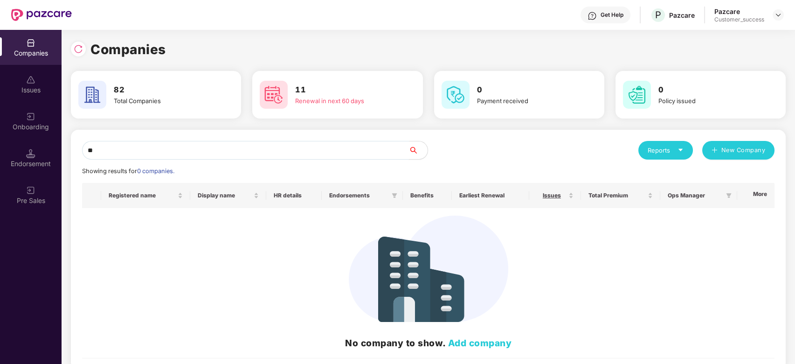
type input "*"
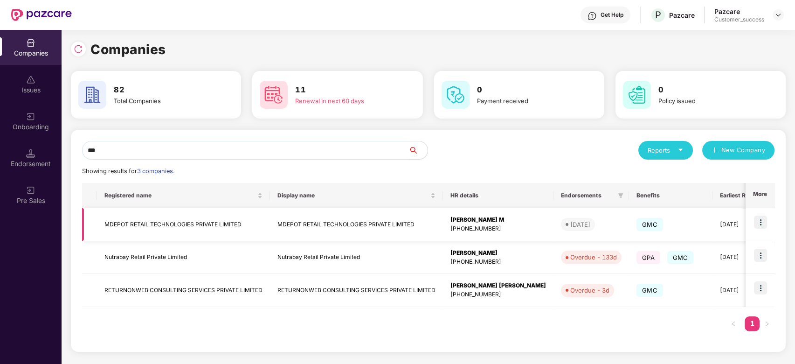
type input "***"
click at [201, 227] on td "MDEPOT RETAIL TECHNOLOGIES PRIVATE LIMITED" at bounding box center [183, 224] width 173 height 33
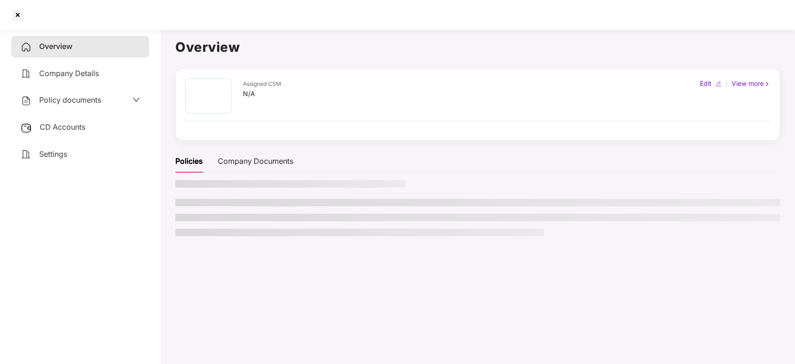
click at [201, 227] on ul at bounding box center [477, 217] width 605 height 37
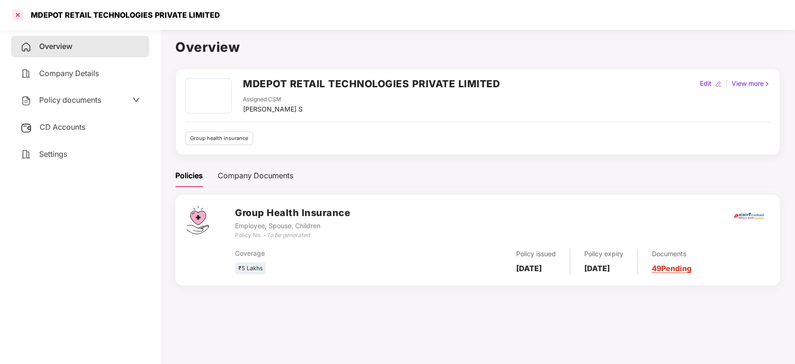
click at [13, 11] on div at bounding box center [17, 14] width 15 height 15
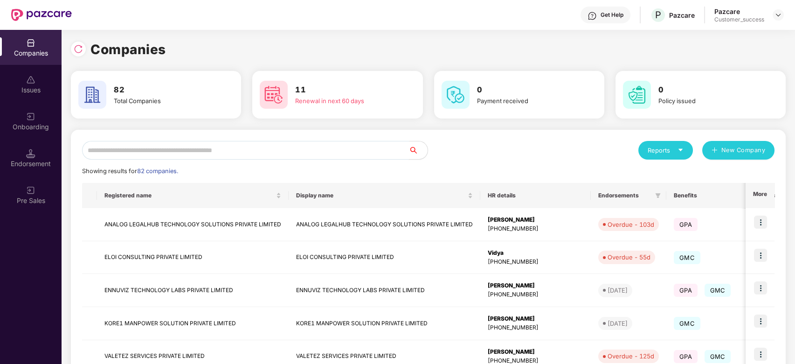
click at [178, 147] on input "text" at bounding box center [245, 150] width 327 height 19
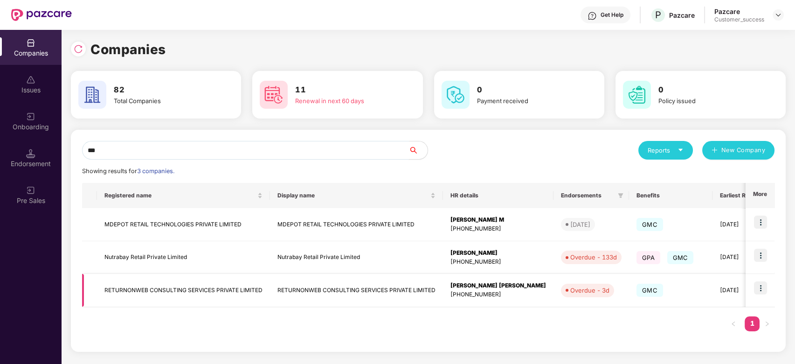
type input "***"
click at [759, 290] on img at bounding box center [760, 287] width 13 height 13
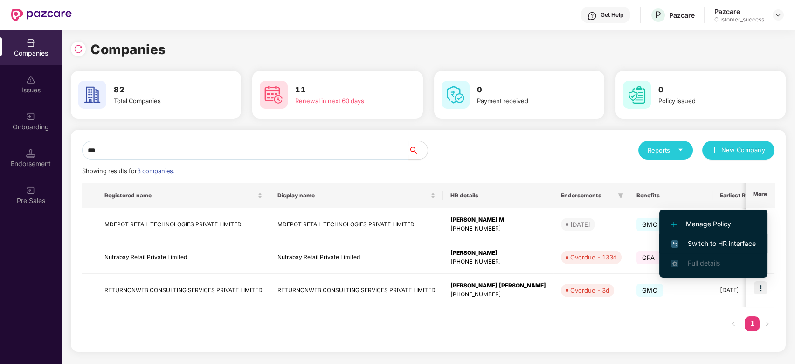
click at [703, 244] on span "Switch to HR interface" at bounding box center [713, 243] width 85 height 10
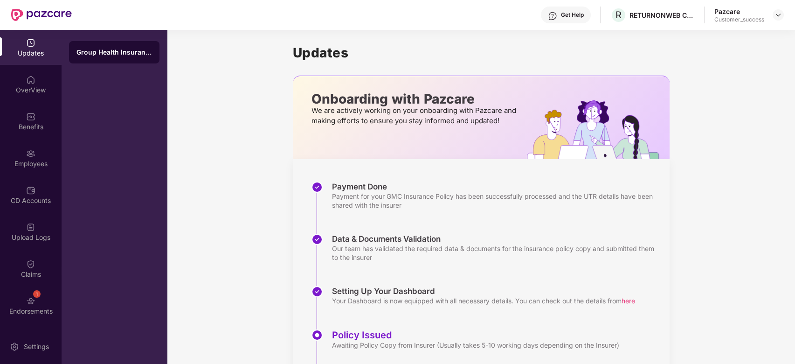
scroll to position [71, 0]
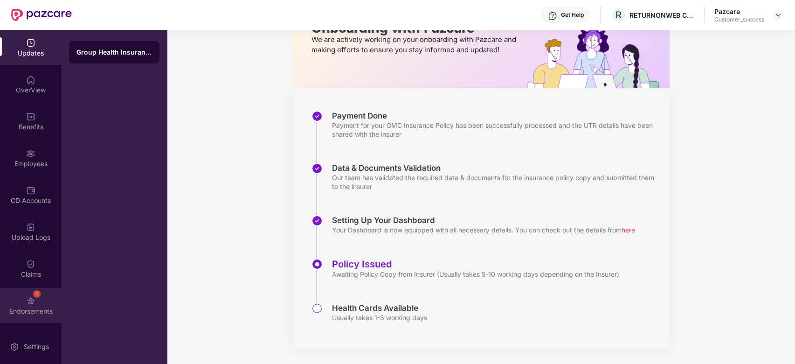
click at [30, 308] on div "Endorsements" at bounding box center [31, 310] width 62 height 9
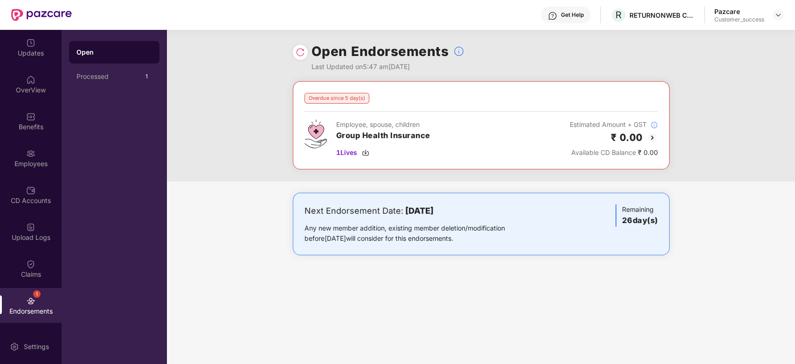
click at [654, 135] on img at bounding box center [652, 137] width 11 height 11
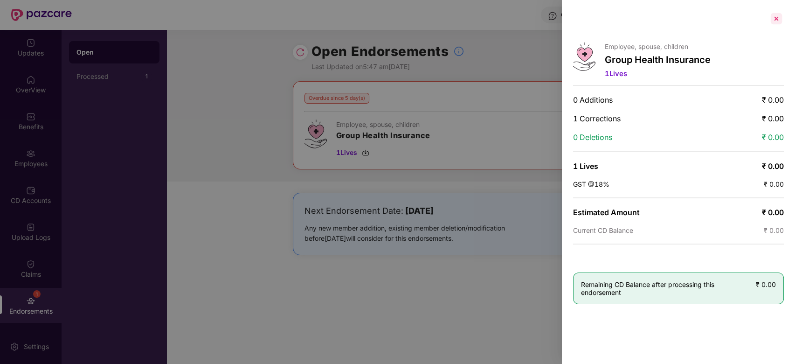
click at [778, 18] on div at bounding box center [776, 18] width 15 height 15
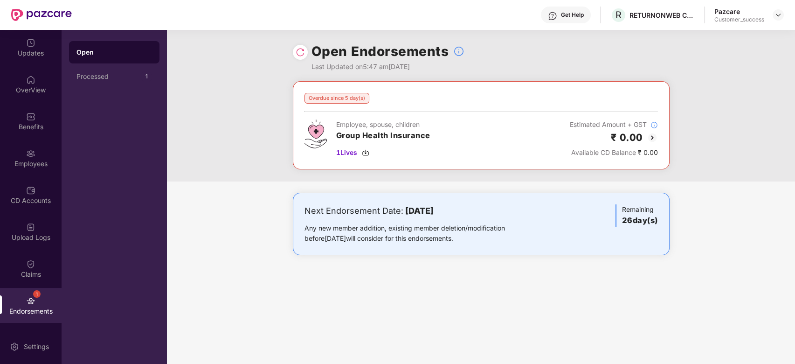
click at [302, 52] on img at bounding box center [300, 52] width 9 height 9
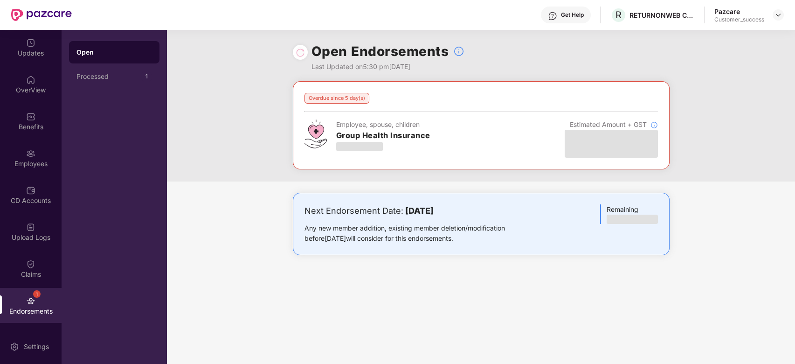
click at [335, 113] on div "Overdue since 5 day(s) Employee, spouse, children Group Health Insurance Estima…" at bounding box center [480, 125] width 353 height 65
click at [125, 76] on div "Processed" at bounding box center [108, 76] width 64 height 7
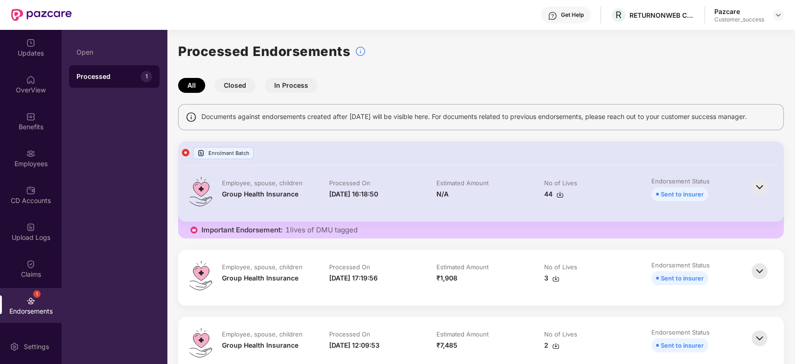
click at [758, 186] on img at bounding box center [759, 187] width 21 height 21
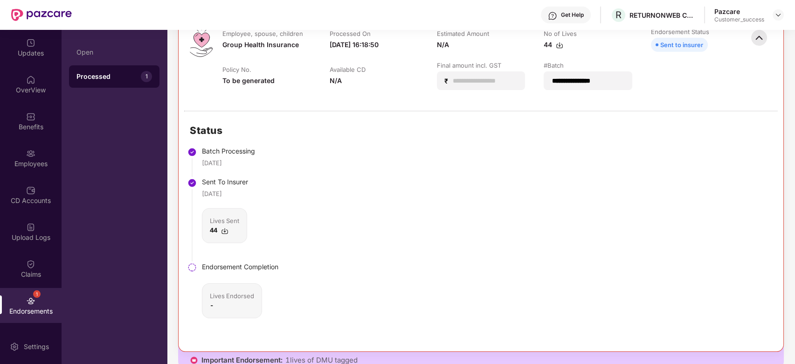
scroll to position [150, 0]
click at [20, 154] on div "Employees" at bounding box center [31, 157] width 62 height 35
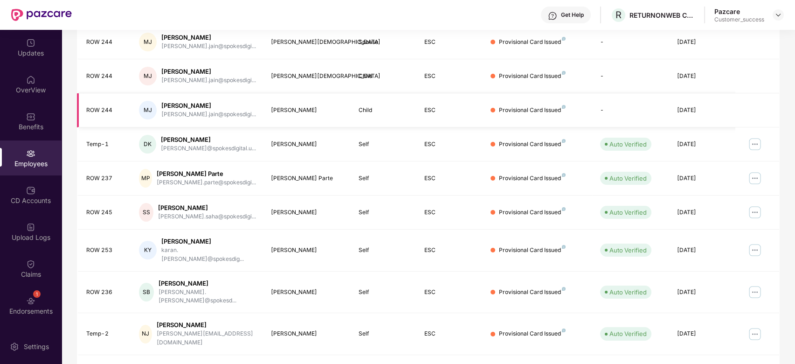
scroll to position [0, 0]
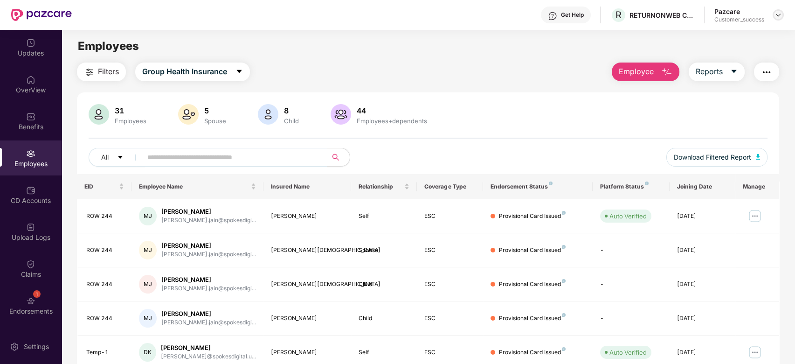
click at [780, 13] on img at bounding box center [777, 14] width 7 height 7
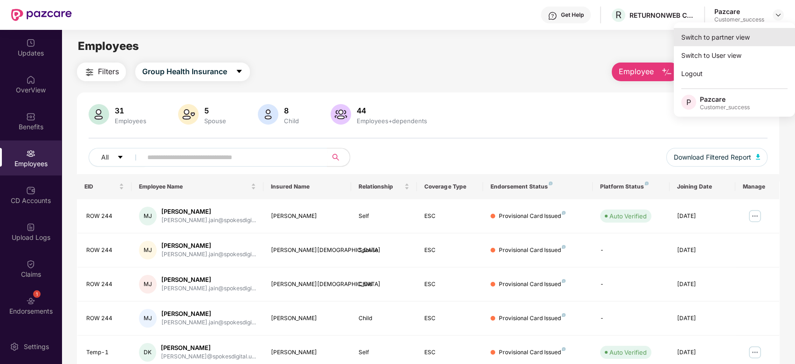
click at [752, 34] on div "Switch to partner view" at bounding box center [734, 37] width 121 height 18
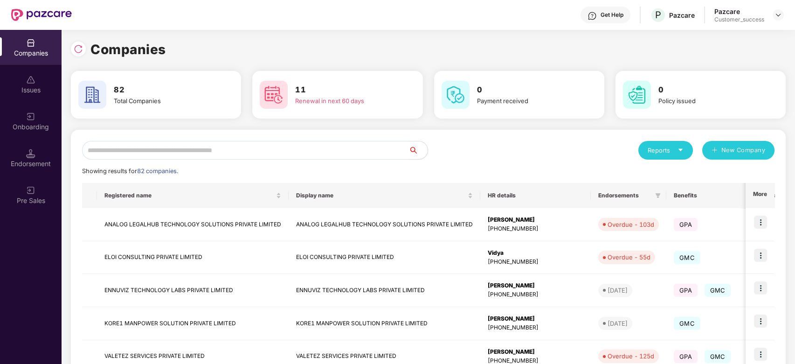
click at [390, 143] on input "text" at bounding box center [245, 150] width 327 height 19
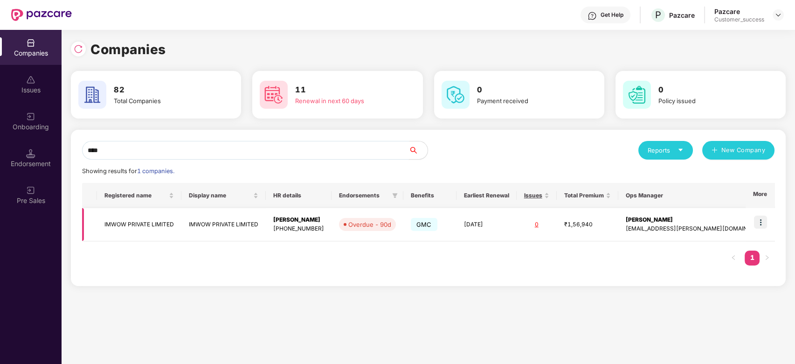
type input "****"
click at [759, 227] on img at bounding box center [760, 221] width 13 height 13
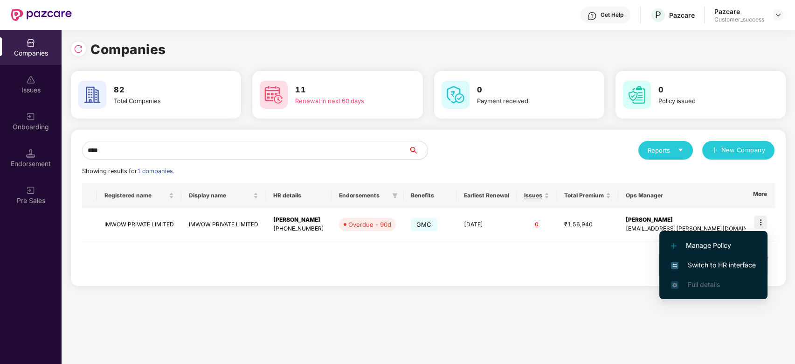
click at [720, 266] on span "Switch to HR interface" at bounding box center [713, 265] width 85 height 10
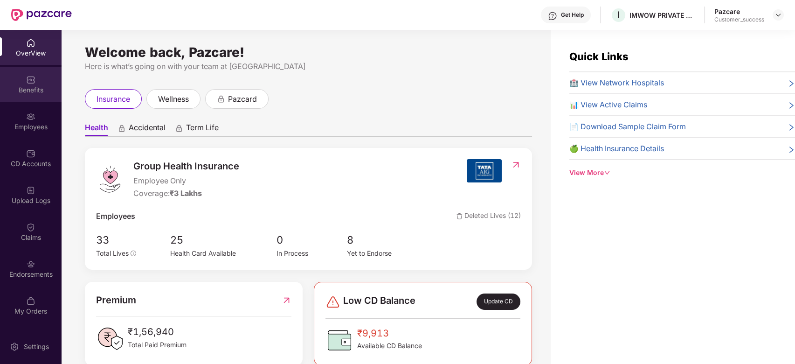
click at [34, 91] on div "Benefits" at bounding box center [31, 89] width 62 height 9
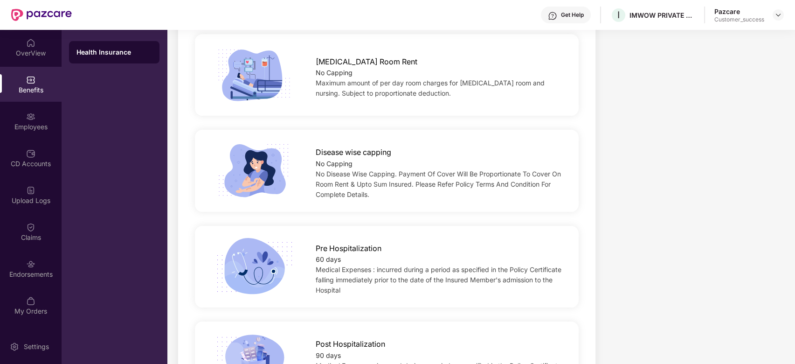
scroll to position [400, 0]
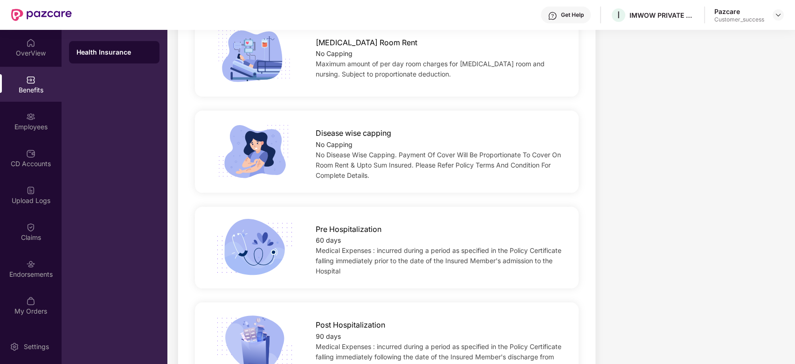
click at [341, 277] on div "Pre Hospitalization 60 days Medical Expenses : incurred during a period as spec…" at bounding box center [387, 248] width 384 height 82
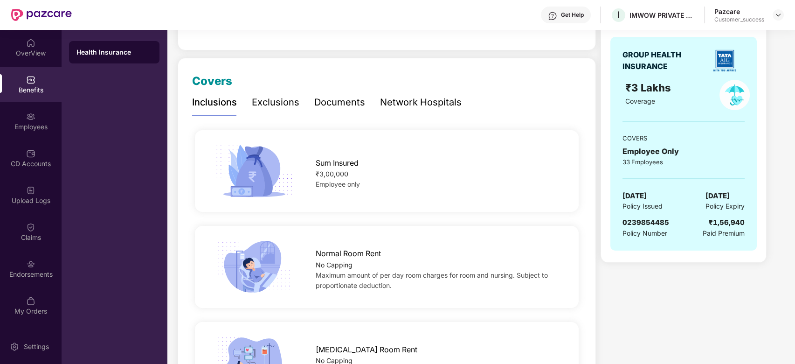
scroll to position [0, 0]
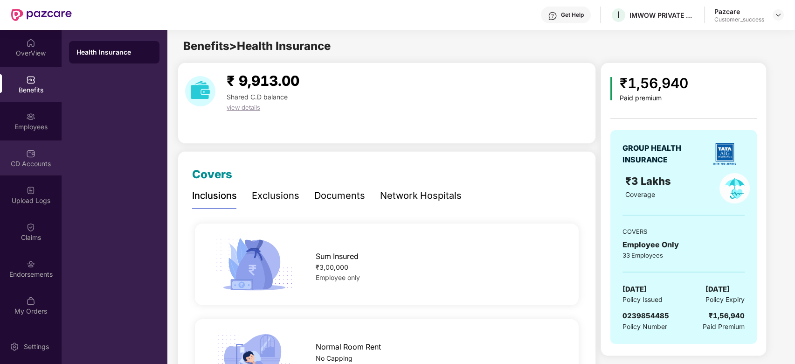
click at [33, 162] on div "CD Accounts" at bounding box center [31, 163] width 62 height 9
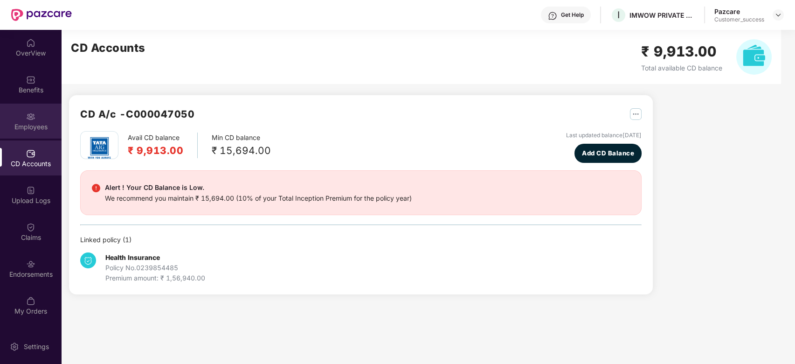
click at [31, 125] on div "Employees" at bounding box center [31, 126] width 62 height 9
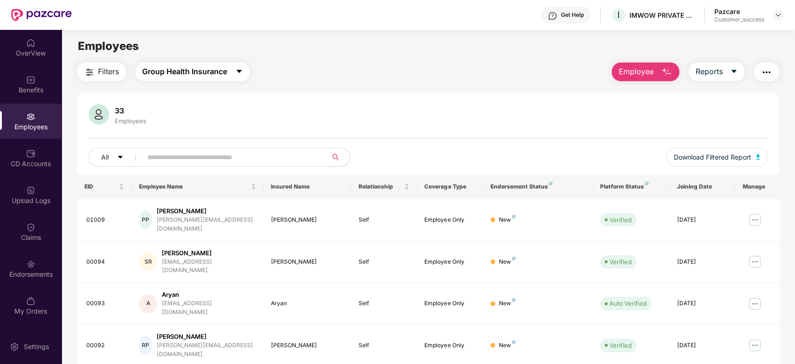
click at [238, 76] on span "caret-down" at bounding box center [238, 72] width 7 height 8
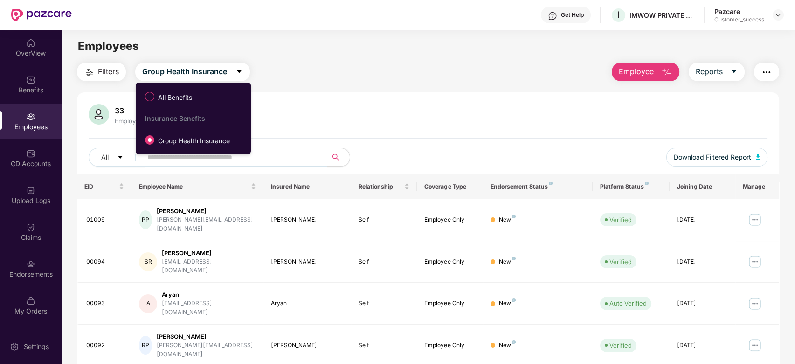
click at [358, 79] on div "Filters Group Health Insurance Employee Reports" at bounding box center [428, 71] width 703 height 19
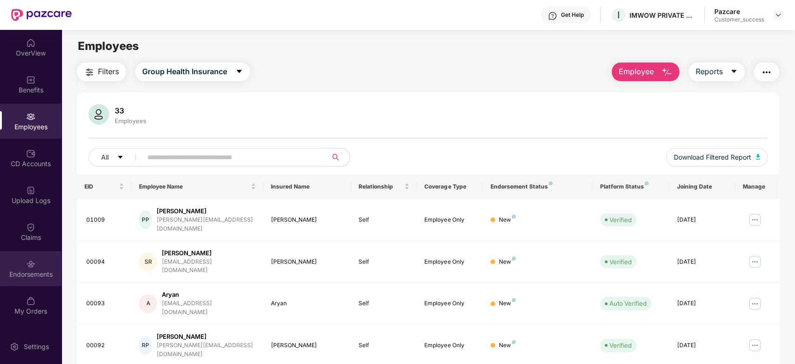
click at [33, 278] on div "Endorsements" at bounding box center [31, 268] width 62 height 35
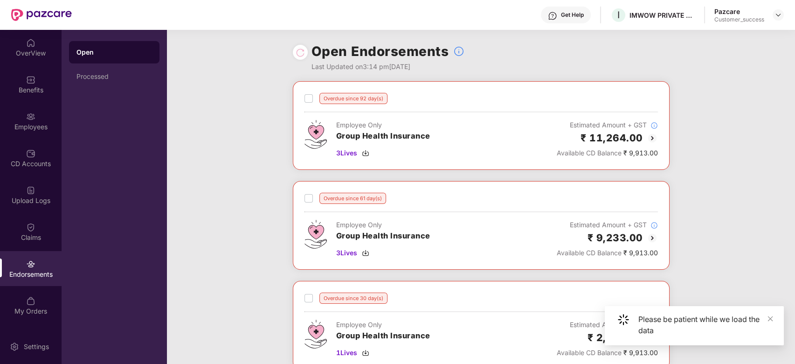
click at [652, 138] on img at bounding box center [652, 137] width 11 height 11
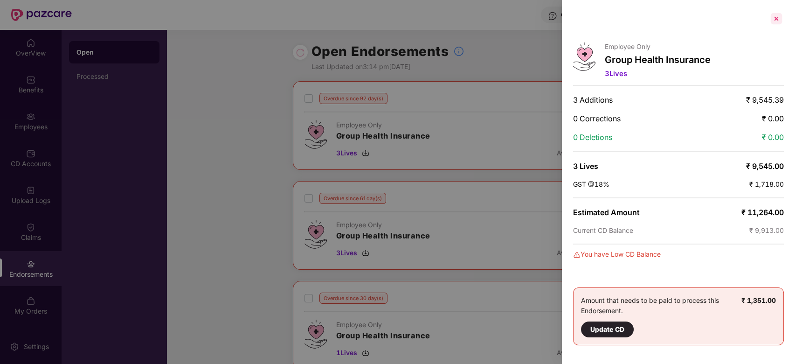
click at [777, 17] on div at bounding box center [776, 18] width 15 height 15
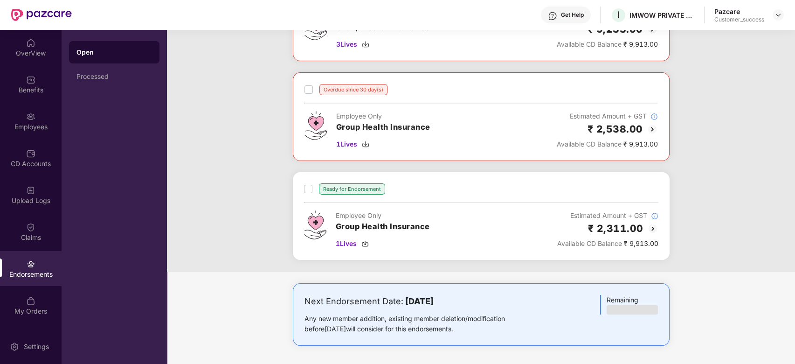
scroll to position [208, 0]
click at [619, 306] on div at bounding box center [588, 309] width 77 height 9
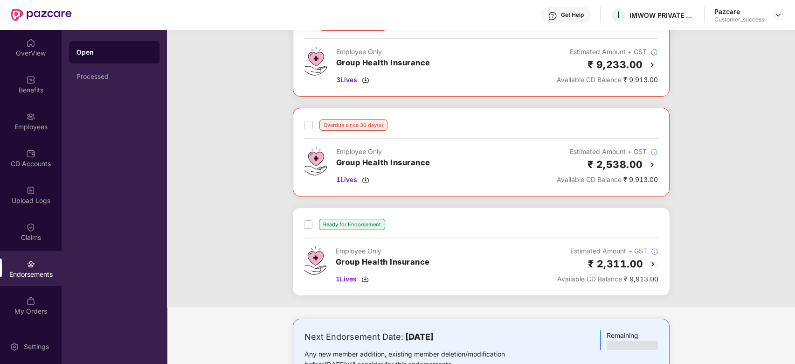
scroll to position [0, 0]
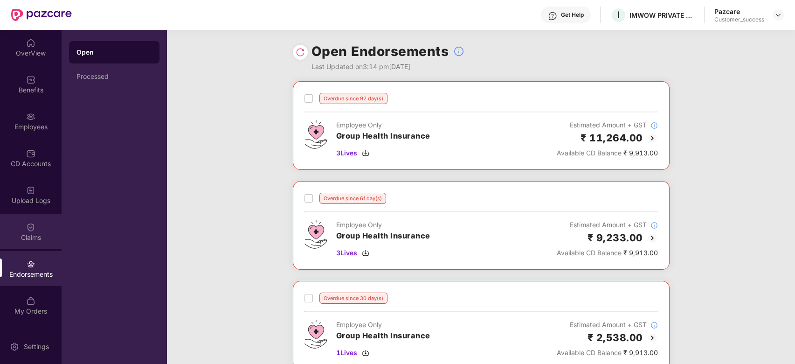
click at [35, 230] on div "Claims" at bounding box center [31, 231] width 62 height 35
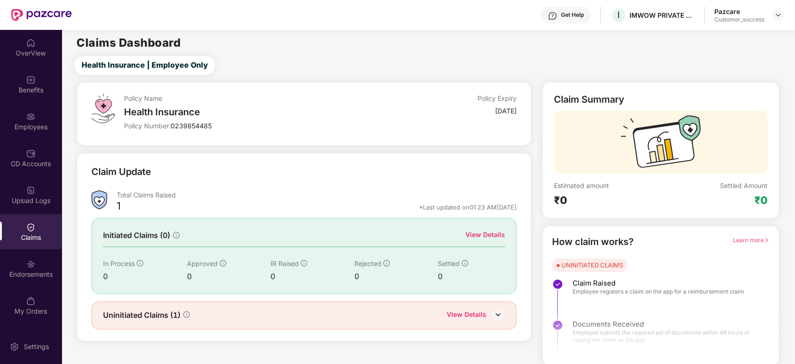
click at [496, 235] on div "View Details" at bounding box center [485, 234] width 40 height 10
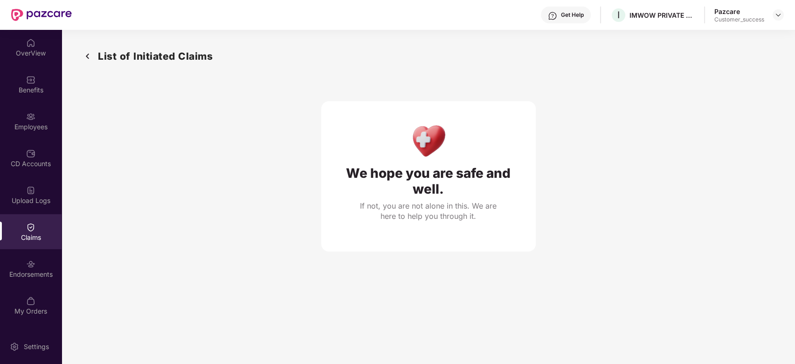
click at [82, 59] on img at bounding box center [87, 55] width 15 height 15
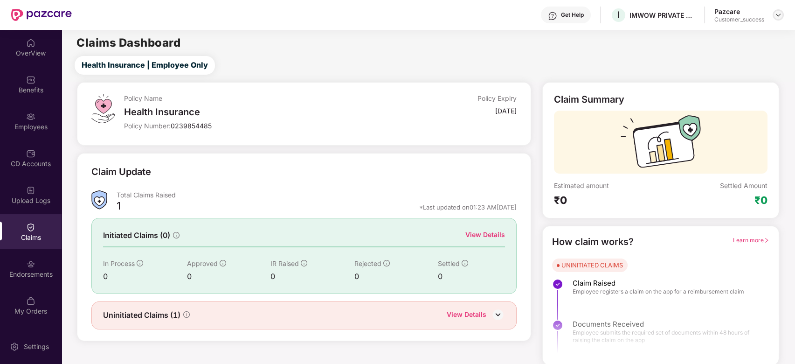
click at [774, 13] on img at bounding box center [777, 14] width 7 height 7
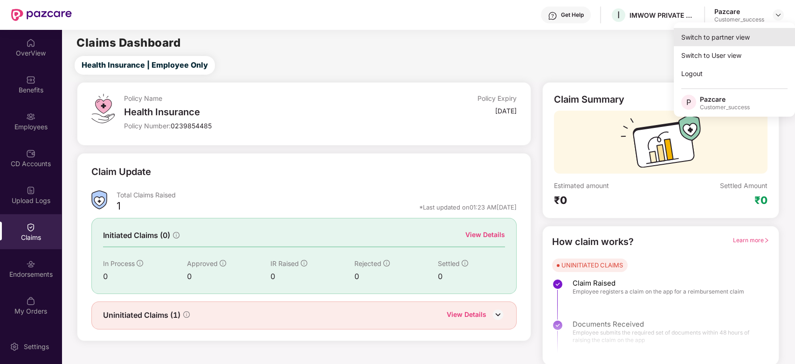
click at [726, 32] on div "Switch to partner view" at bounding box center [734, 37] width 121 height 18
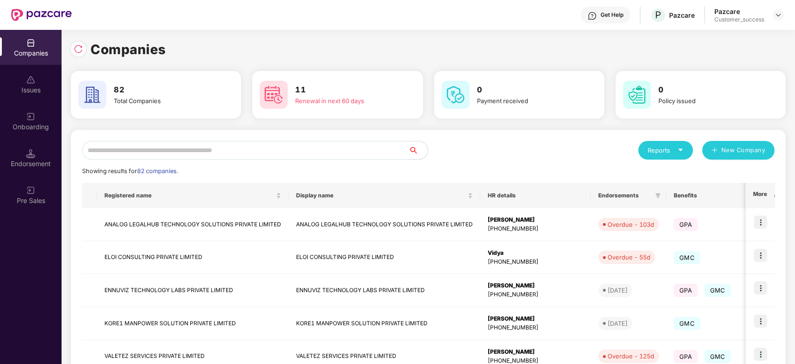
click at [267, 145] on input "text" at bounding box center [245, 150] width 327 height 19
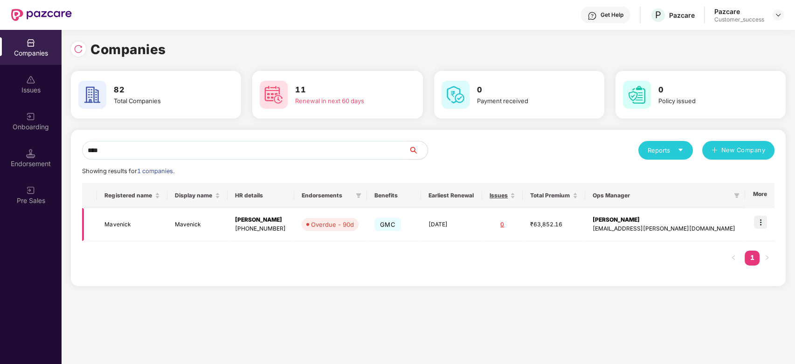
type input "****"
click at [760, 222] on img at bounding box center [760, 221] width 13 height 13
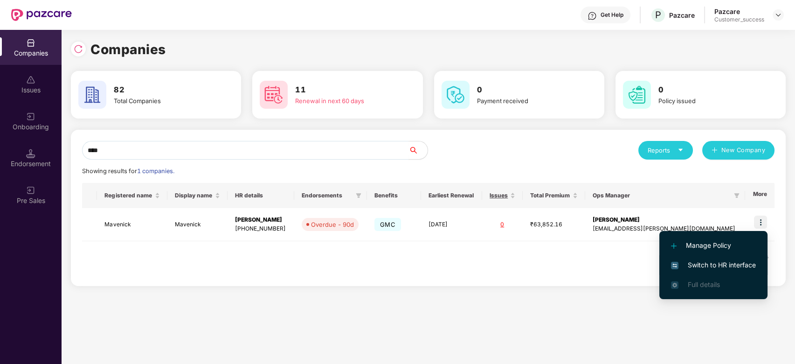
click at [722, 261] on span "Switch to HR interface" at bounding box center [713, 265] width 85 height 10
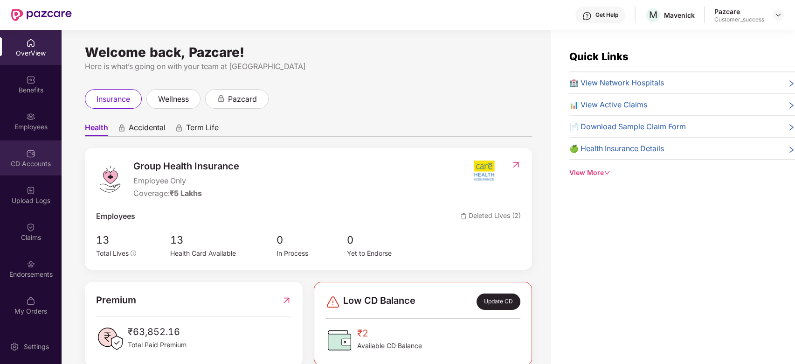
click at [23, 160] on div "CD Accounts" at bounding box center [31, 163] width 62 height 9
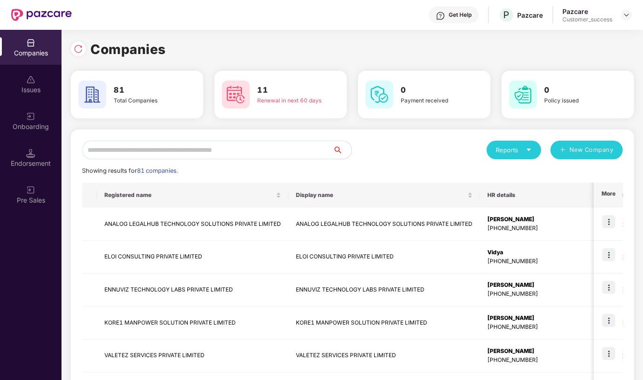
click at [573, 0] on div "Get Help P Pazcare Pazcare Customer_success" at bounding box center [352, 15] width 560 height 30
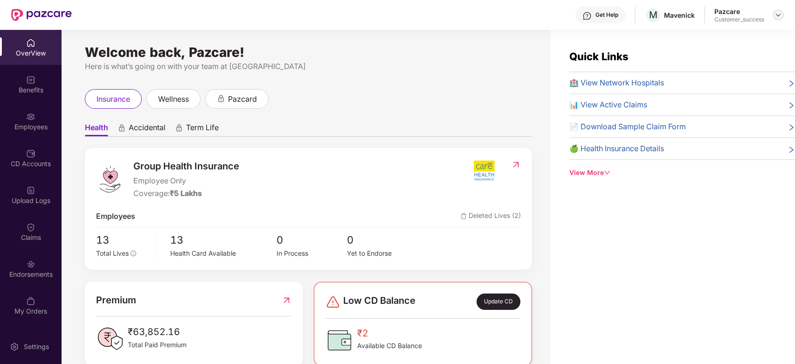
click at [778, 15] on img at bounding box center [777, 14] width 7 height 7
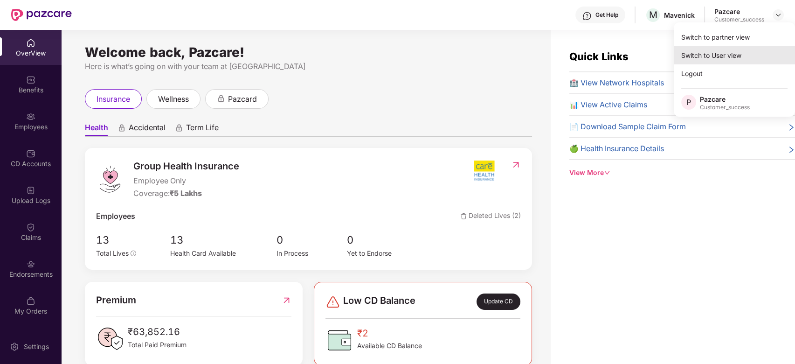
click at [727, 46] on div "Switch to User view" at bounding box center [734, 55] width 121 height 18
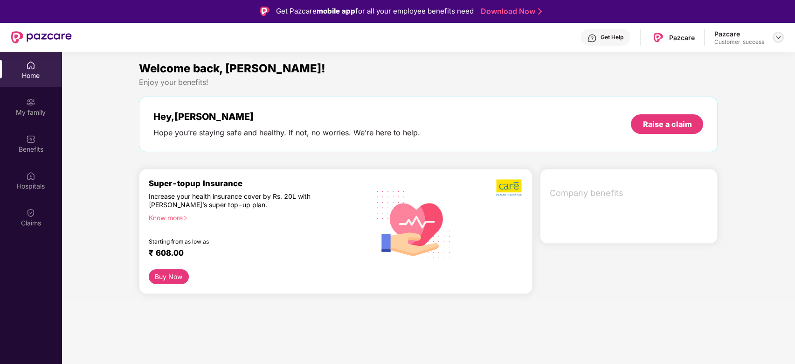
click at [775, 34] on img at bounding box center [777, 37] width 7 height 7
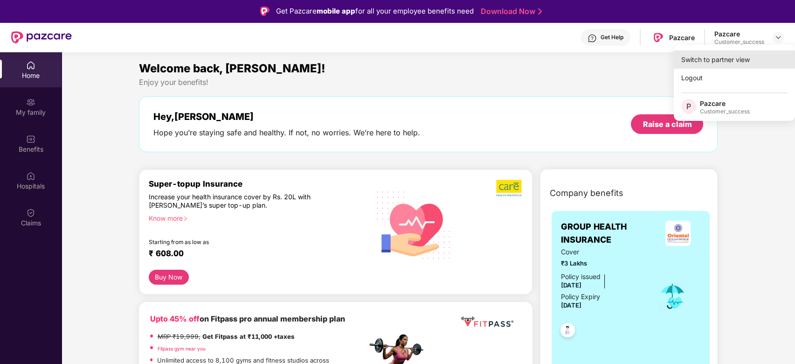
click at [734, 55] on div "Switch to partner view" at bounding box center [734, 59] width 121 height 18
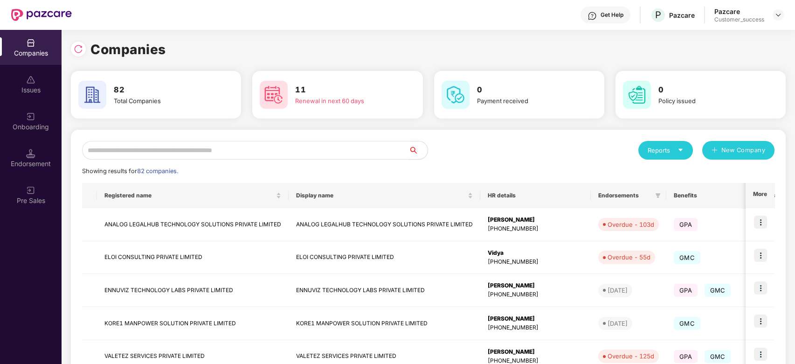
click at [251, 150] on input "text" at bounding box center [245, 150] width 327 height 19
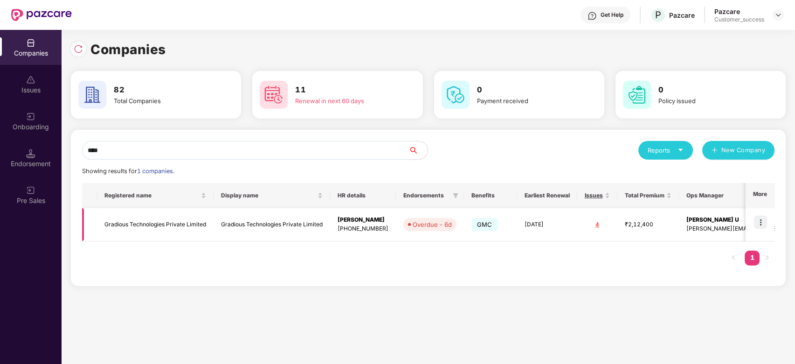
type input "****"
click at [758, 220] on img at bounding box center [760, 221] width 13 height 13
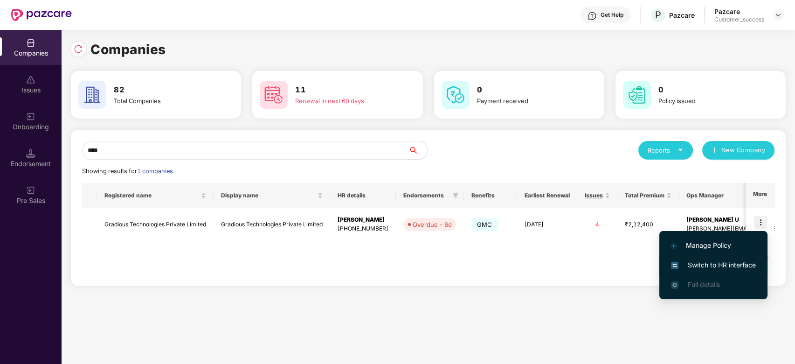
click at [712, 257] on li "Switch to HR interface" at bounding box center [713, 265] width 108 height 20
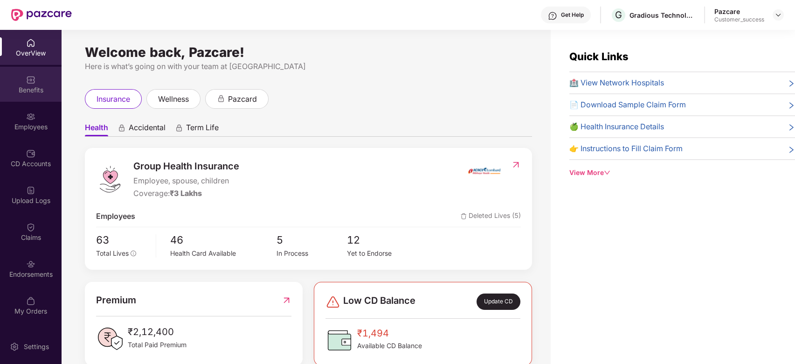
click at [23, 96] on div "Benefits" at bounding box center [31, 84] width 62 height 35
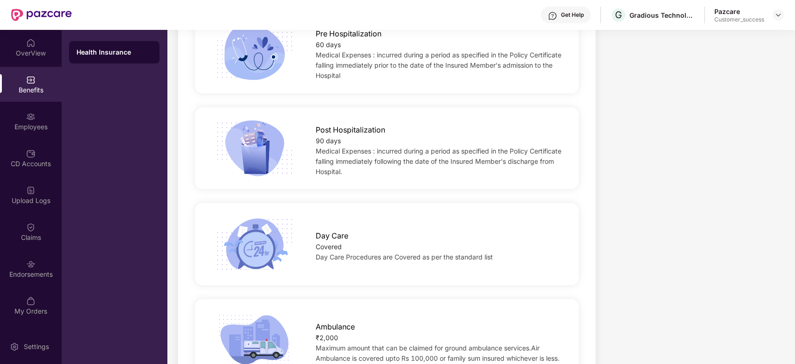
scroll to position [612, 0]
click at [336, 136] on span "Post Hospitalization" at bounding box center [350, 131] width 69 height 12
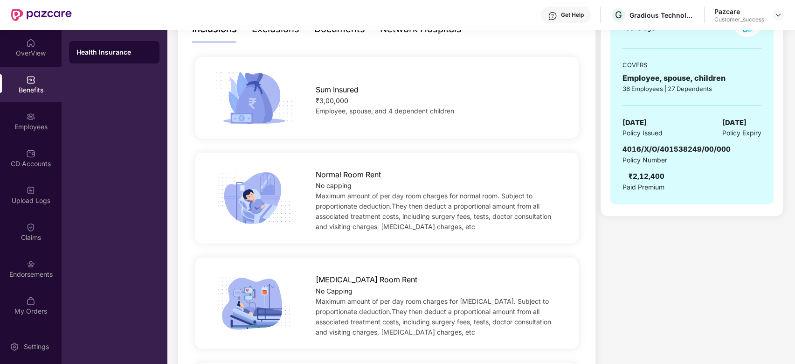
scroll to position [0, 0]
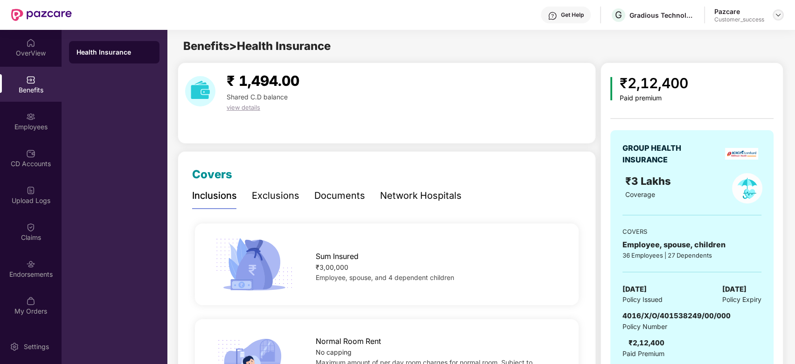
click at [776, 14] on img at bounding box center [777, 14] width 7 height 7
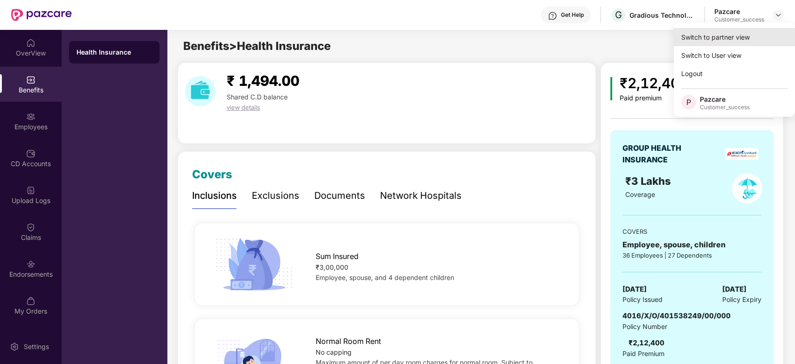
click at [742, 34] on div "Switch to partner view" at bounding box center [734, 37] width 121 height 18
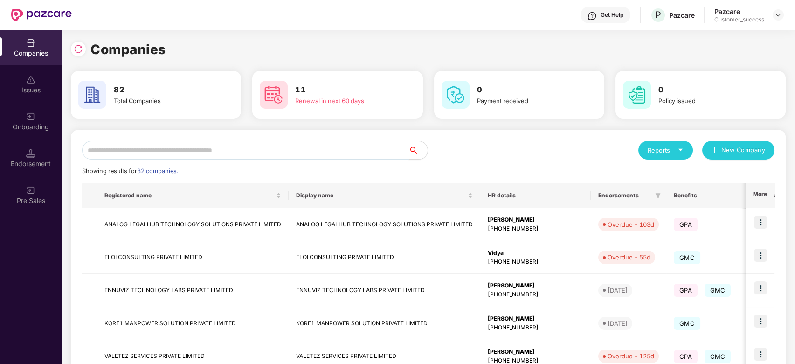
click at [244, 151] on input "text" at bounding box center [245, 150] width 327 height 19
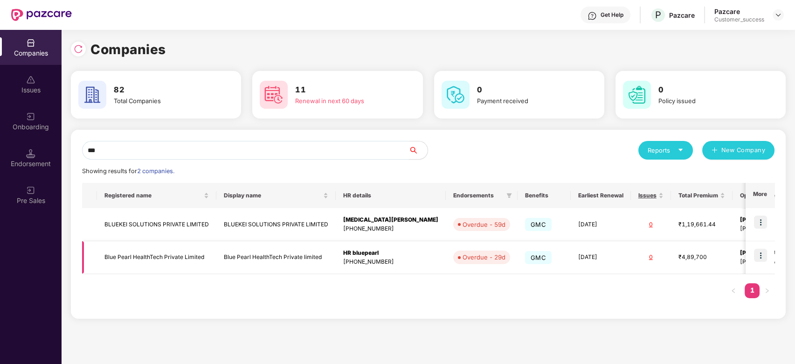
type input "***"
click at [761, 255] on img at bounding box center [760, 254] width 13 height 13
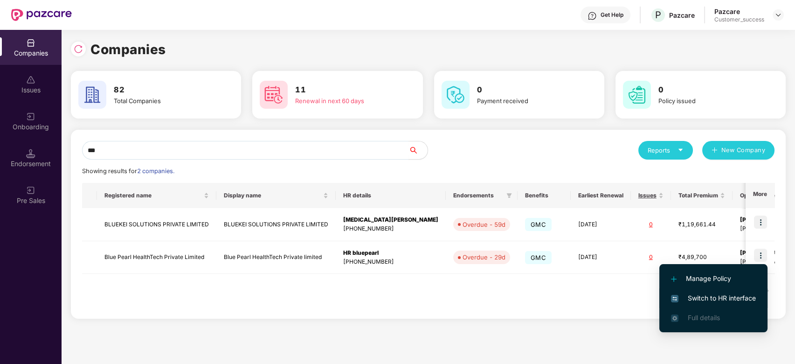
click at [710, 295] on span "Switch to HR interface" at bounding box center [713, 298] width 85 height 10
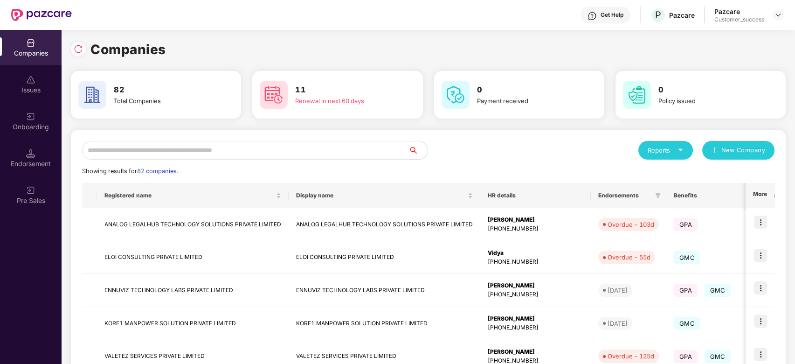
click at [189, 147] on input "text" at bounding box center [245, 150] width 327 height 19
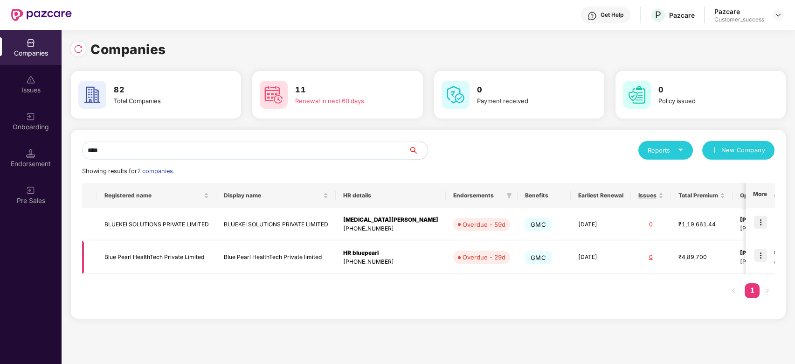
type input "****"
click at [138, 255] on td "Blue Pearl HealthTech Private Limited" at bounding box center [156, 257] width 119 height 33
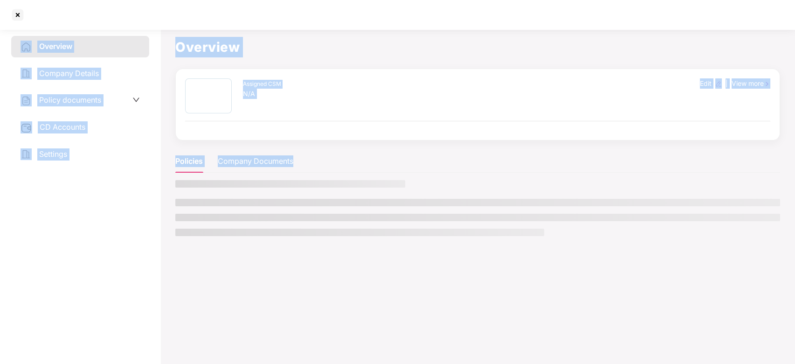
click at [138, 255] on div "Overview Company Details Policy documents CD Accounts Settings" at bounding box center [80, 194] width 138 height 317
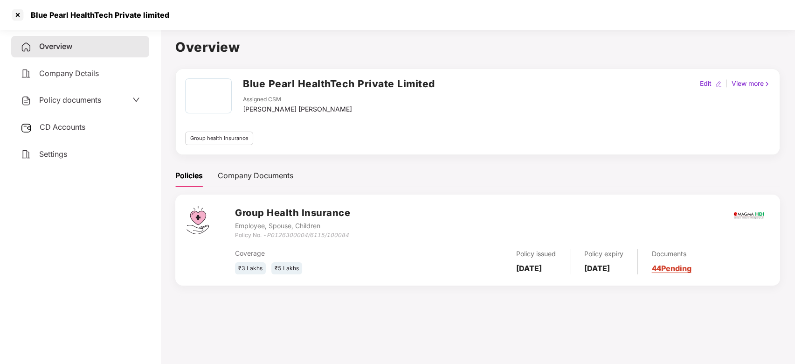
click at [134, 96] on icon "down" at bounding box center [135, 99] width 7 height 7
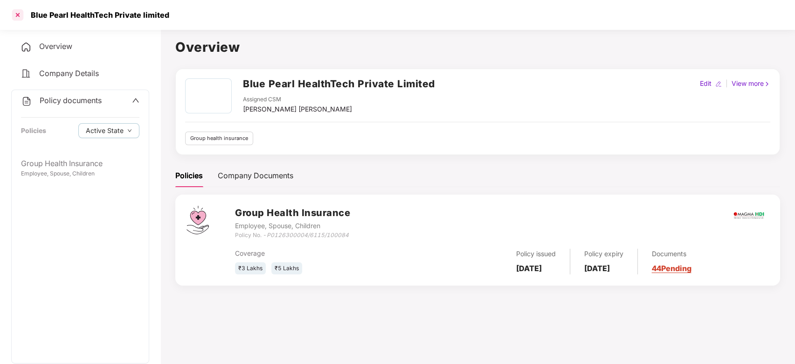
click at [21, 17] on div at bounding box center [17, 14] width 15 height 15
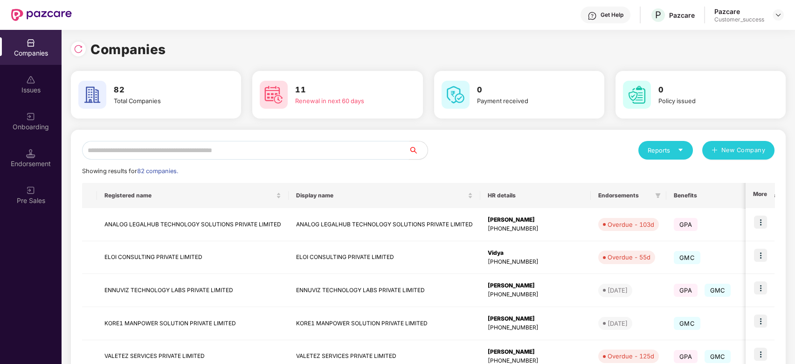
click at [166, 148] on input "text" at bounding box center [245, 150] width 327 height 19
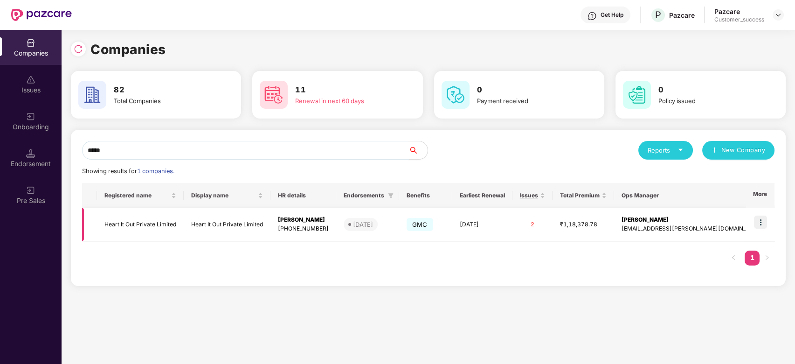
type input "*****"
click at [762, 218] on img at bounding box center [760, 221] width 13 height 13
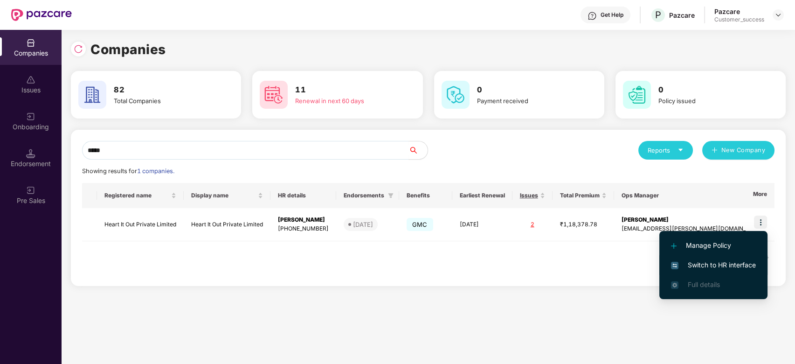
click at [731, 263] on span "Switch to HR interface" at bounding box center [713, 265] width 85 height 10
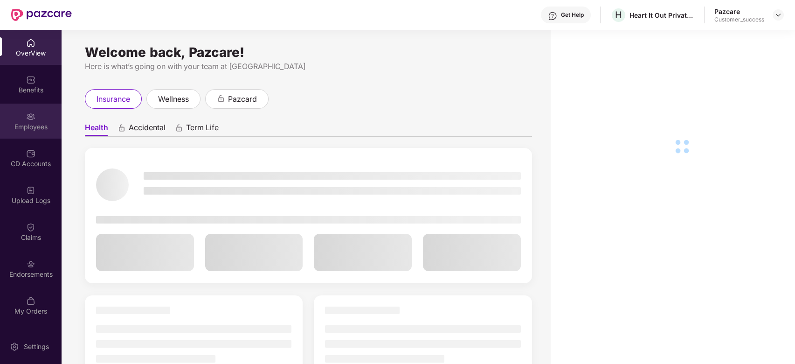
click at [24, 112] on div "Employees" at bounding box center [31, 120] width 62 height 35
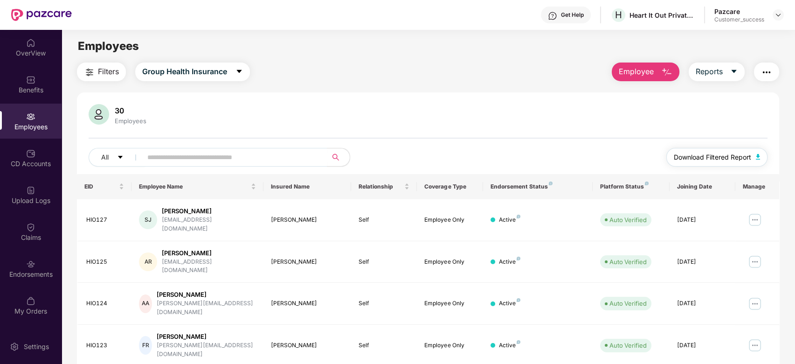
click at [713, 152] on span "Download Filtered Report" at bounding box center [712, 157] width 77 height 10
click at [29, 49] on div "OverView" at bounding box center [31, 52] width 62 height 9
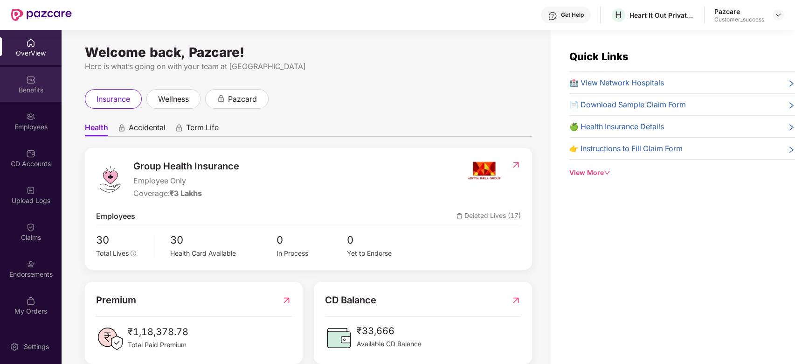
click at [35, 94] on div "Benefits" at bounding box center [31, 89] width 62 height 9
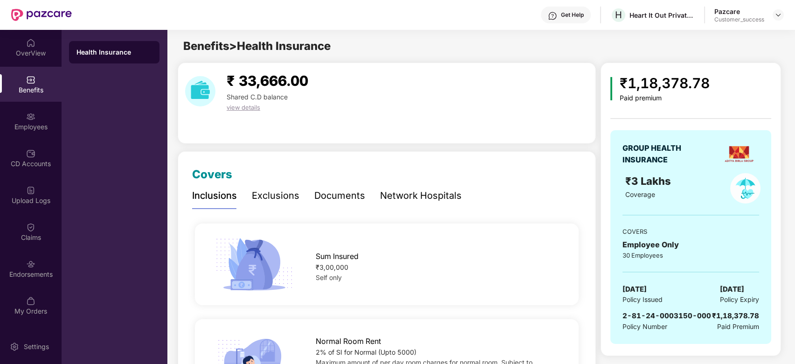
click at [347, 200] on div "Documents" at bounding box center [339, 195] width 51 height 14
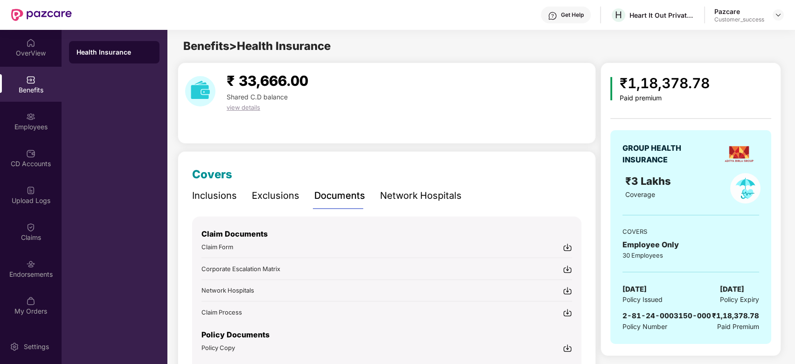
scroll to position [48, 0]
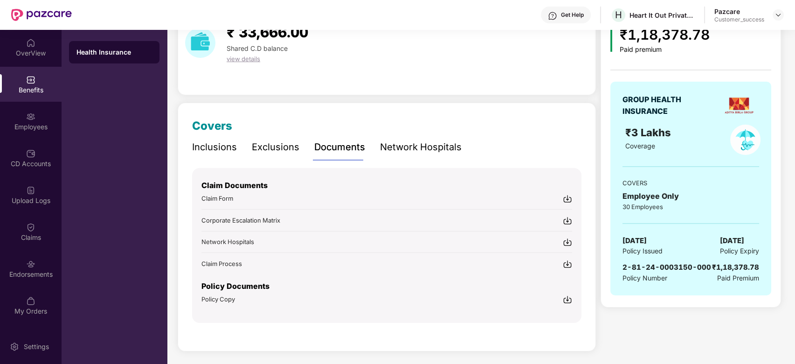
click at [359, 287] on p "Policy Documents" at bounding box center [386, 286] width 371 height 12
click at [360, 296] on div "Policy Copy" at bounding box center [386, 299] width 371 height 10
